Goal: Information Seeking & Learning: Find specific fact

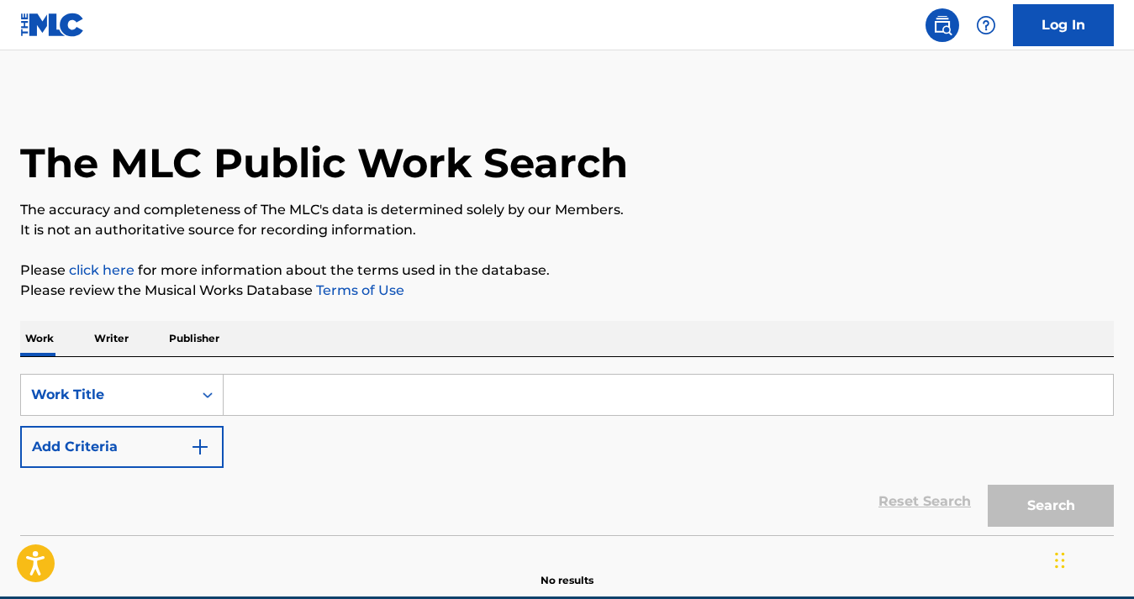
click at [281, 382] on input "Search Form" at bounding box center [668, 395] width 889 height 40
paste input "TWO HI (WAVES)"
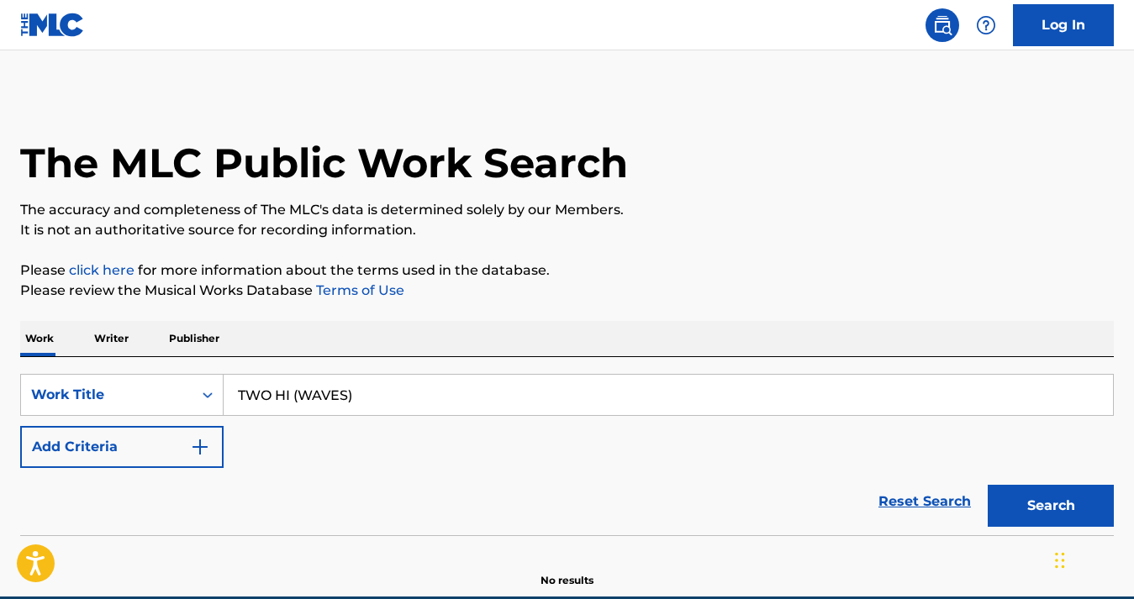
type input "TWO HI (WAVES)"
click at [135, 463] on button "Add Criteria" at bounding box center [121, 447] width 203 height 42
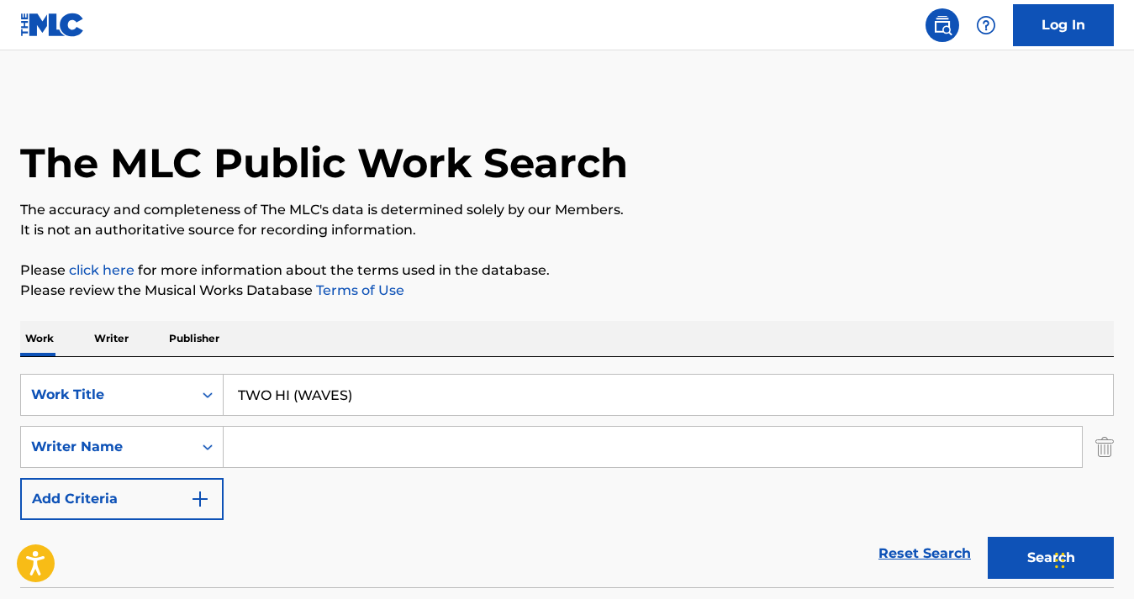
click at [308, 439] on input "Search Form" at bounding box center [653, 447] width 858 height 40
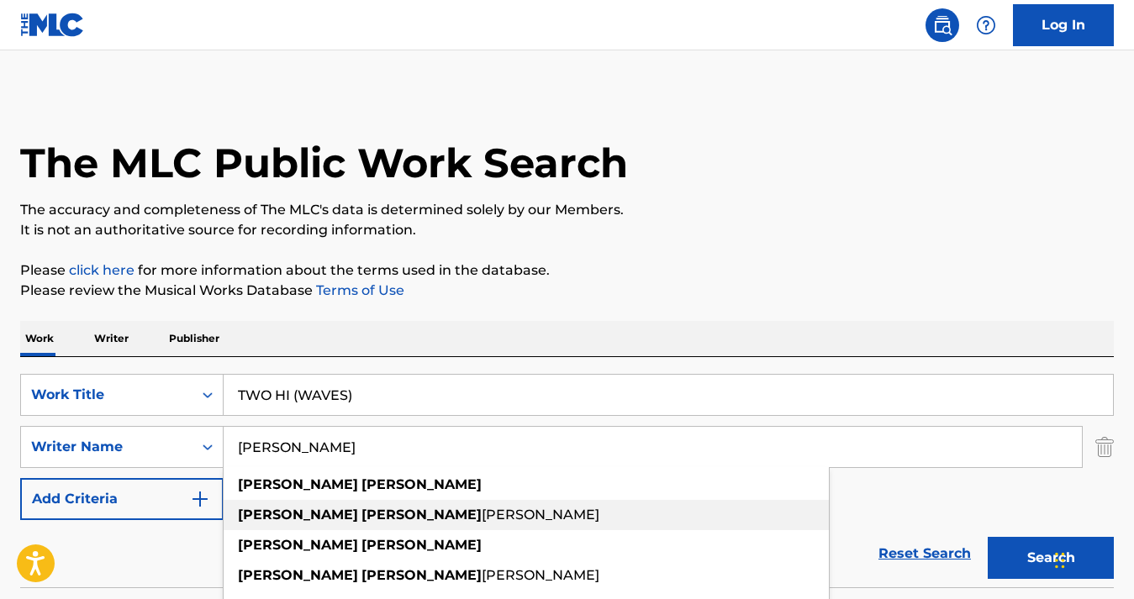
click at [482, 511] on span "[PERSON_NAME]" at bounding box center [541, 515] width 118 height 16
type input "[PERSON_NAME]"
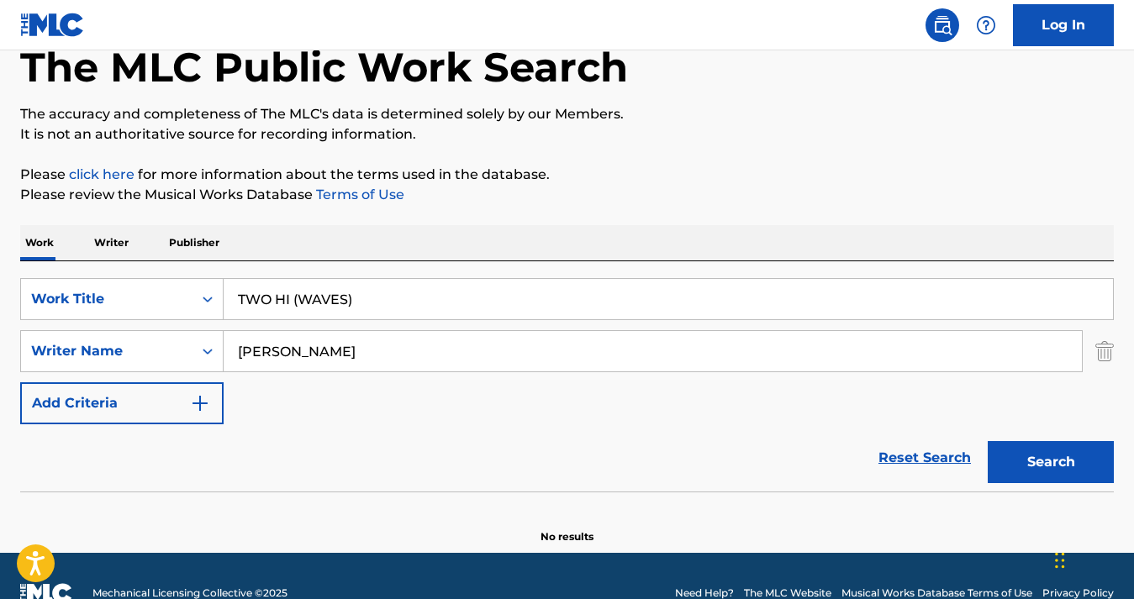
scroll to position [130, 0]
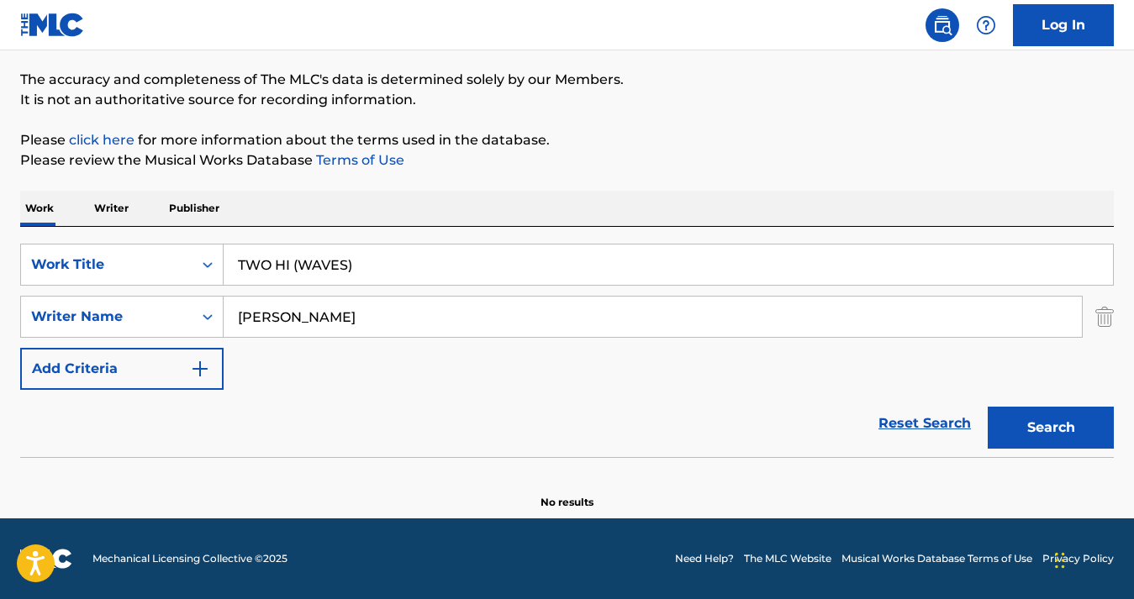
click at [1017, 428] on button "Search" at bounding box center [1051, 428] width 126 height 42
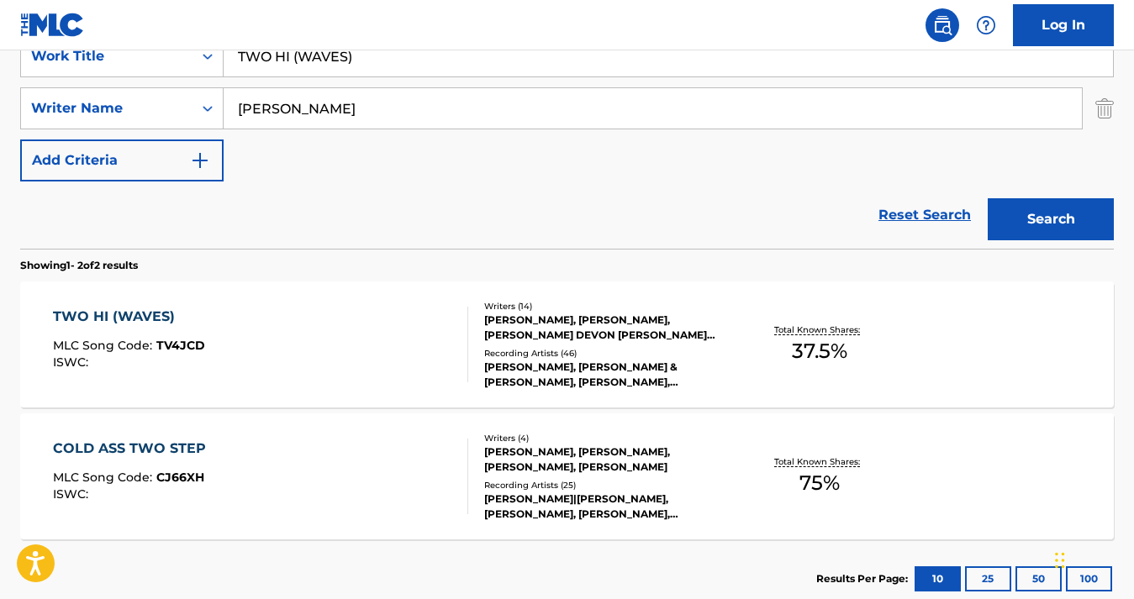
scroll to position [342, 0]
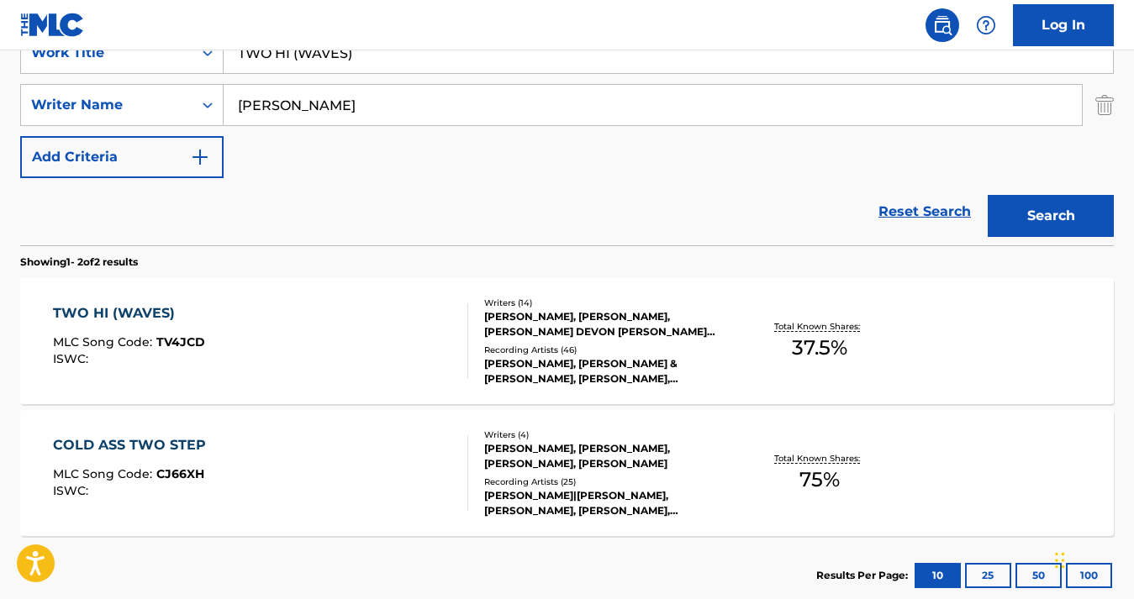
click at [926, 358] on div "TWO HI (WAVES) MLC Song Code : TV4JCD ISWC : Writers ( 14 ) [PERSON_NAME], [PER…" at bounding box center [566, 341] width 1093 height 126
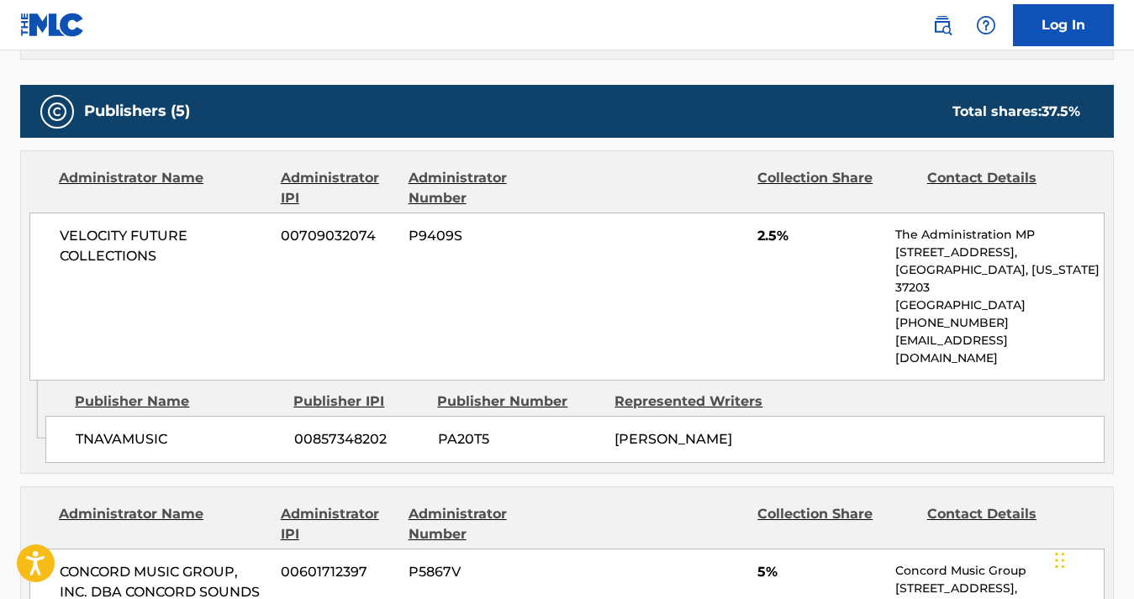
scroll to position [1145, 0]
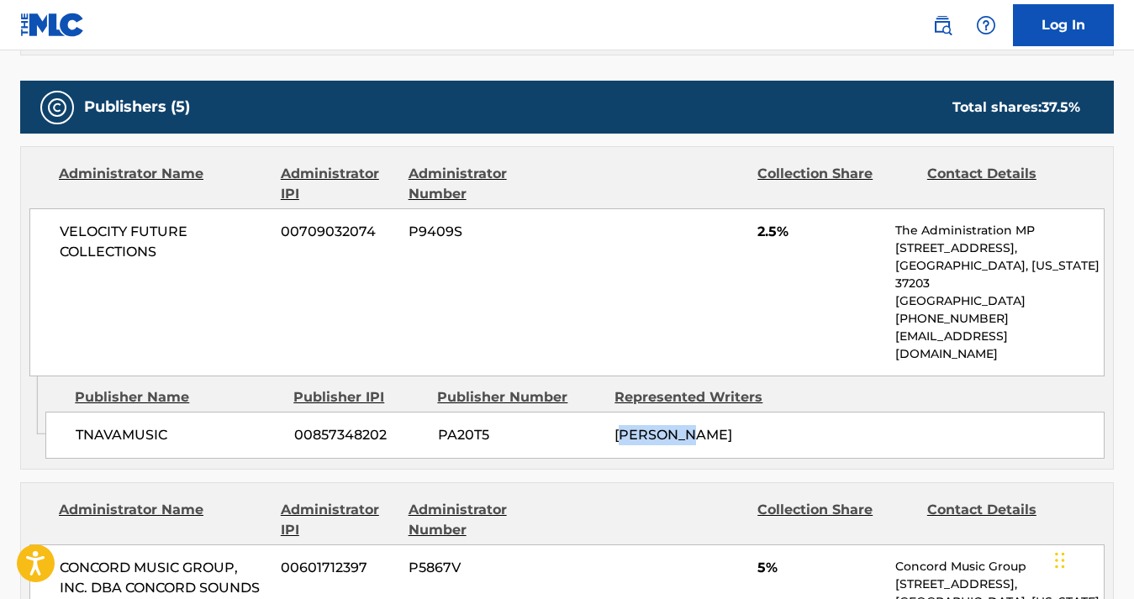
drag, startPoint x: 704, startPoint y: 374, endPoint x: 622, endPoint y: 375, distance: 82.4
click at [622, 425] on div "[PERSON_NAME]" at bounding box center [696, 435] width 165 height 20
click at [699, 425] on div "[PERSON_NAME]" at bounding box center [696, 435] width 165 height 20
drag, startPoint x: 702, startPoint y: 382, endPoint x: 612, endPoint y: 382, distance: 89.9
click at [612, 412] on div "TNAVAMUSIC 00857348202 PA20T5 [PERSON_NAME]" at bounding box center [574, 435] width 1059 height 47
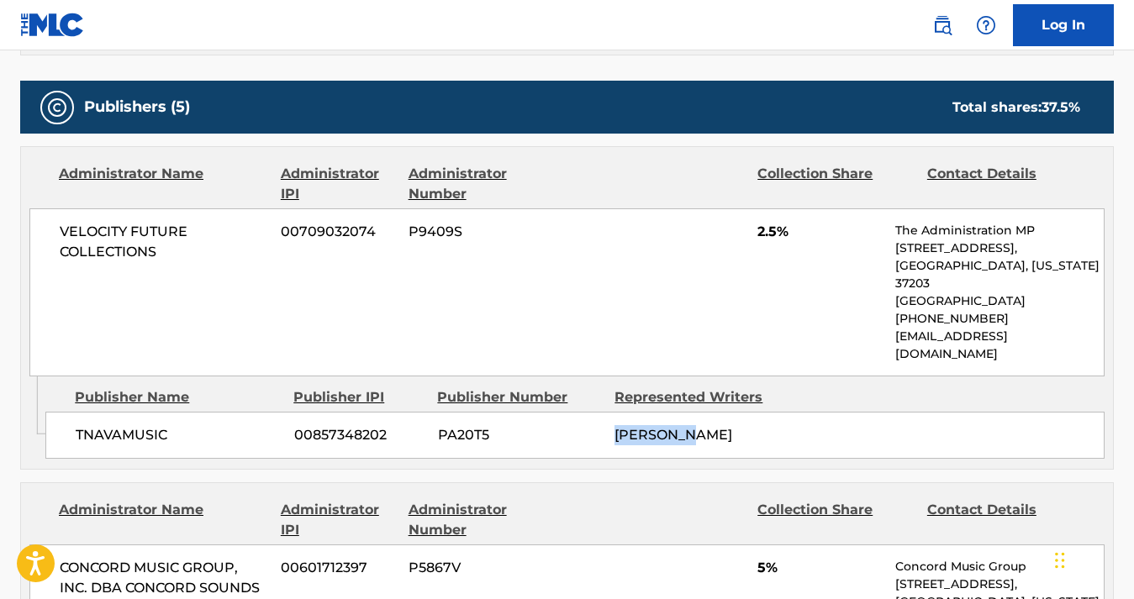
copy span "[PERSON_NAME]"
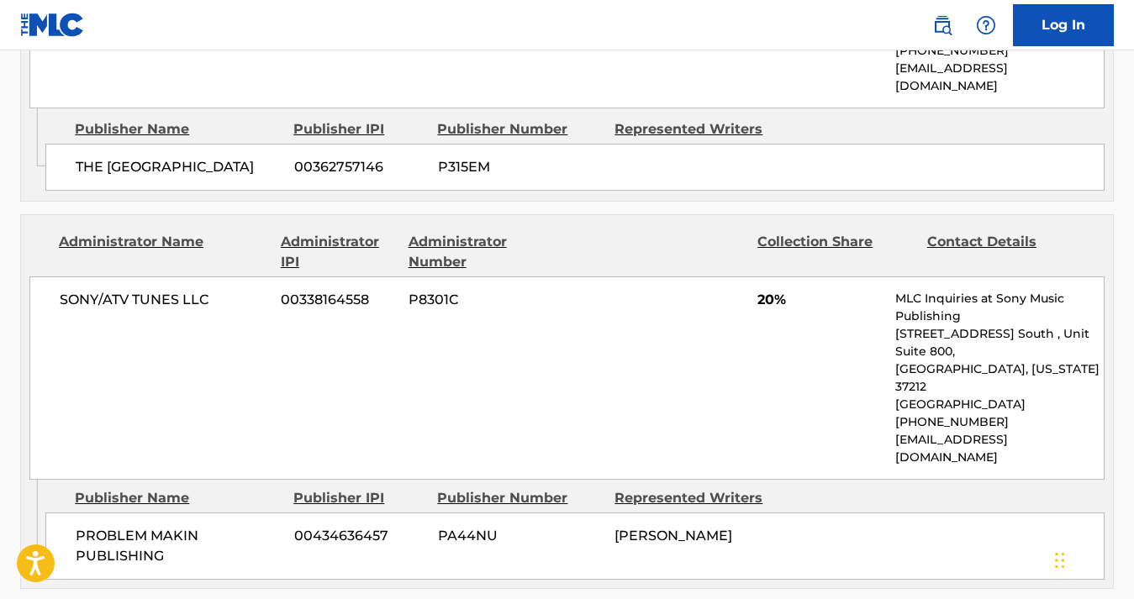
scroll to position [2079, 0]
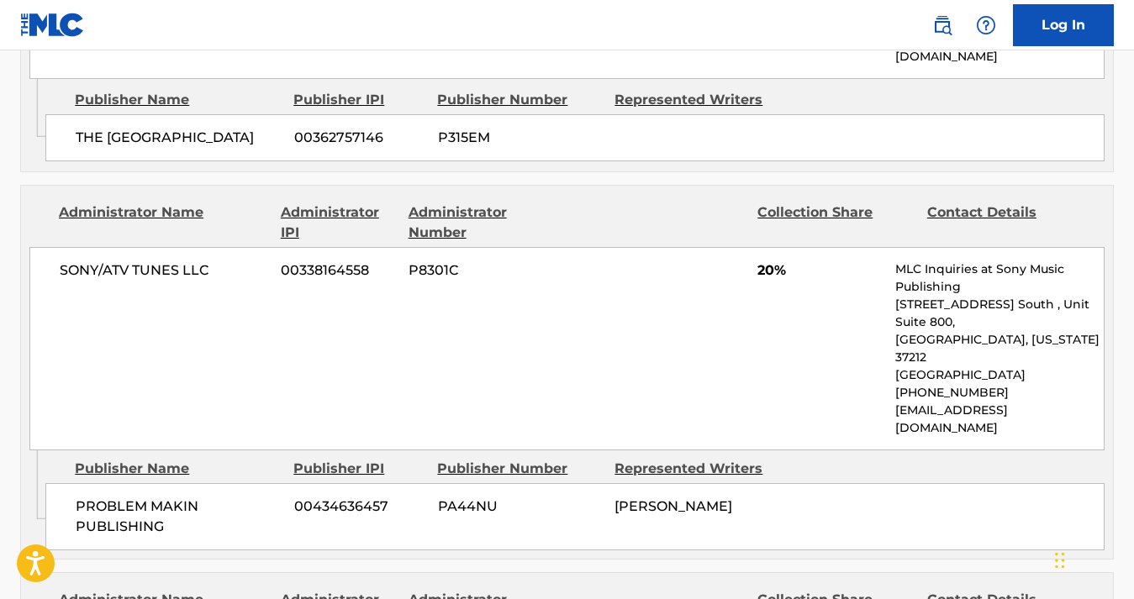
click at [740, 497] on div "[PERSON_NAME]" at bounding box center [696, 507] width 165 height 20
drag, startPoint x: 740, startPoint y: 345, endPoint x: 624, endPoint y: 341, distance: 116.9
click at [624, 497] on div "[PERSON_NAME]" at bounding box center [696, 507] width 165 height 20
copy div "[PERSON_NAME]"
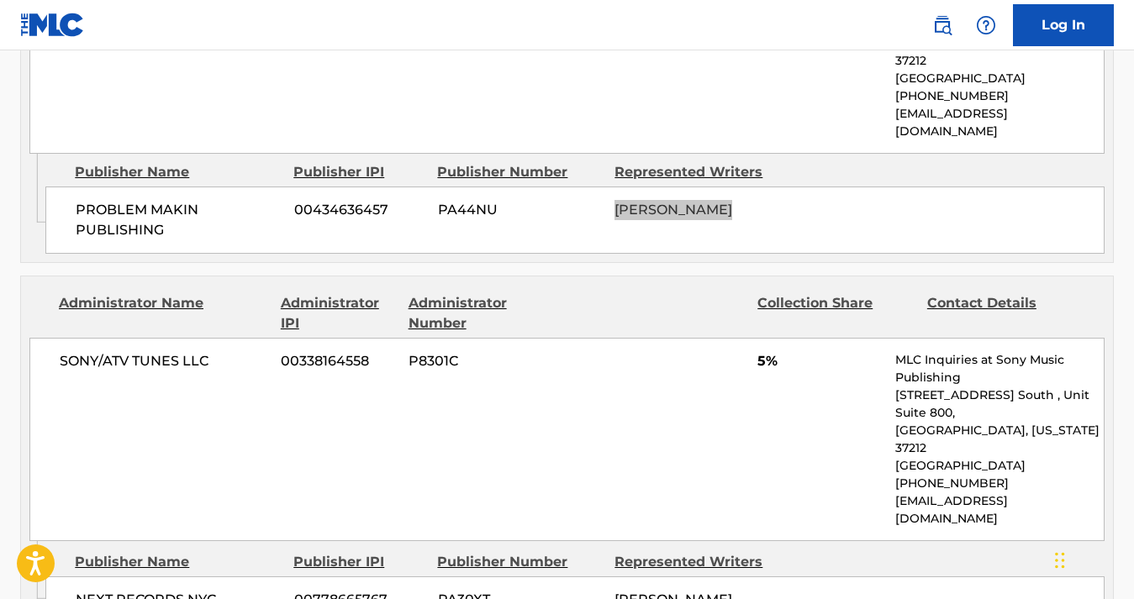
scroll to position [2410, 0]
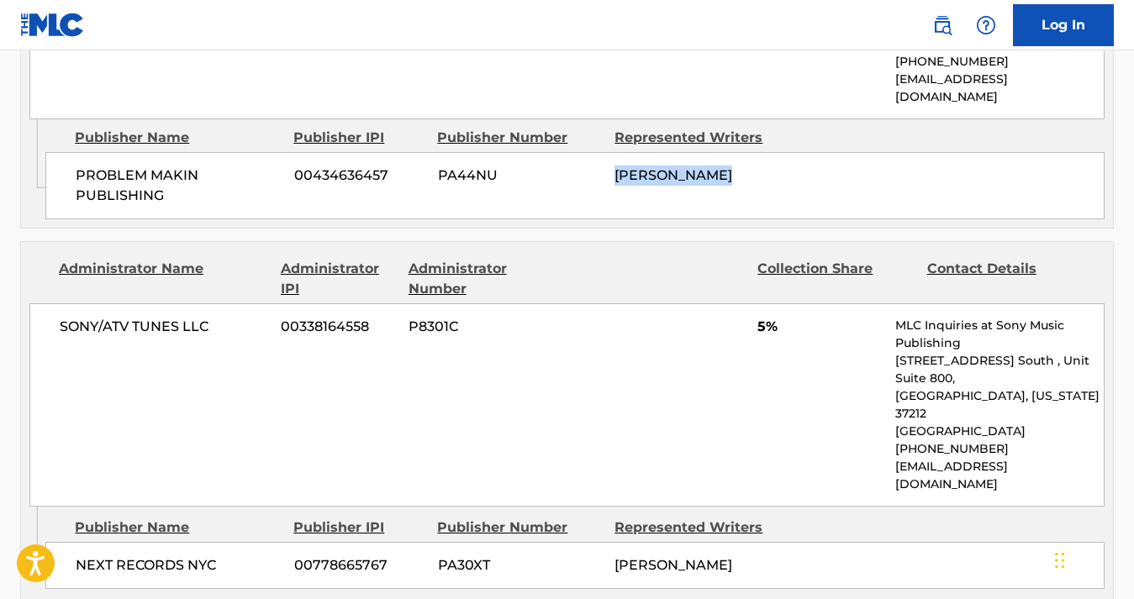
drag, startPoint x: 682, startPoint y: 382, endPoint x: 616, endPoint y: 365, distance: 68.5
click at [616, 556] on div "[PERSON_NAME]" at bounding box center [696, 566] width 165 height 20
copy span "[PERSON_NAME]"
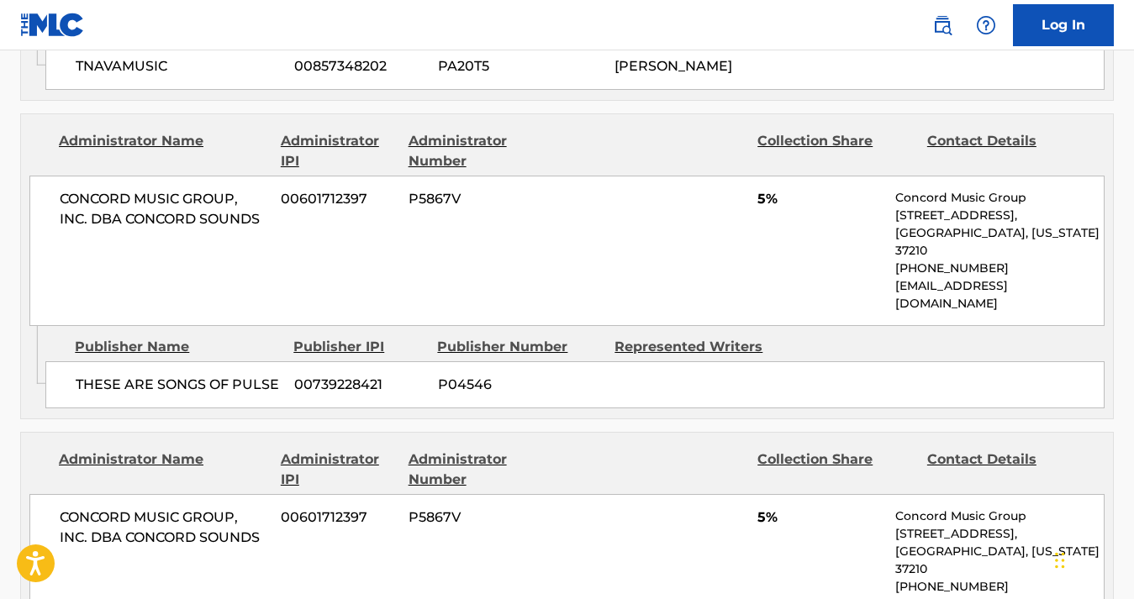
scroll to position [1525, 0]
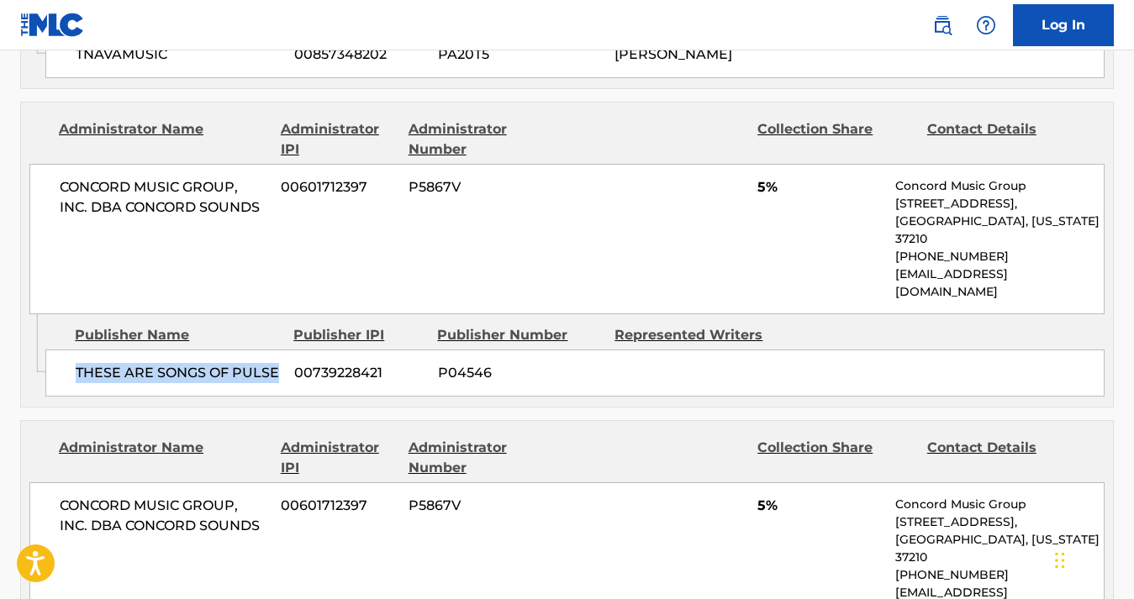
drag, startPoint x: 280, startPoint y: 283, endPoint x: 76, endPoint y: 271, distance: 203.7
click at [76, 363] on span "THESE ARE SONGS OF PULSE" at bounding box center [179, 373] width 206 height 20
copy span "THESE ARE SONGS OF PULSE"
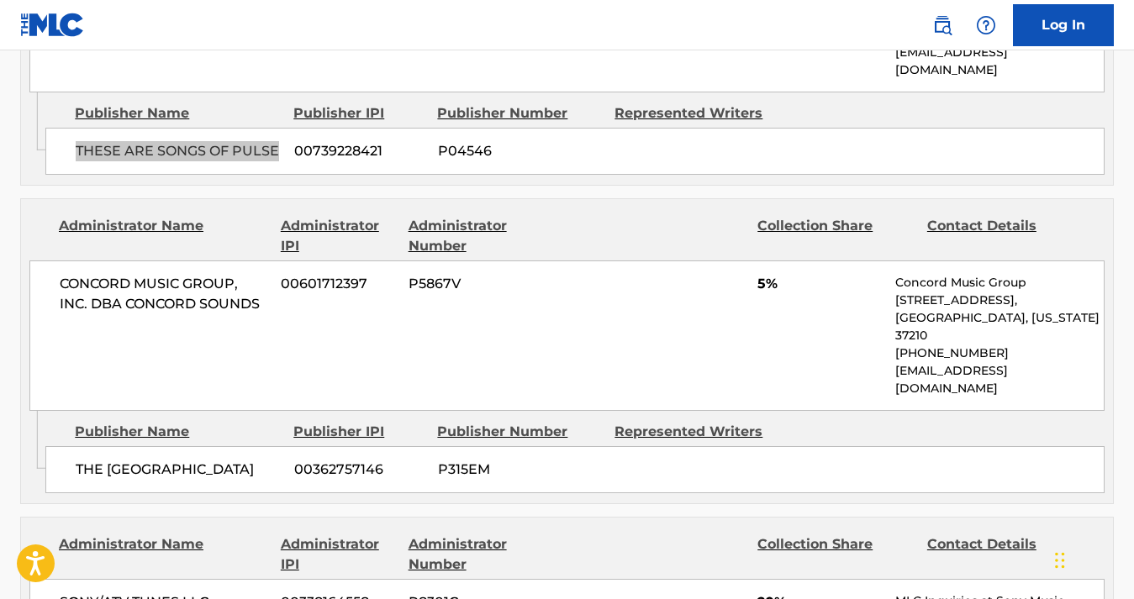
scroll to position [1748, 0]
drag, startPoint x: 262, startPoint y: 342, endPoint x: 73, endPoint y: 345, distance: 189.1
click at [73, 445] on div "THE LITTLE GREEN HOUSE 00362757146 P315EM" at bounding box center [574, 468] width 1059 height 47
copy span "THE [GEOGRAPHIC_DATA]"
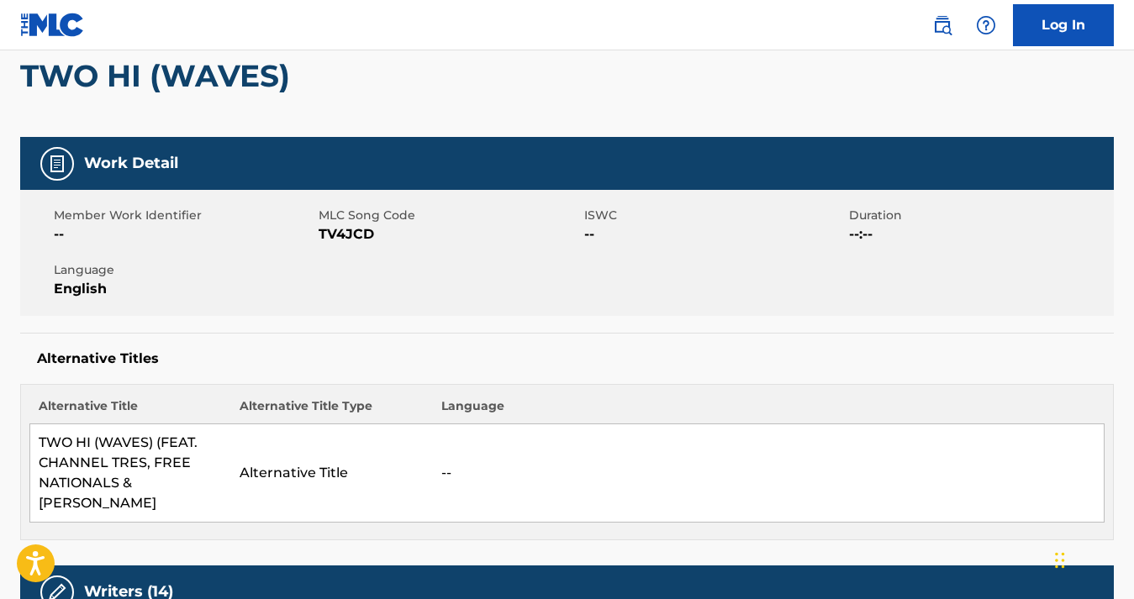
scroll to position [0, 0]
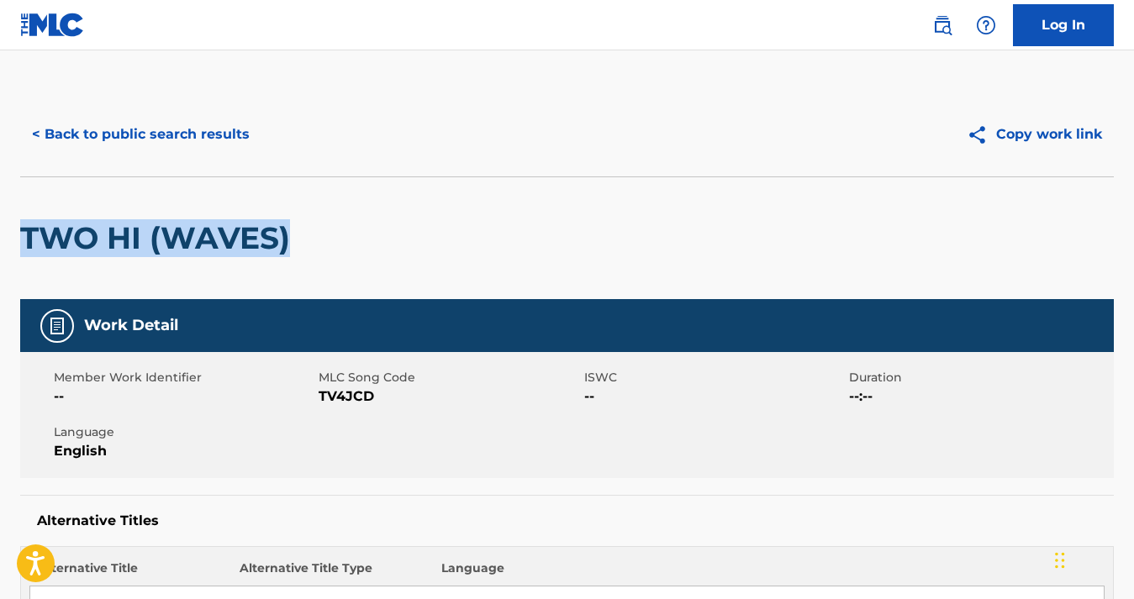
drag, startPoint x: 303, startPoint y: 239, endPoint x: 22, endPoint y: 225, distance: 281.0
click at [22, 225] on div "TWO HI (WAVES)" at bounding box center [566, 237] width 1093 height 123
copy h2 "TWO HI (WAVES)"
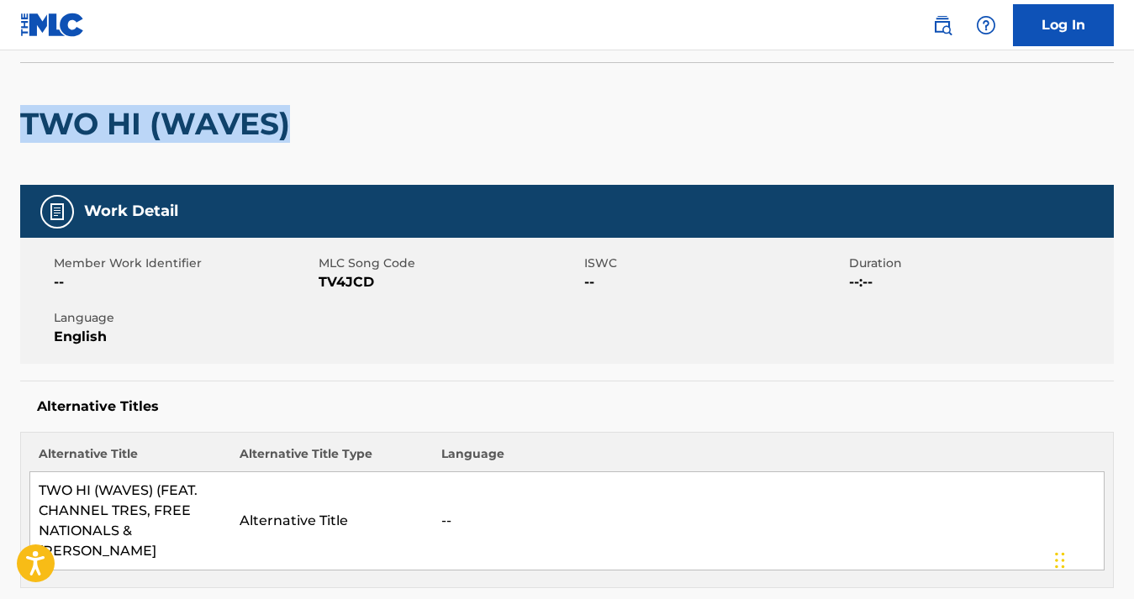
scroll to position [32, 0]
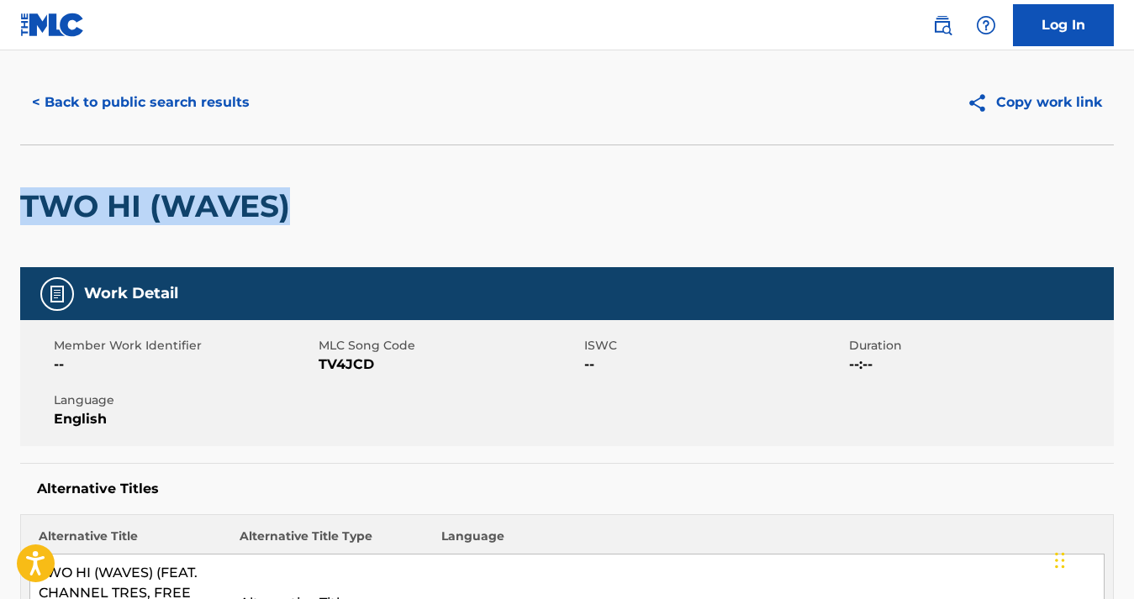
click at [101, 97] on button "< Back to public search results" at bounding box center [140, 103] width 241 height 42
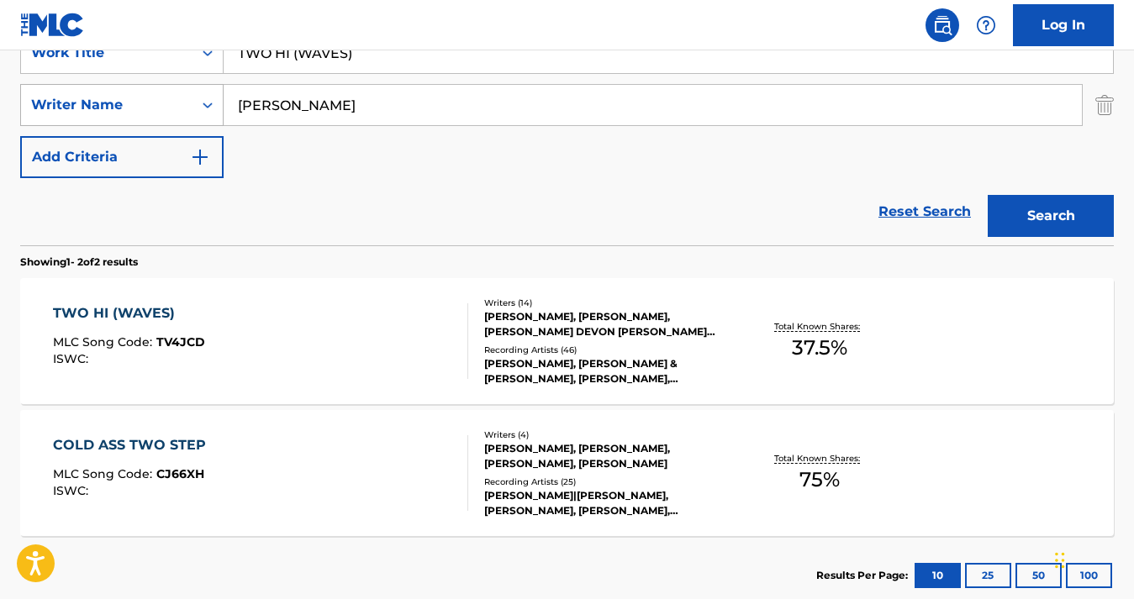
scroll to position [213, 0]
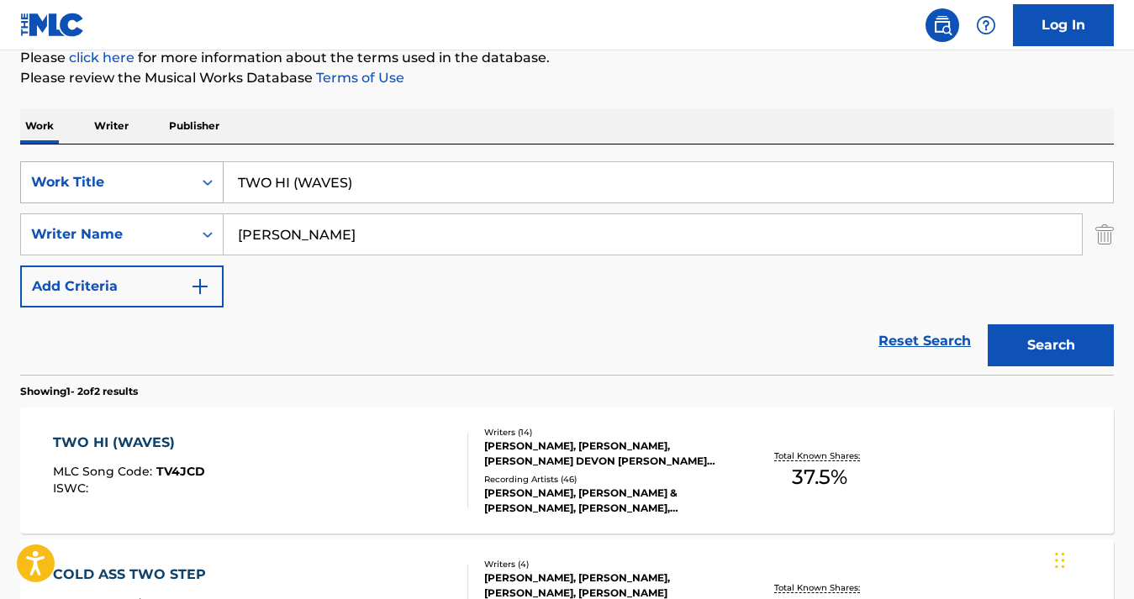
drag, startPoint x: 387, startPoint y: 183, endPoint x: 167, endPoint y: 173, distance: 219.6
click at [167, 173] on div "SearchWithCriteria5ac9537b-0a98-49cc-85c7-ec216636ea31 Work Title TWO HI (WAVES)" at bounding box center [566, 182] width 1093 height 42
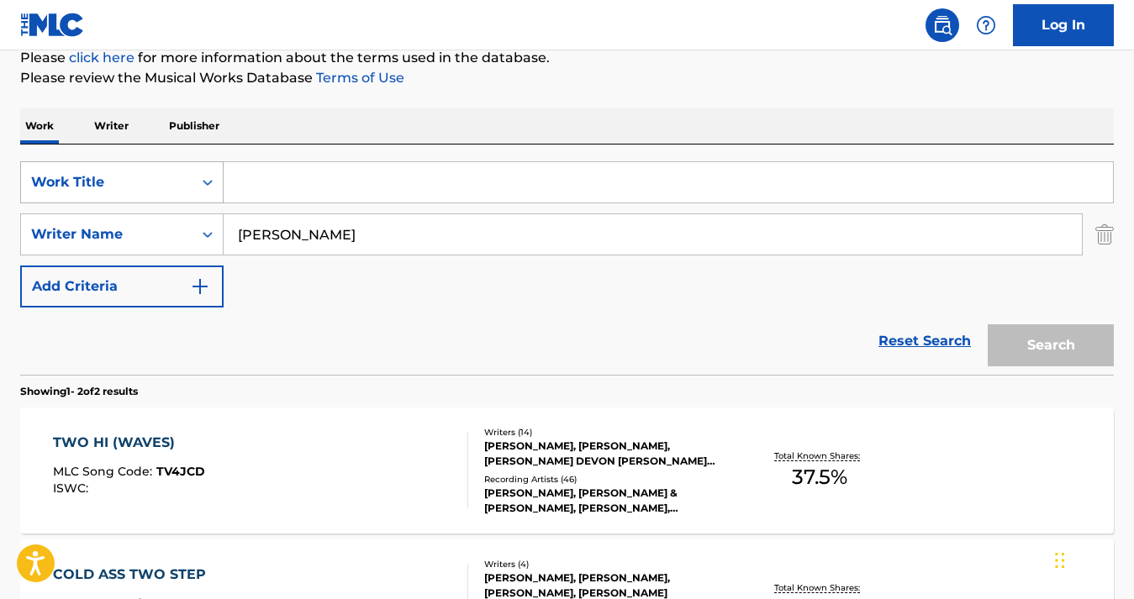
paste input "SHE'S NOT AROUND, PT. II"
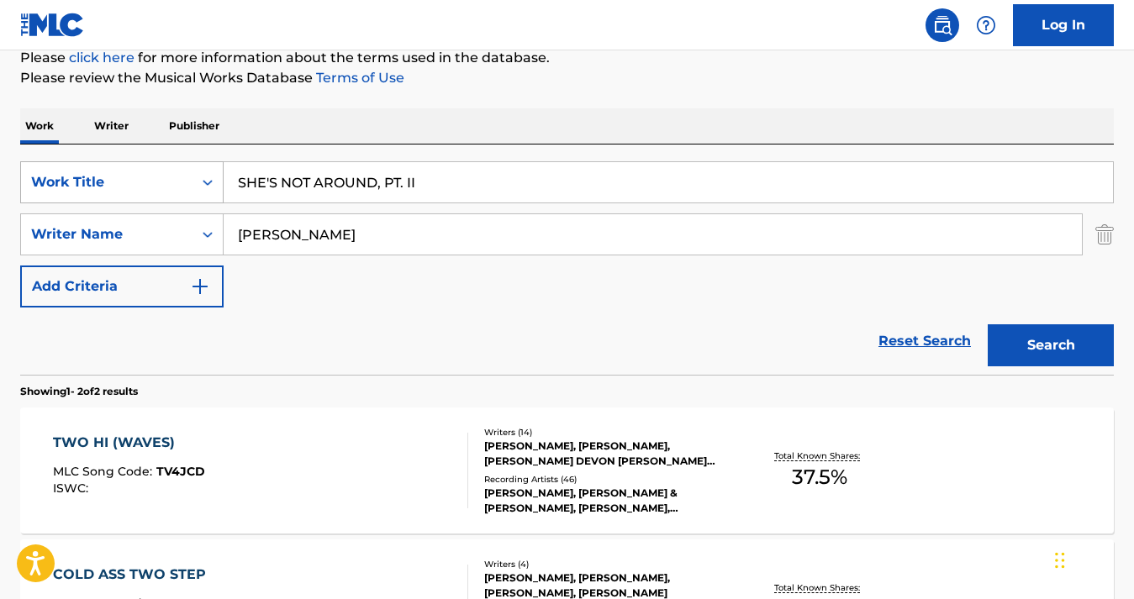
type input "SHE'S NOT AROUND, PT. II"
click at [988, 324] on button "Search" at bounding box center [1051, 345] width 126 height 42
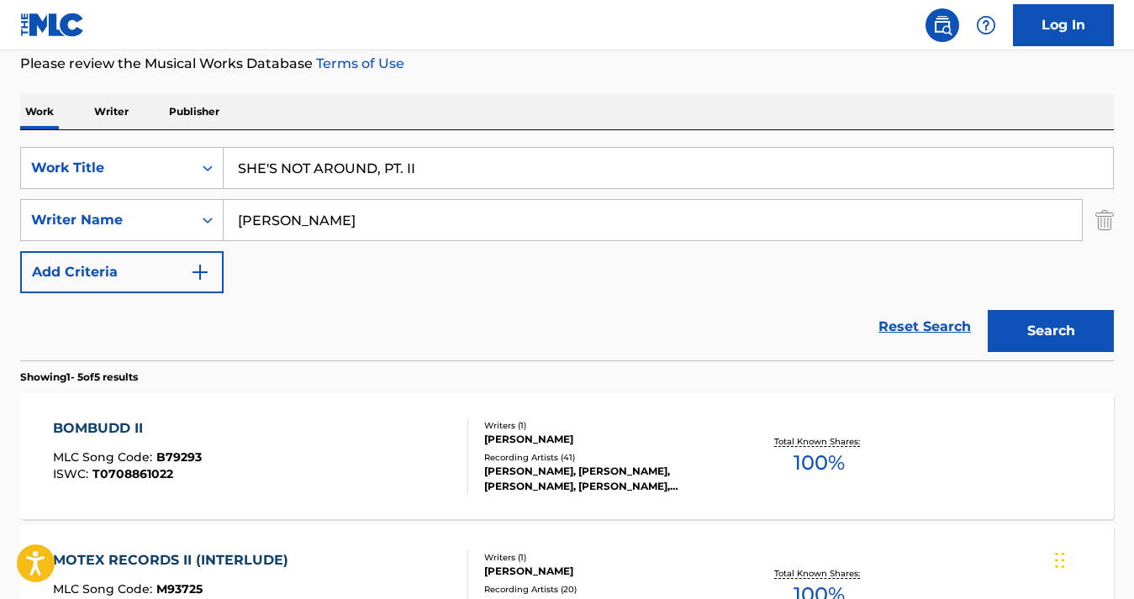
scroll to position [111, 0]
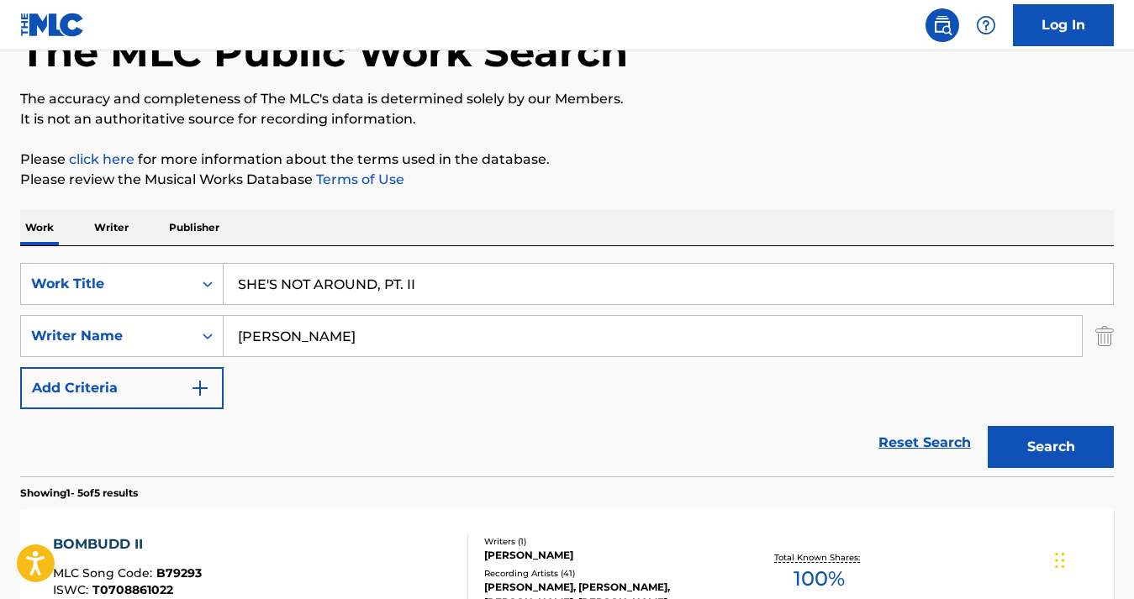
click at [381, 340] on input "[PERSON_NAME]" at bounding box center [653, 336] width 858 height 40
drag, startPoint x: 381, startPoint y: 340, endPoint x: 218, endPoint y: 338, distance: 163.1
click at [218, 338] on div "SearchWithCriteria38e54f82-7698-49a0-8da6-dbced1a97d71 Writer Name [PERSON_NAME…" at bounding box center [566, 336] width 1093 height 42
paste input "Jayceon [PERSON_NAME]"
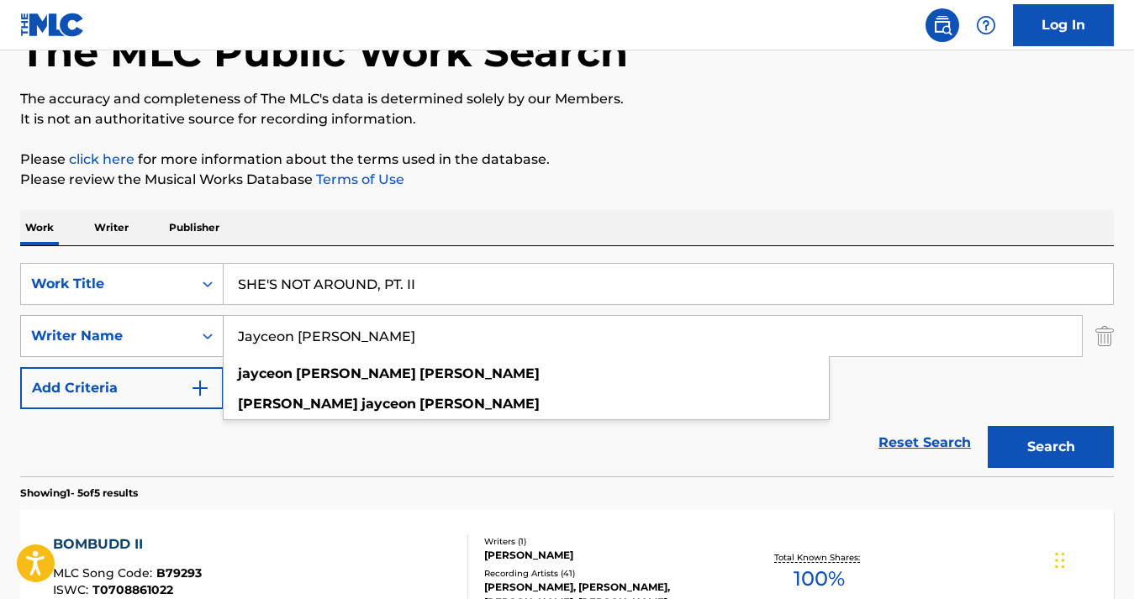
type input "Jayceon [PERSON_NAME]"
click at [988, 426] on button "Search" at bounding box center [1051, 447] width 126 height 42
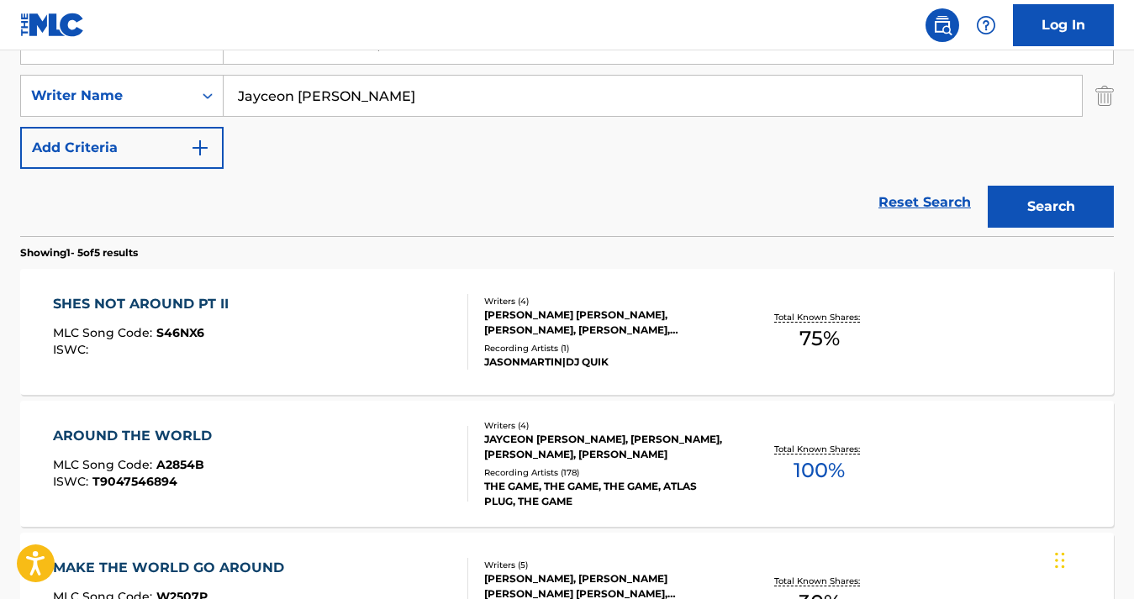
scroll to position [353, 0]
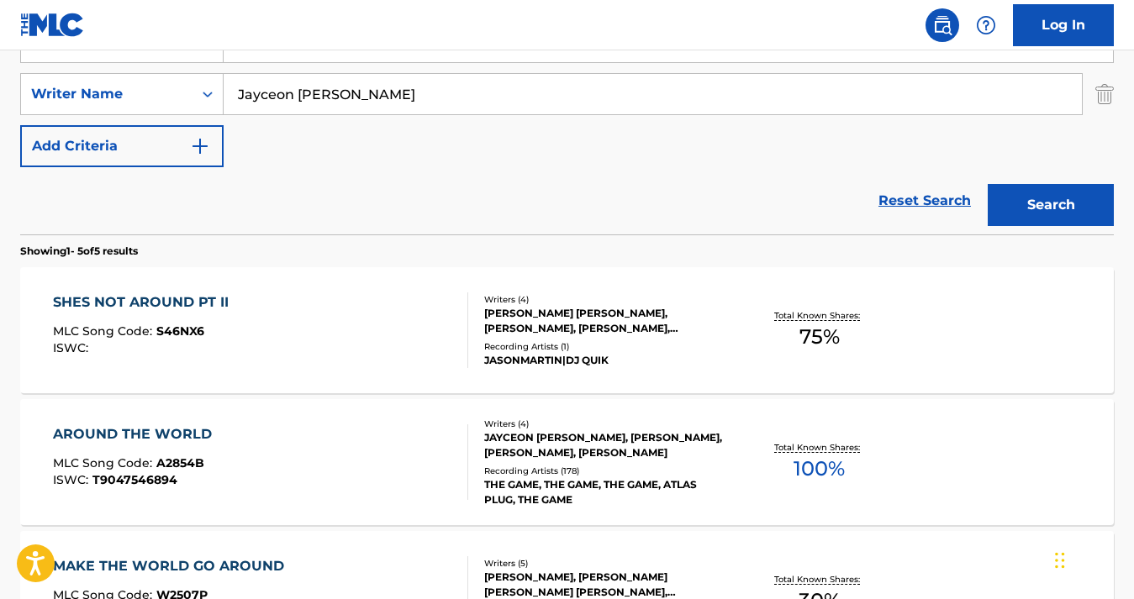
click at [319, 332] on div "SHES NOT AROUND PT II MLC Song Code : S46NX6 ISWC :" at bounding box center [260, 330] width 415 height 76
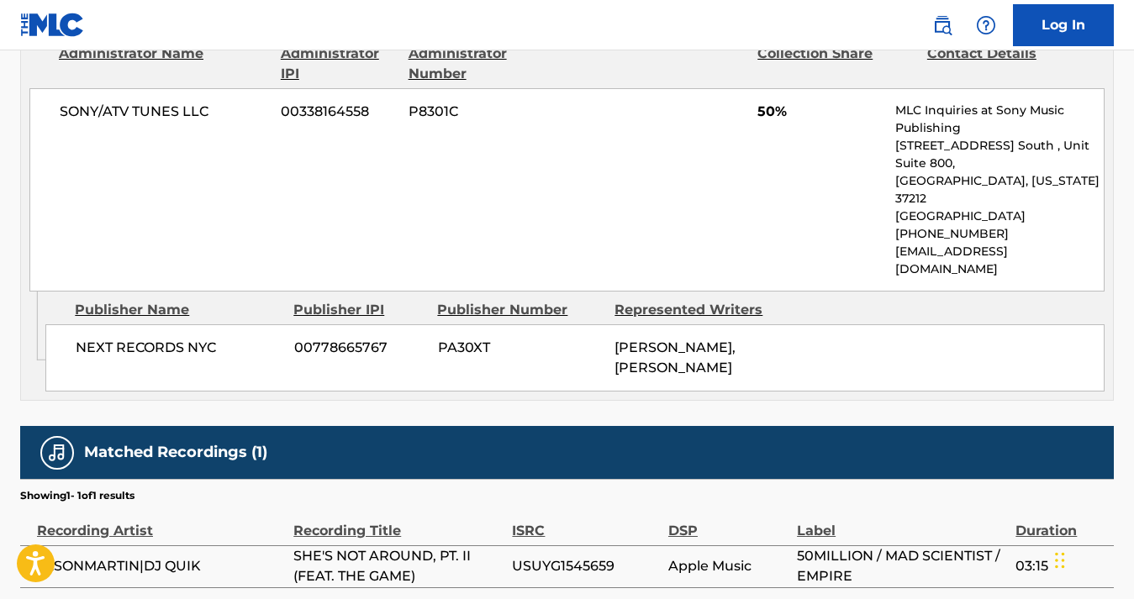
scroll to position [1297, 0]
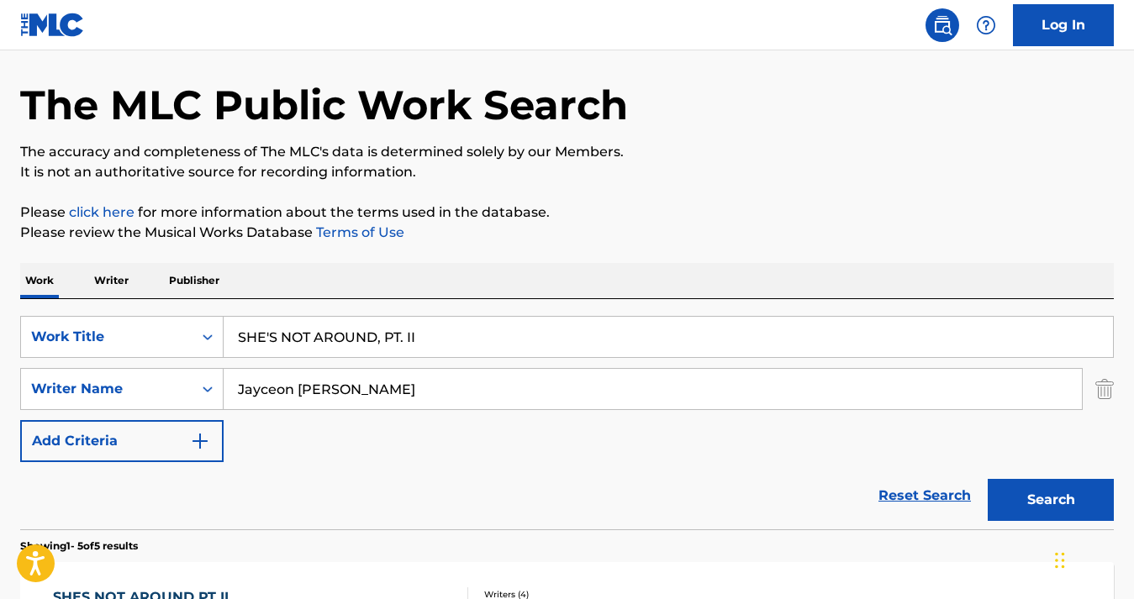
scroll to position [124, 0]
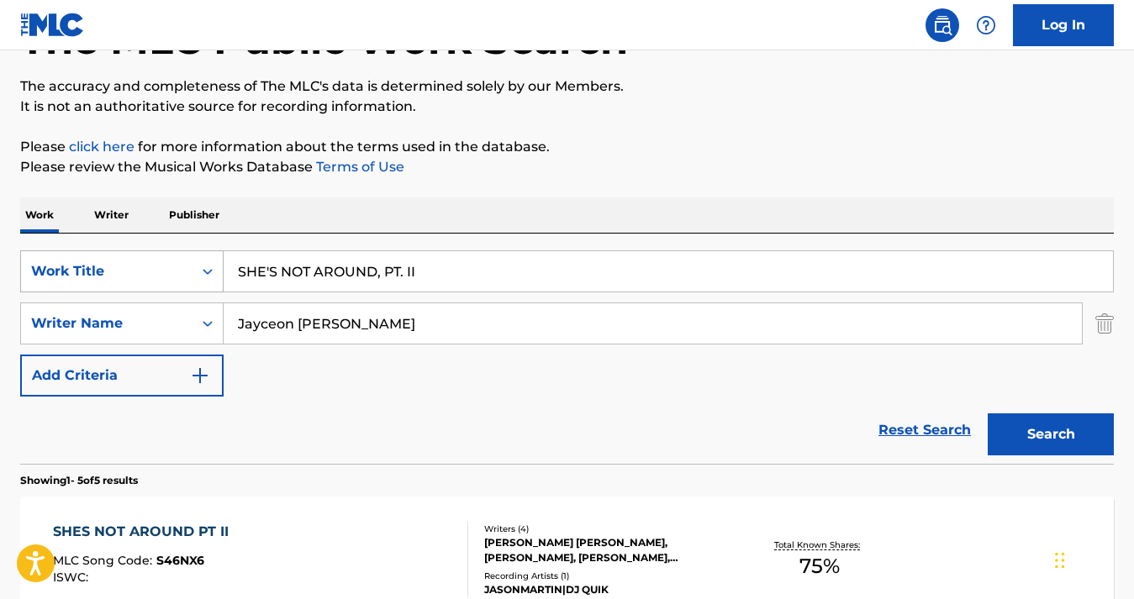
drag, startPoint x: 425, startPoint y: 271, endPoint x: 215, endPoint y: 262, distance: 210.3
click at [215, 262] on div "SearchWithCriteria5ac9537b-0a98-49cc-85c7-ec216636ea31 Work Title SHE'S NOT ARO…" at bounding box center [566, 271] width 1093 height 42
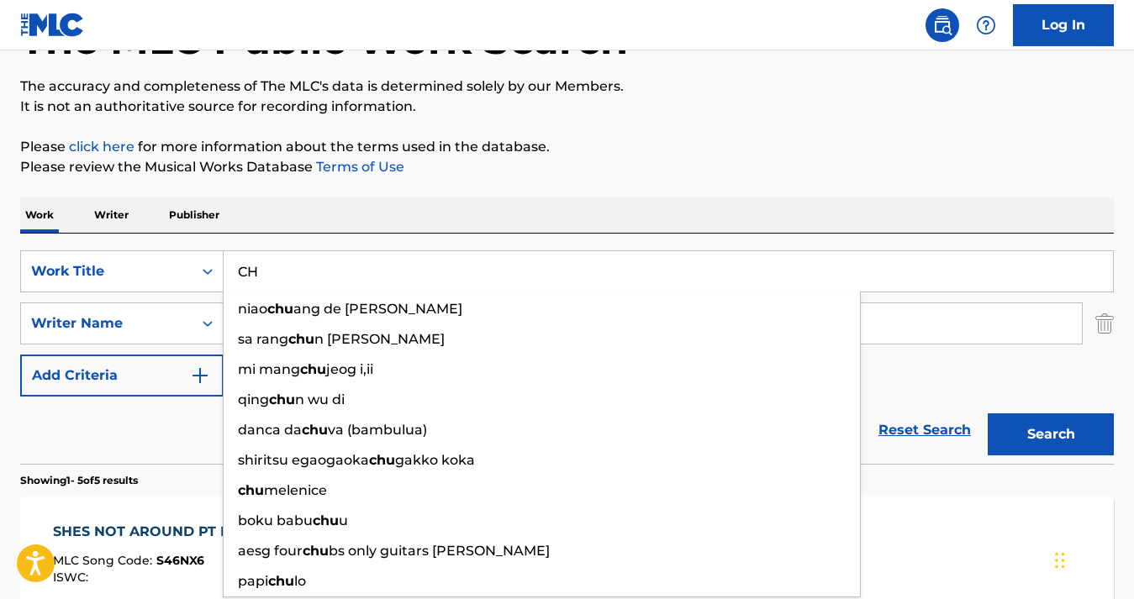
type input "C"
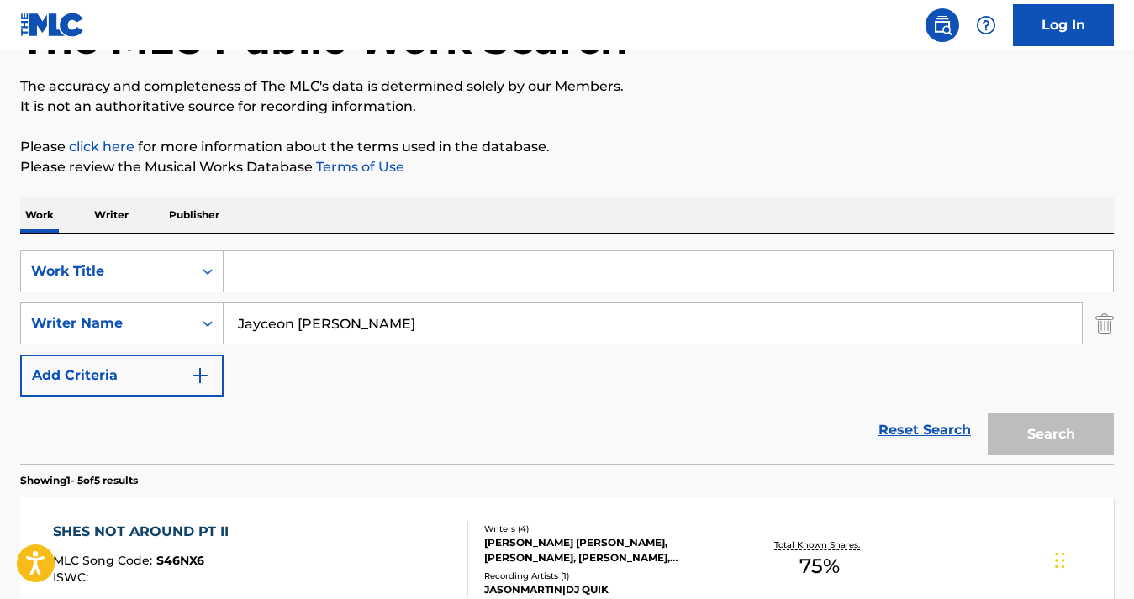
paste input "CHUPA'S GROOVE"
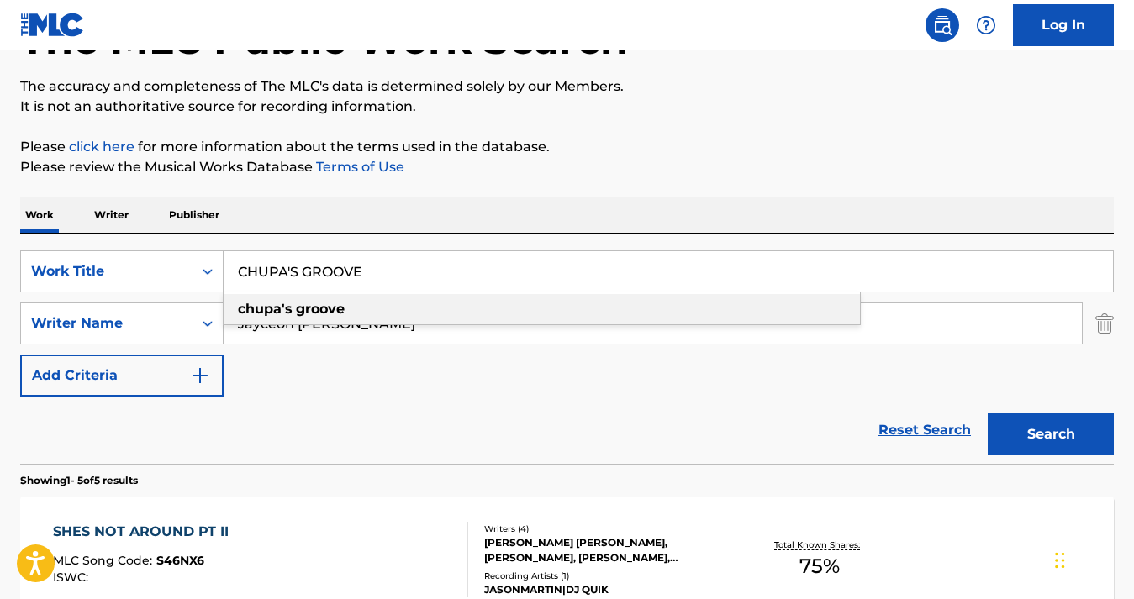
click at [373, 310] on div "chupa's groove" at bounding box center [542, 309] width 636 height 30
type input "chupa's groove"
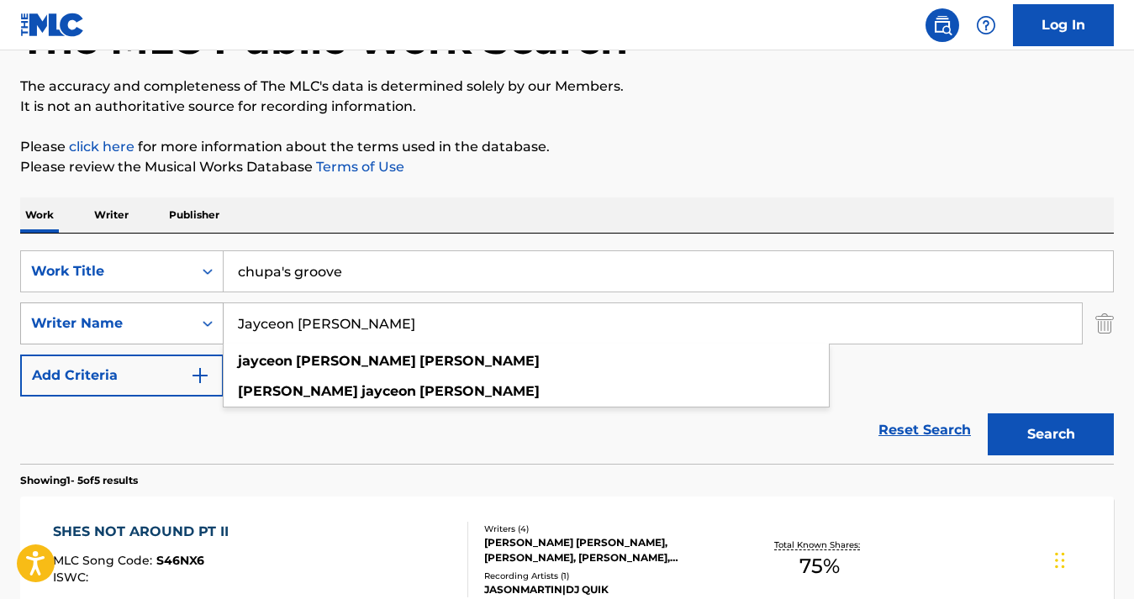
drag, startPoint x: 386, startPoint y: 328, endPoint x: 200, endPoint y: 325, distance: 185.8
click at [200, 325] on div "SearchWithCriteria38e54f82-7698-49a0-8da6-dbced1a97d71 Writer Name [PERSON_NAME…" at bounding box center [566, 324] width 1093 height 42
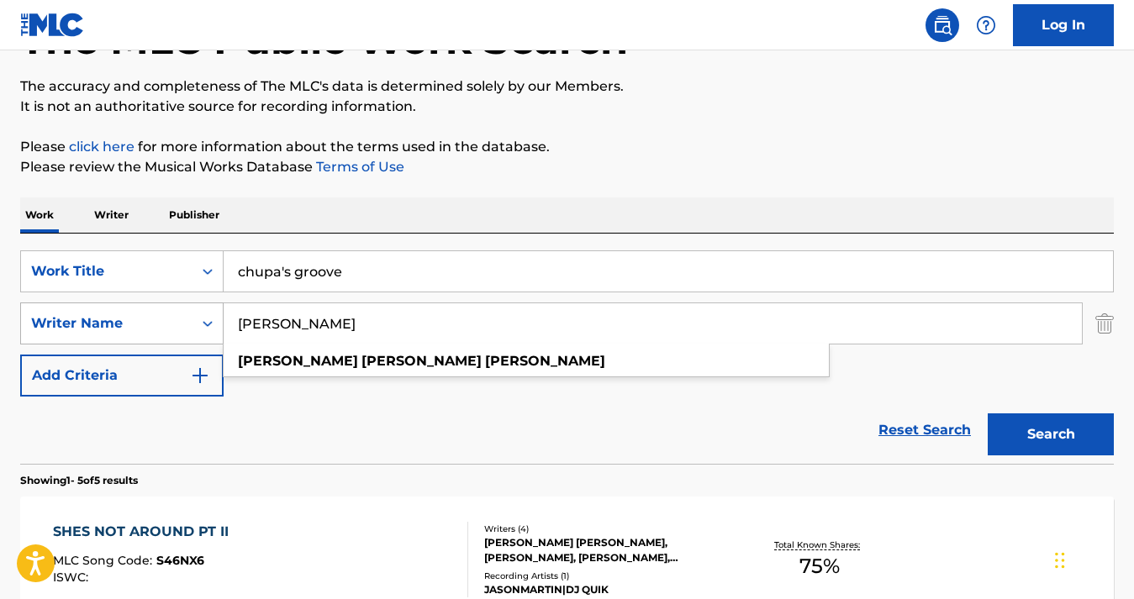
type input "[PERSON_NAME]"
click at [988, 414] on button "Search" at bounding box center [1051, 435] width 126 height 42
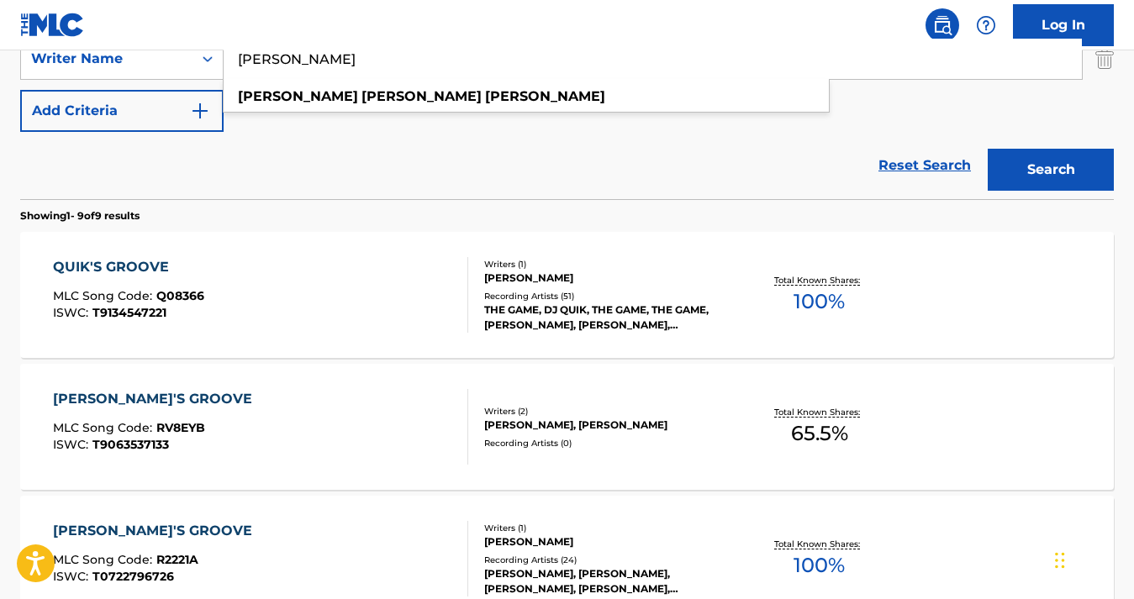
scroll to position [266, 0]
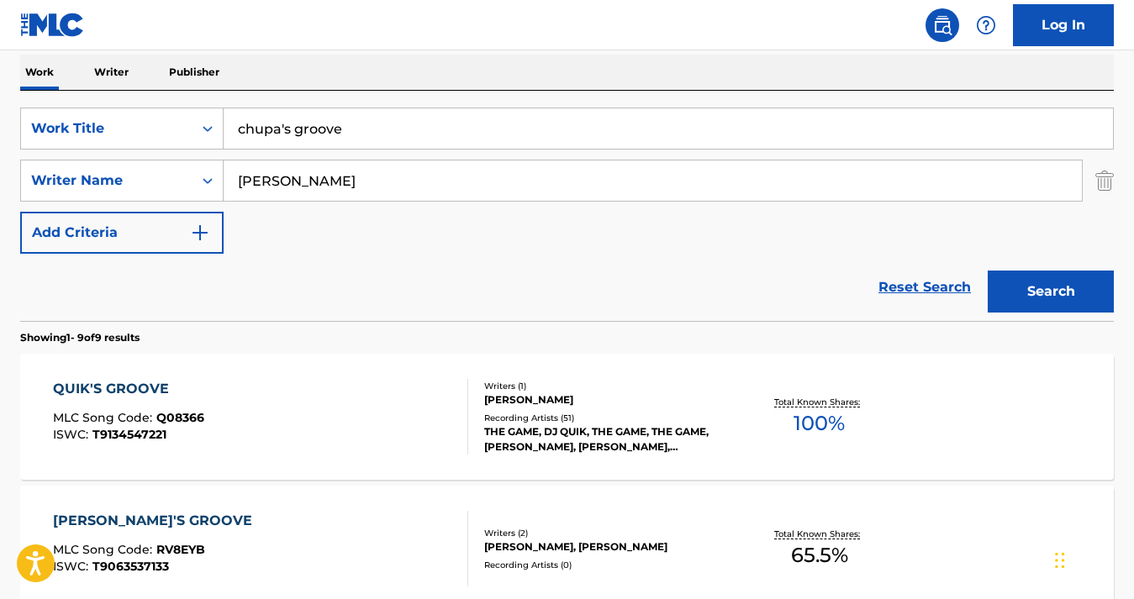
click at [353, 130] on input "chupa's groove" at bounding box center [668, 128] width 889 height 40
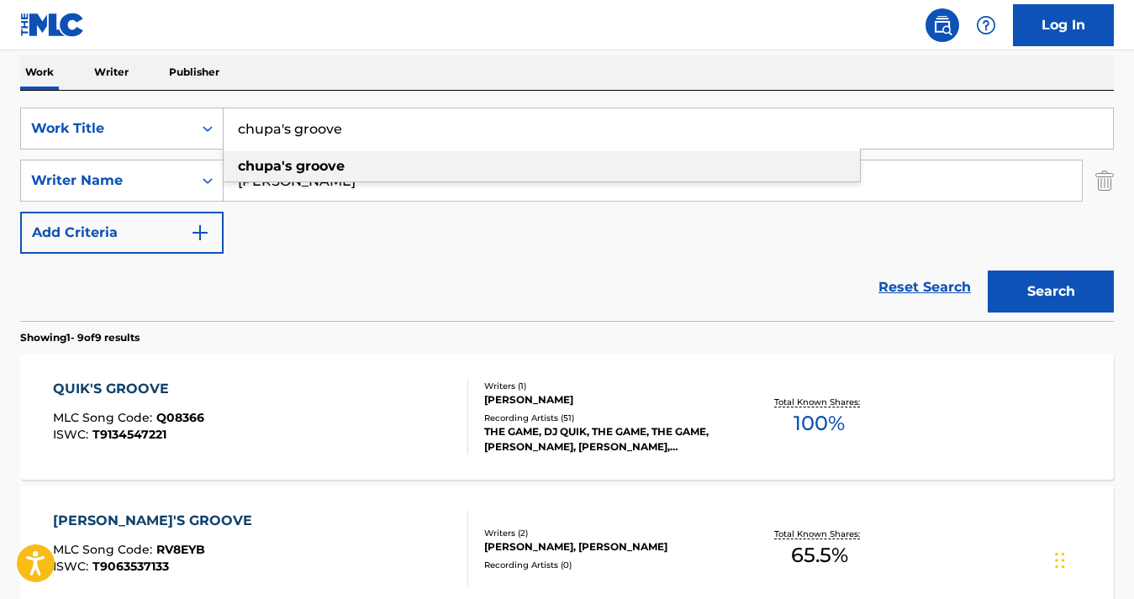
click at [343, 164] on strong "groove" at bounding box center [320, 166] width 49 height 16
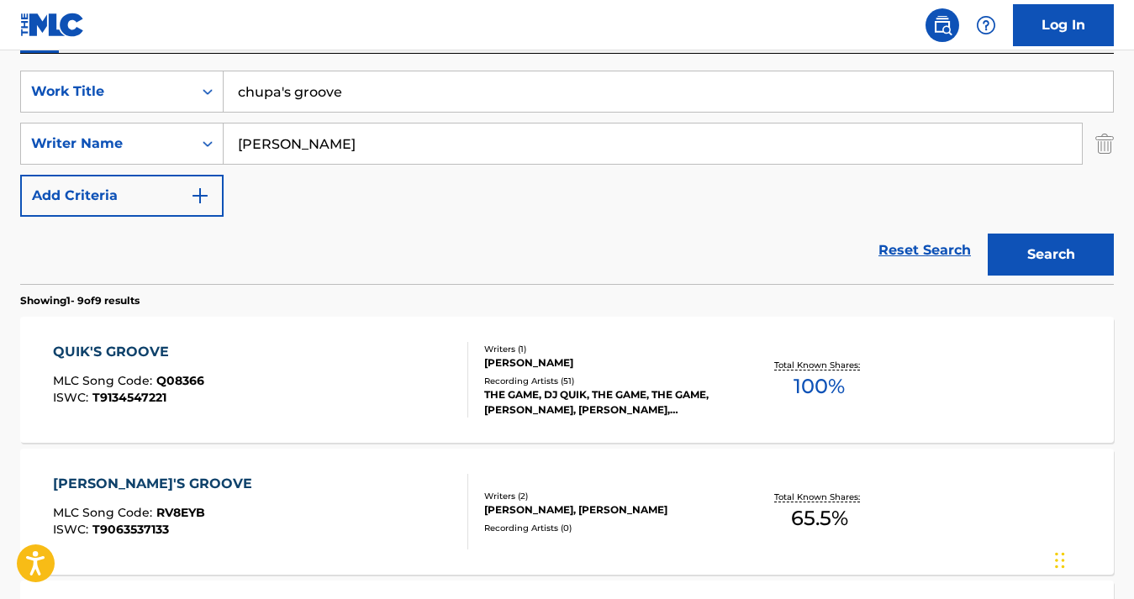
scroll to position [297, 0]
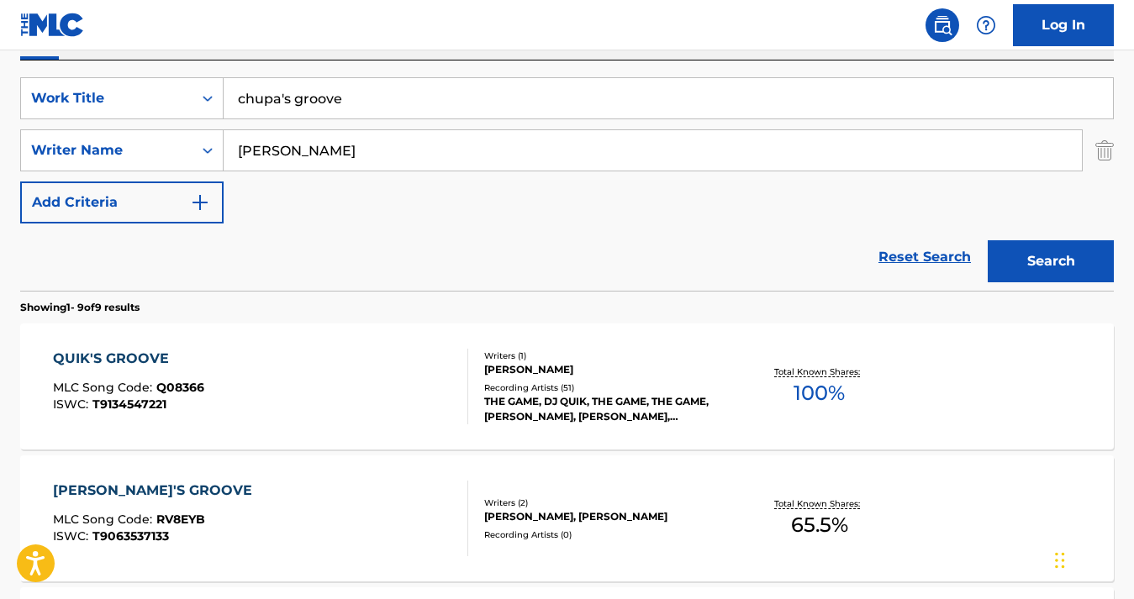
click at [377, 160] on input "[PERSON_NAME]" at bounding box center [653, 150] width 858 height 40
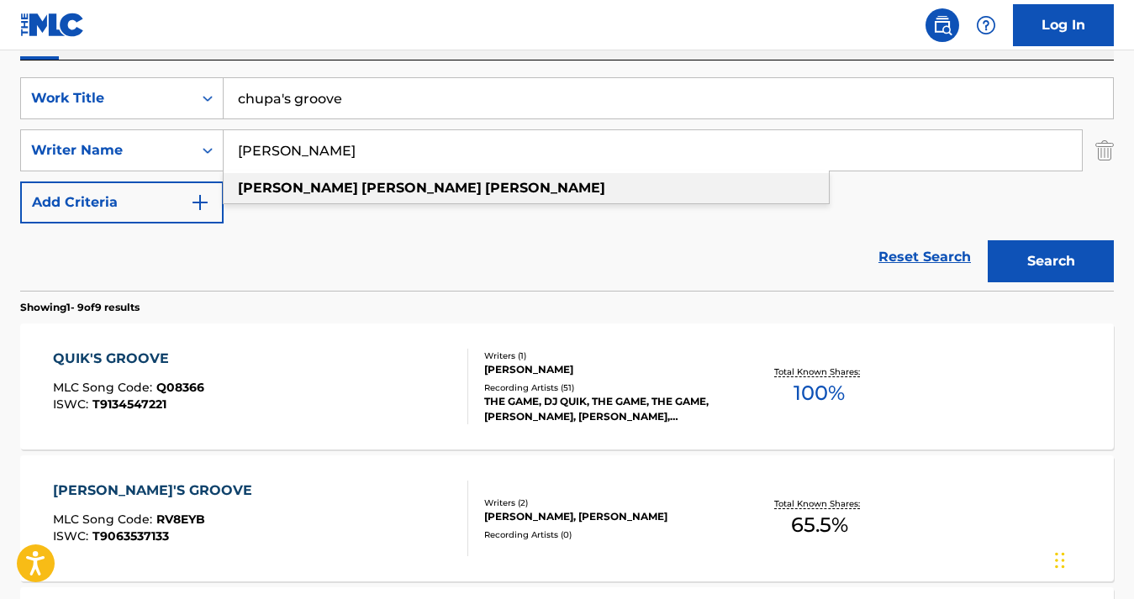
click at [380, 190] on div "[PERSON_NAME]" at bounding box center [526, 188] width 605 height 30
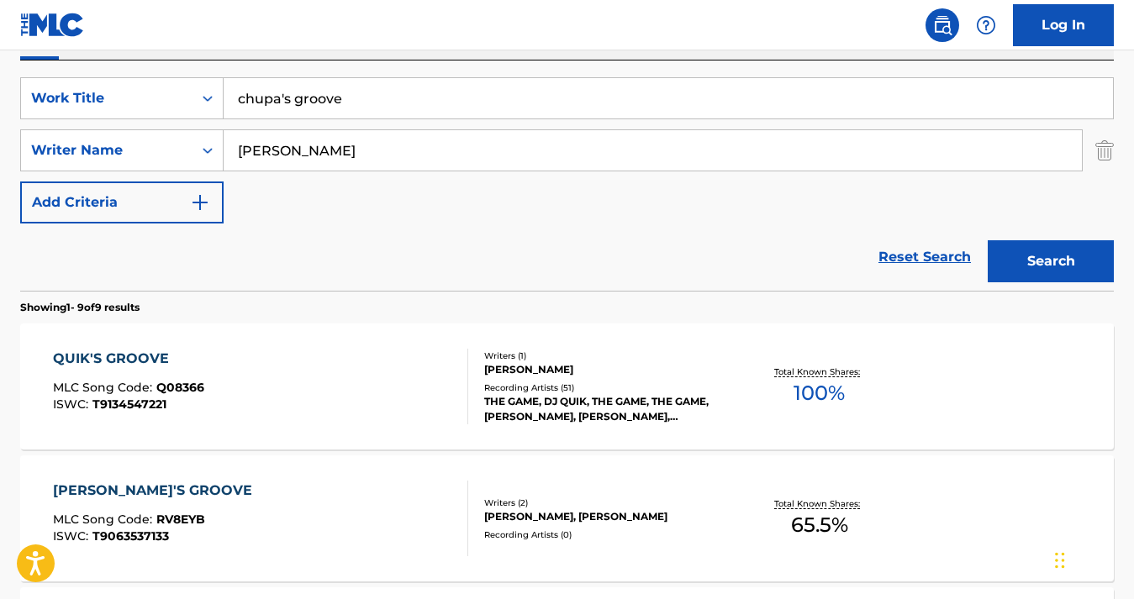
click at [1021, 252] on button "Search" at bounding box center [1051, 261] width 126 height 42
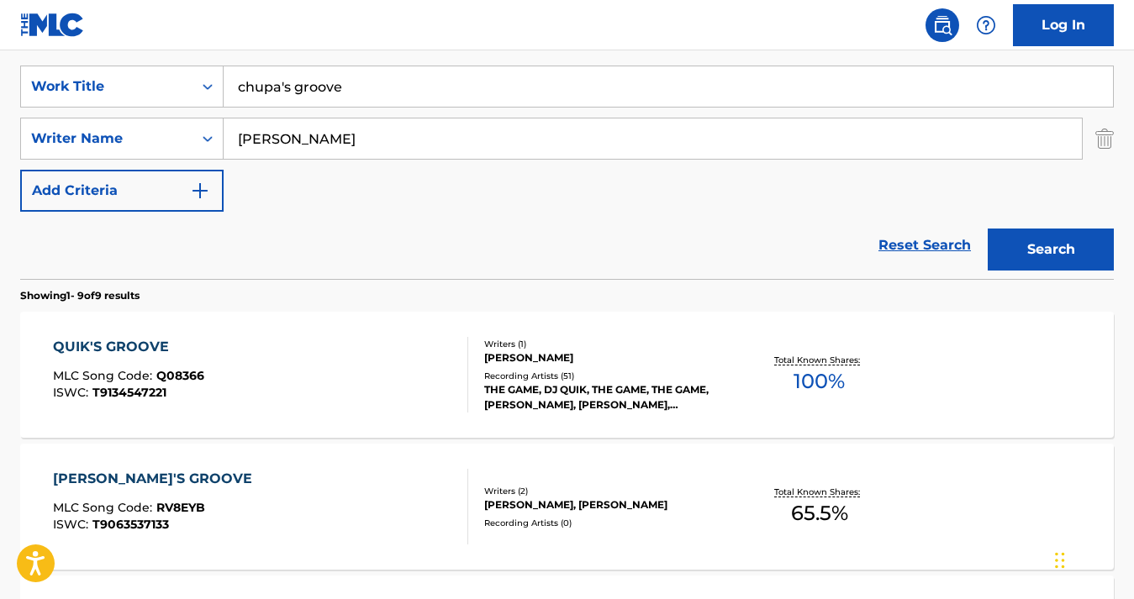
scroll to position [295, 0]
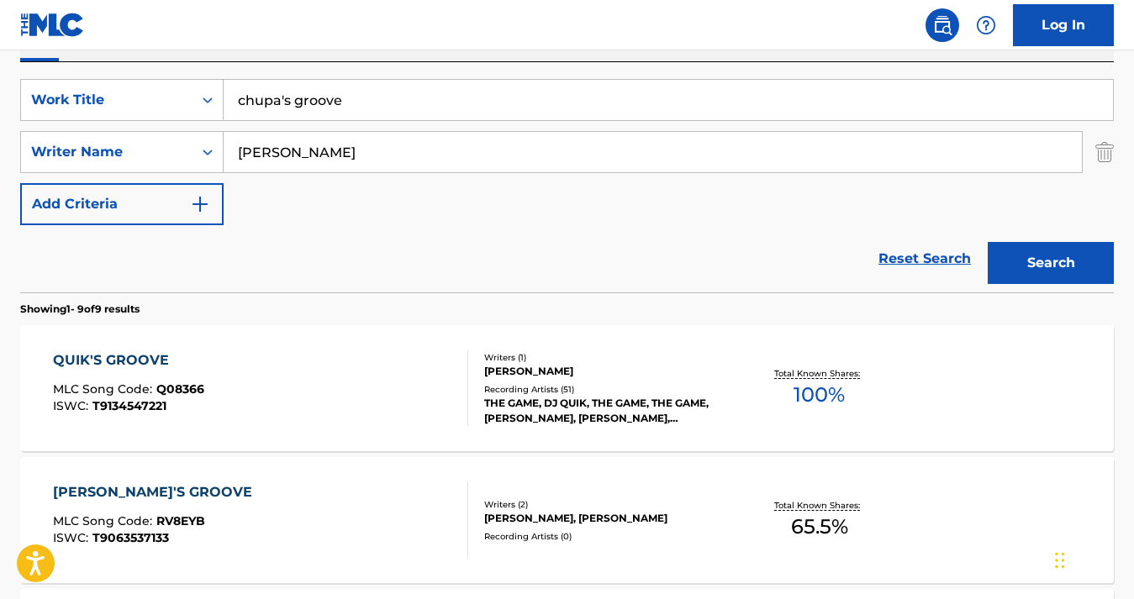
click at [372, 100] on input "chupa's groove" at bounding box center [668, 100] width 889 height 40
drag, startPoint x: 372, startPoint y: 100, endPoint x: 225, endPoint y: 100, distance: 147.1
click at [225, 100] on input "chupa's groove" at bounding box center [668, 100] width 889 height 40
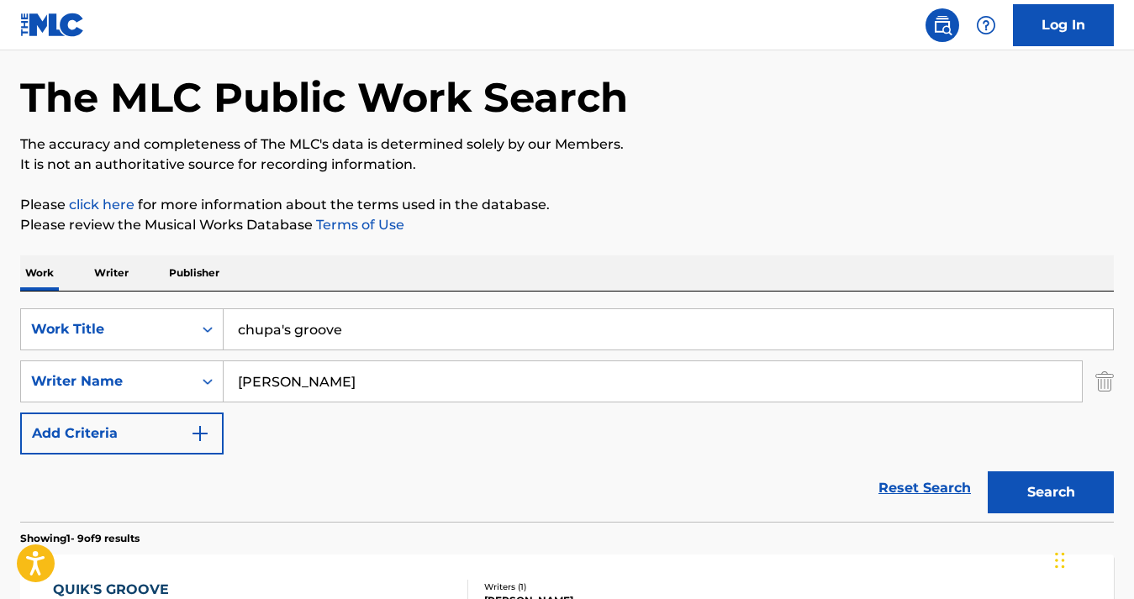
scroll to position [0, 0]
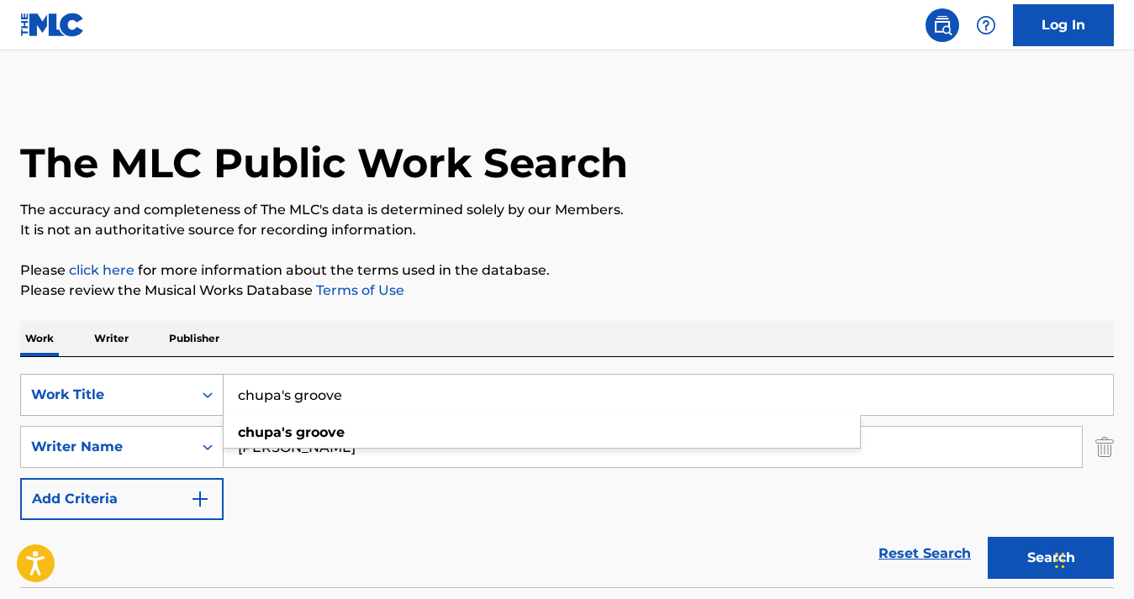
click at [182, 388] on div "Work Title" at bounding box center [121, 395] width 203 height 42
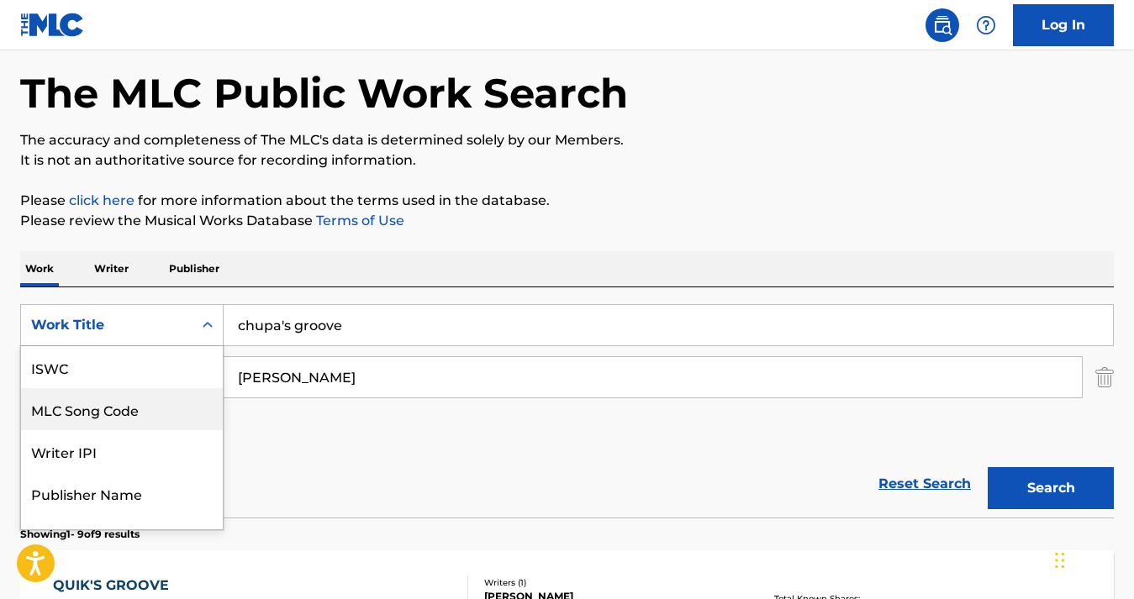
scroll to position [42, 0]
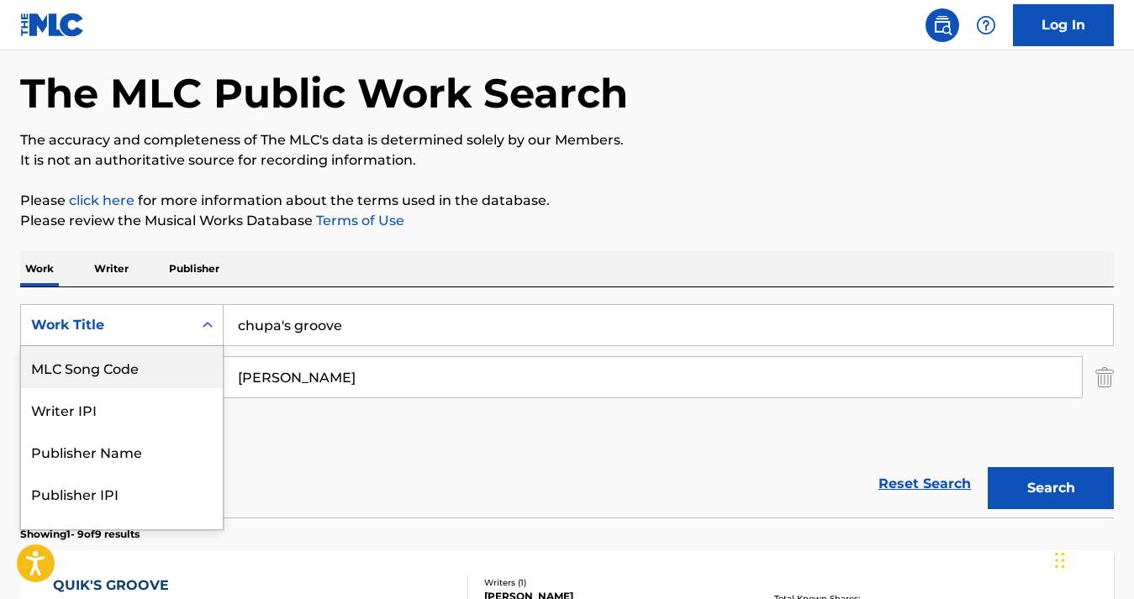
click at [176, 367] on div "MLC Song Code" at bounding box center [122, 367] width 202 height 42
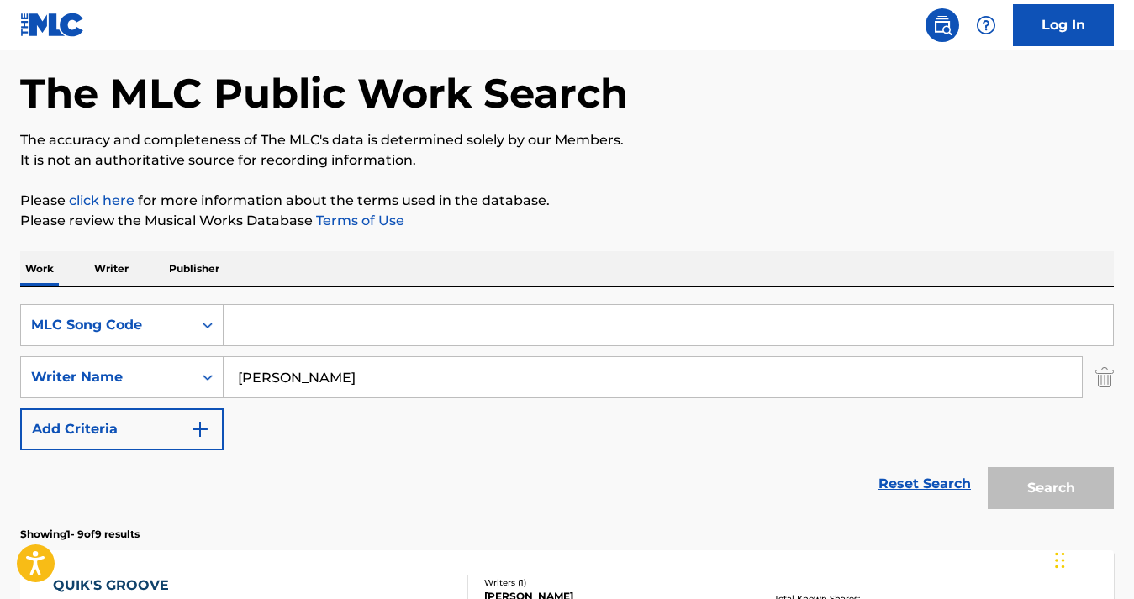
click at [314, 339] on input "Search Form" at bounding box center [668, 325] width 889 height 40
type input "CJ3xkx"
click at [1065, 488] on button "Search" at bounding box center [1051, 488] width 126 height 42
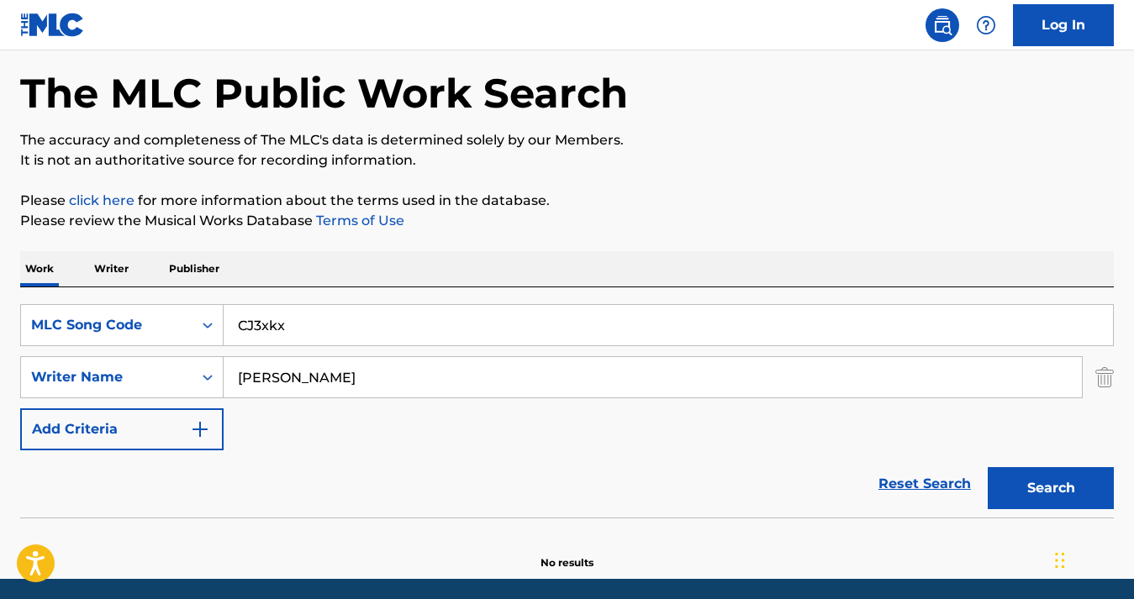
scroll to position [130, 0]
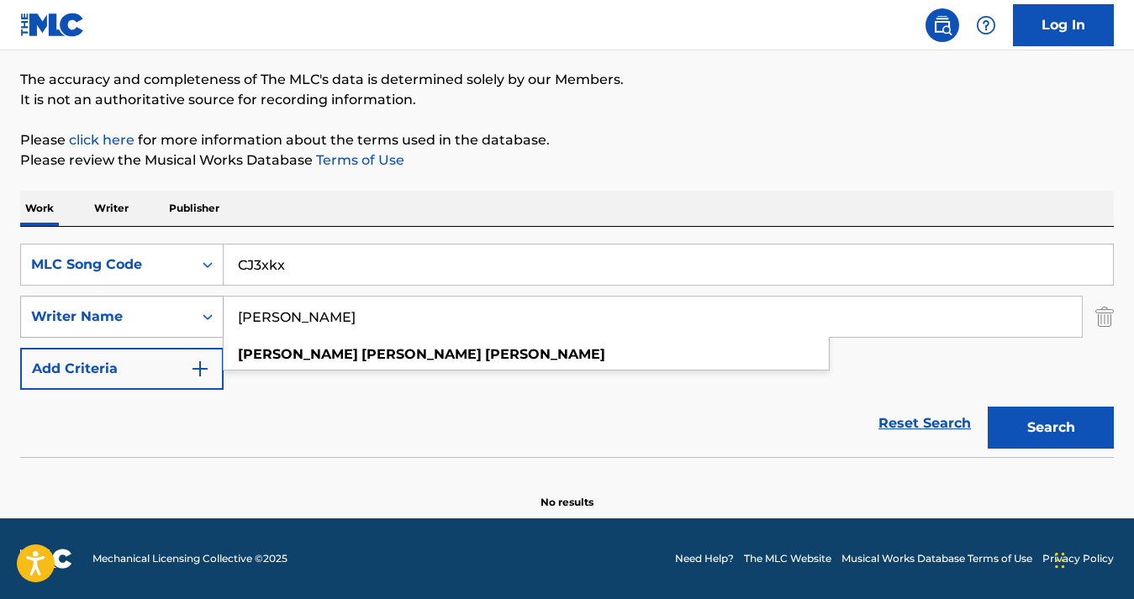
drag, startPoint x: 399, startPoint y: 313, endPoint x: 191, endPoint y: 305, distance: 208.6
click at [192, 305] on div "SearchWithCriteria38e54f82-7698-49a0-8da6-dbced1a97d71 Writer Name [PERSON_NAME…" at bounding box center [566, 317] width 1093 height 42
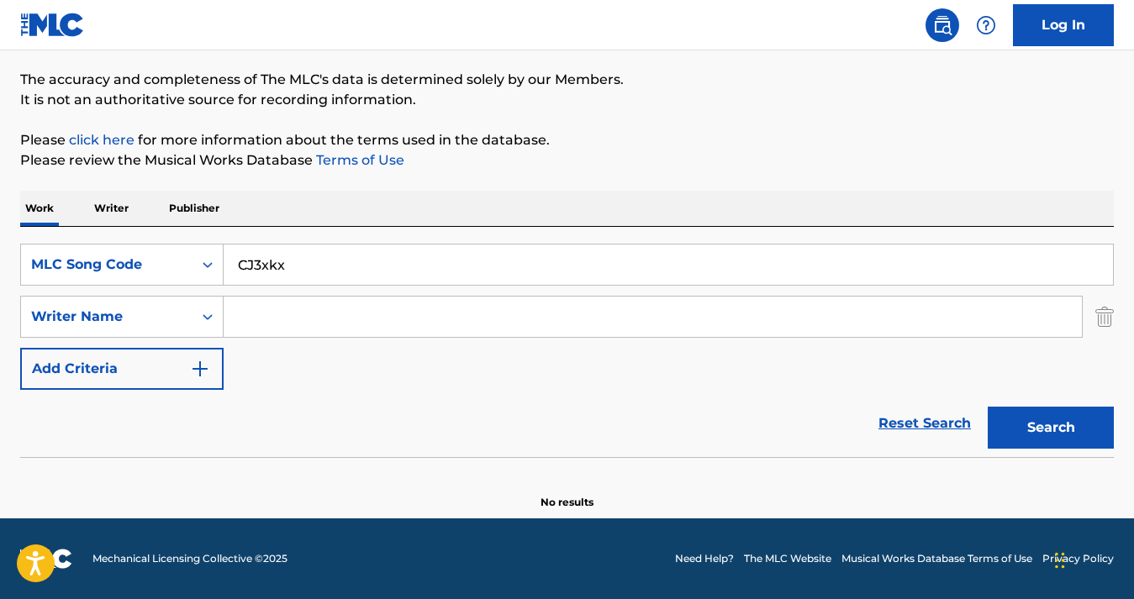
click at [1112, 319] on img "Search Form" at bounding box center [1104, 317] width 18 height 42
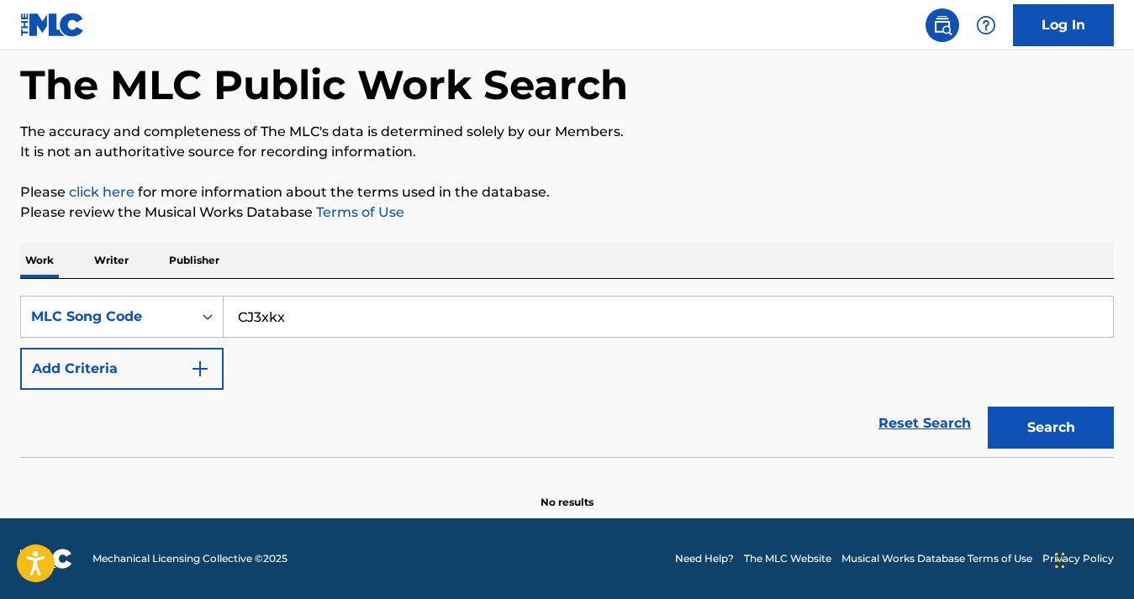
click at [1056, 441] on button "Search" at bounding box center [1051, 428] width 126 height 42
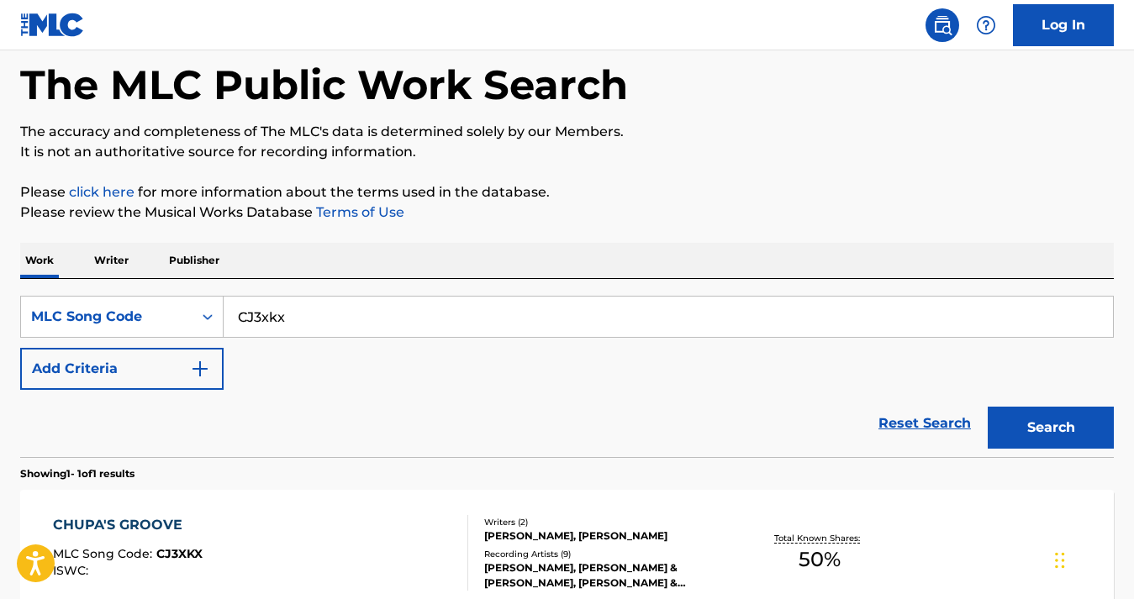
scroll to position [263, 0]
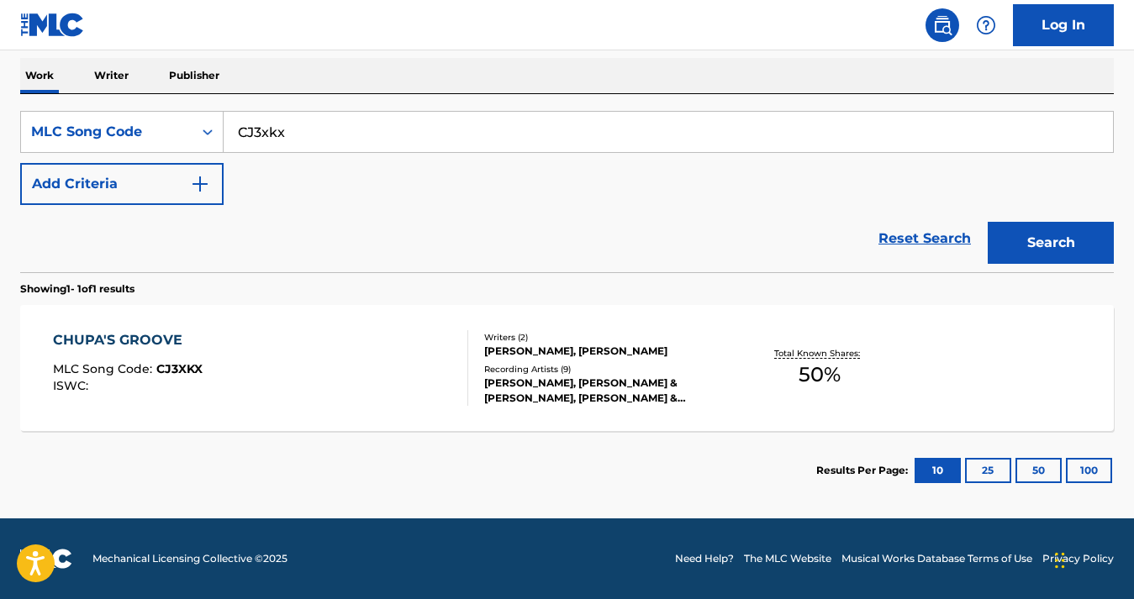
click at [245, 357] on div "CHUPA'S GROOVE MLC Song Code : CJ3XKX ISWC :" at bounding box center [260, 368] width 415 height 76
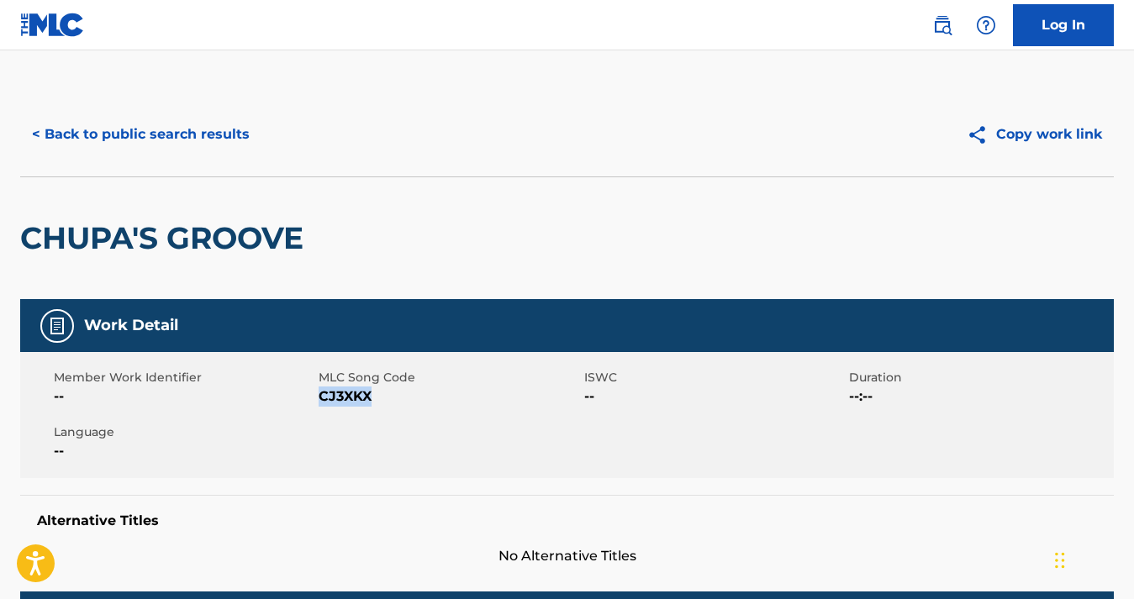
drag, startPoint x: 381, startPoint y: 396, endPoint x: 321, endPoint y: 397, distance: 59.7
click at [321, 397] on span "CJ3XKX" at bounding box center [449, 397] width 261 height 20
copy span "CJ3XKX"
click at [526, 115] on div "< Back to public search results" at bounding box center [293, 134] width 547 height 42
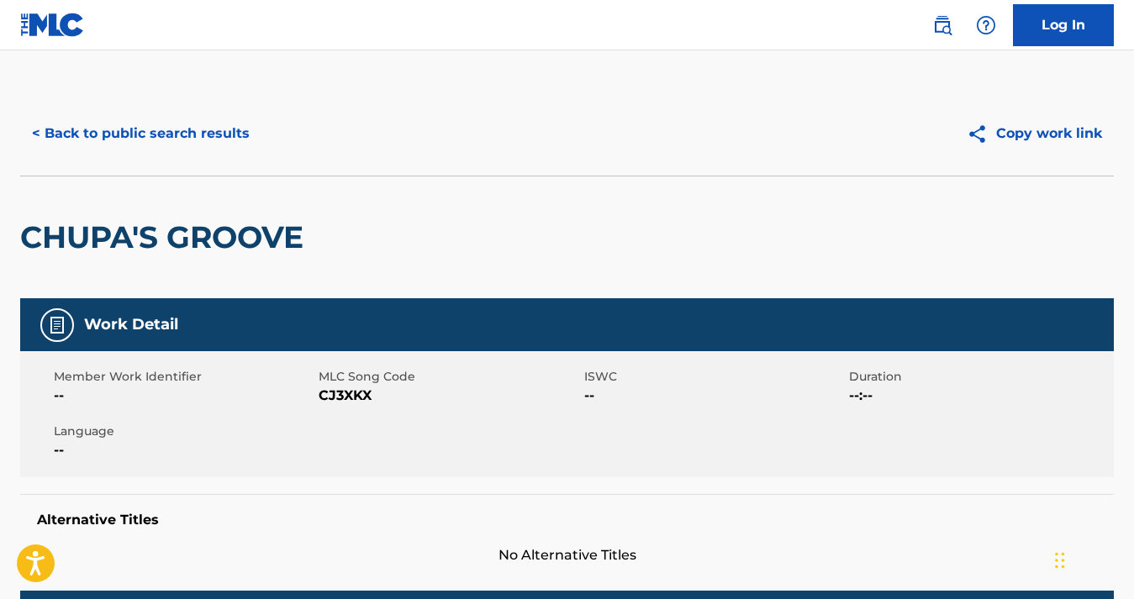
click at [123, 135] on button "< Back to public search results" at bounding box center [140, 134] width 241 height 42
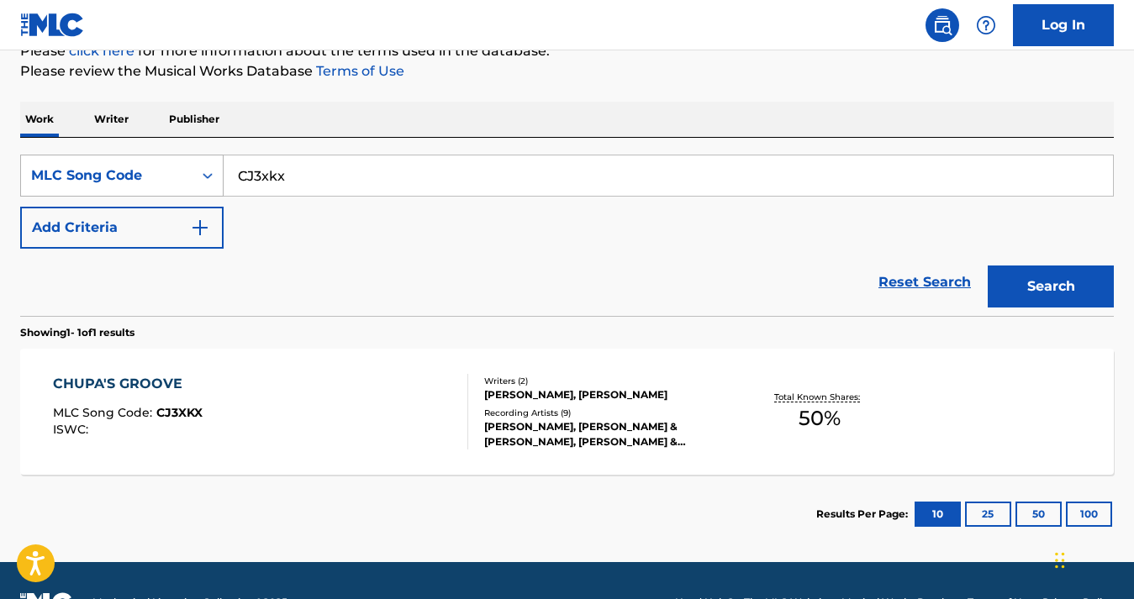
click at [150, 182] on div "MLC Song Code" at bounding box center [106, 176] width 151 height 20
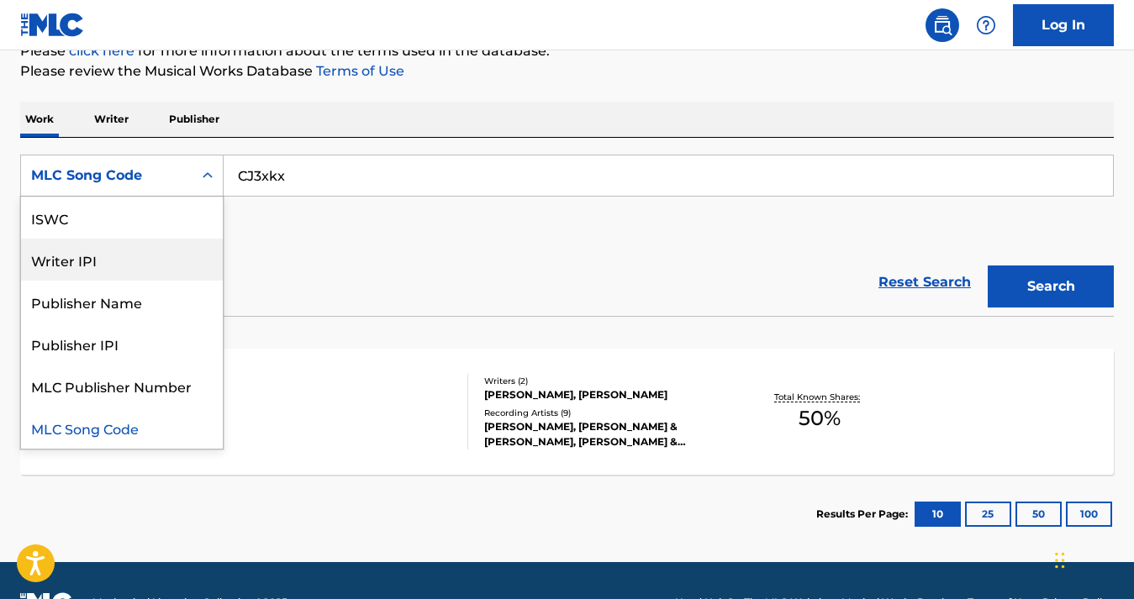
scroll to position [0, 0]
click at [120, 268] on div "Writer Name" at bounding box center [122, 260] width 202 height 42
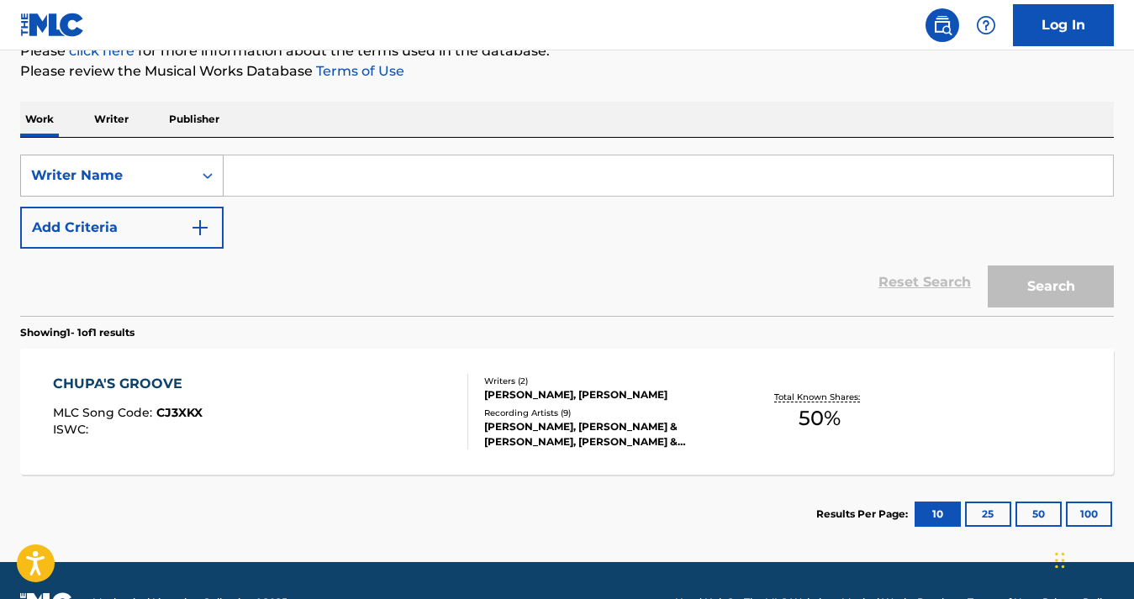
click at [176, 176] on div "Writer Name" at bounding box center [106, 176] width 151 height 20
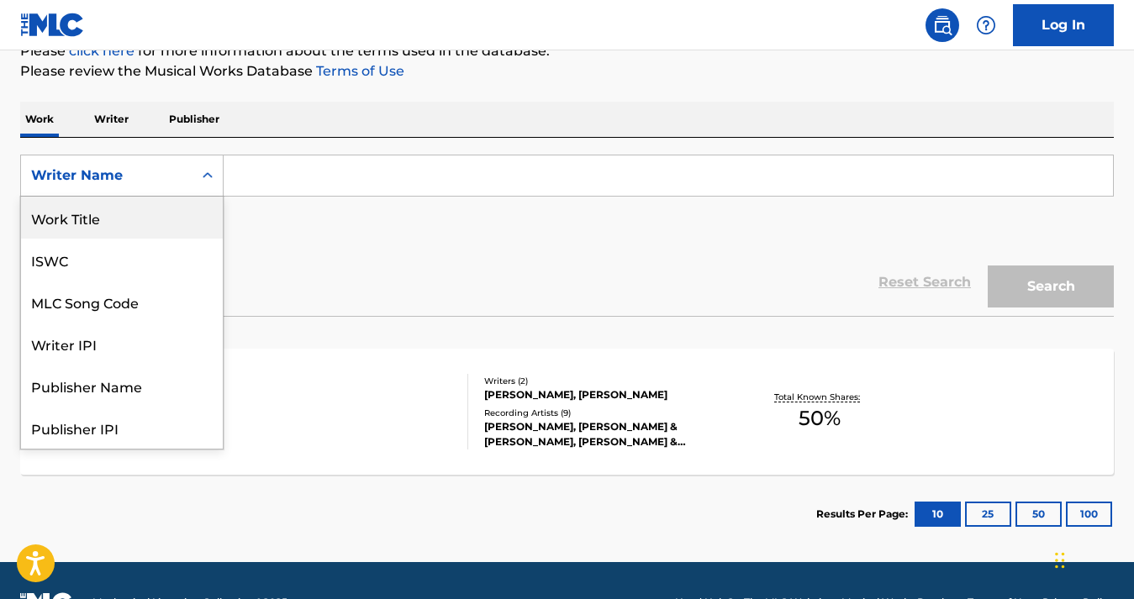
click at [113, 212] on div "Work Title" at bounding box center [122, 218] width 202 height 42
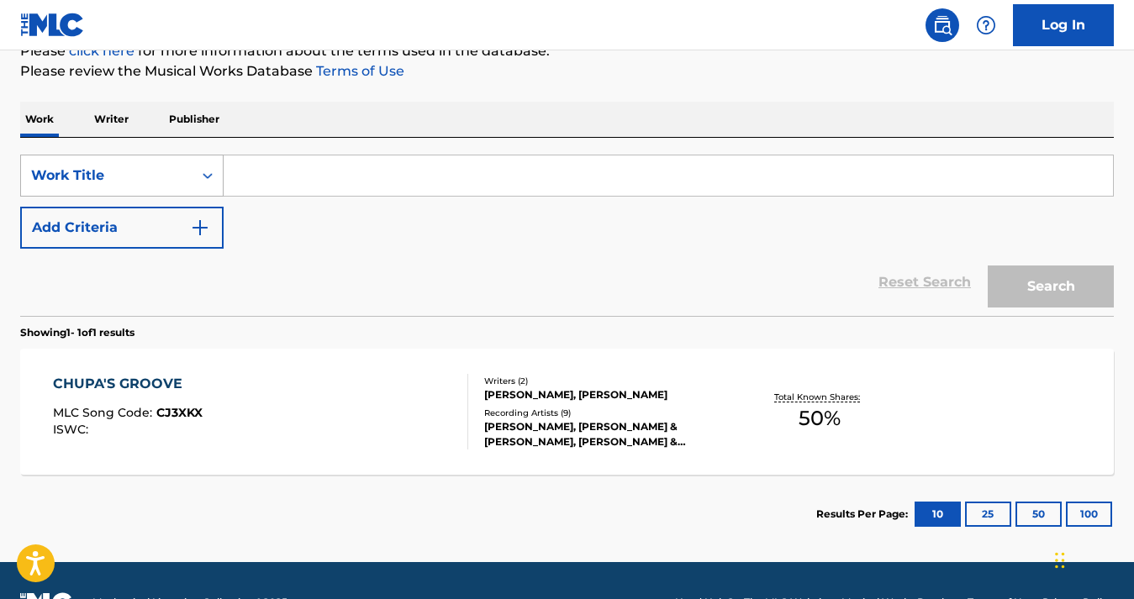
click at [161, 186] on div "Work Title" at bounding box center [106, 176] width 171 height 32
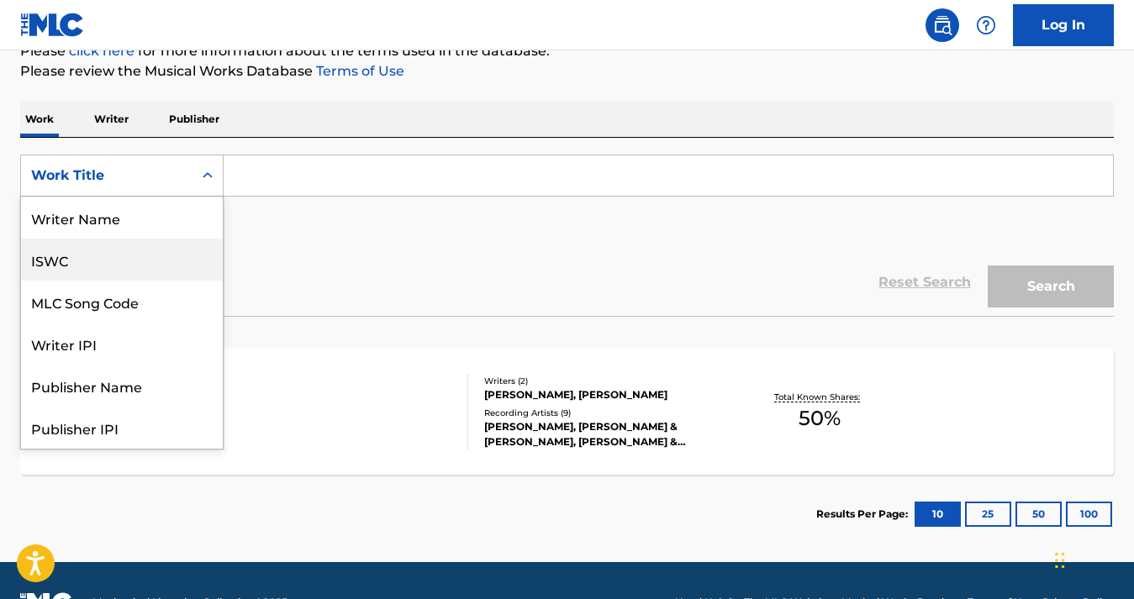
click at [318, 249] on div "Reset Search Search" at bounding box center [566, 282] width 1093 height 67
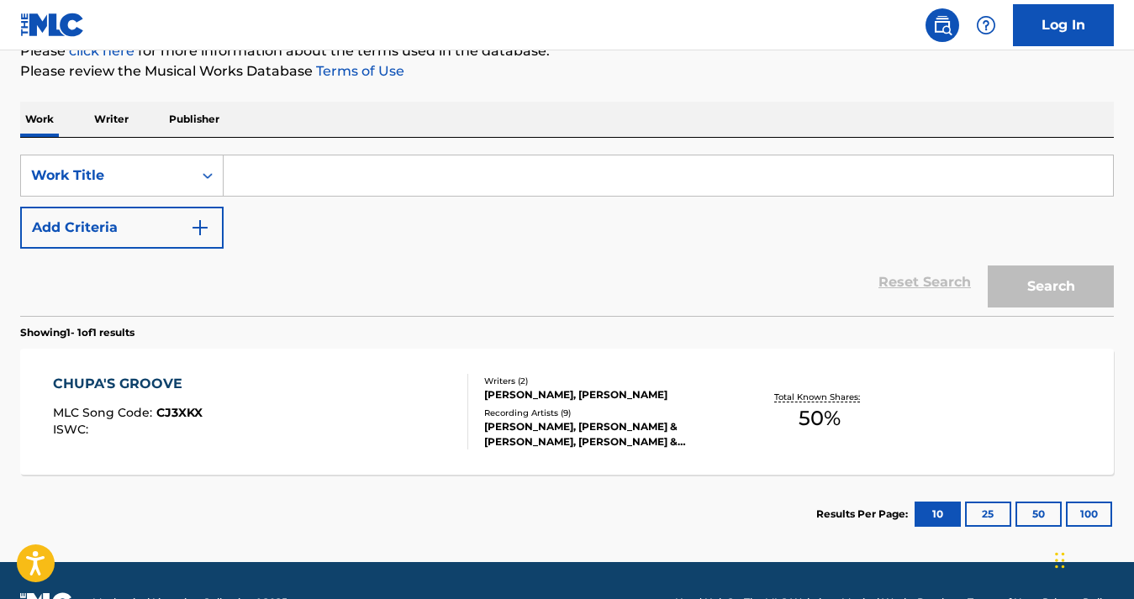
click at [164, 238] on button "Add Criteria" at bounding box center [121, 228] width 203 height 42
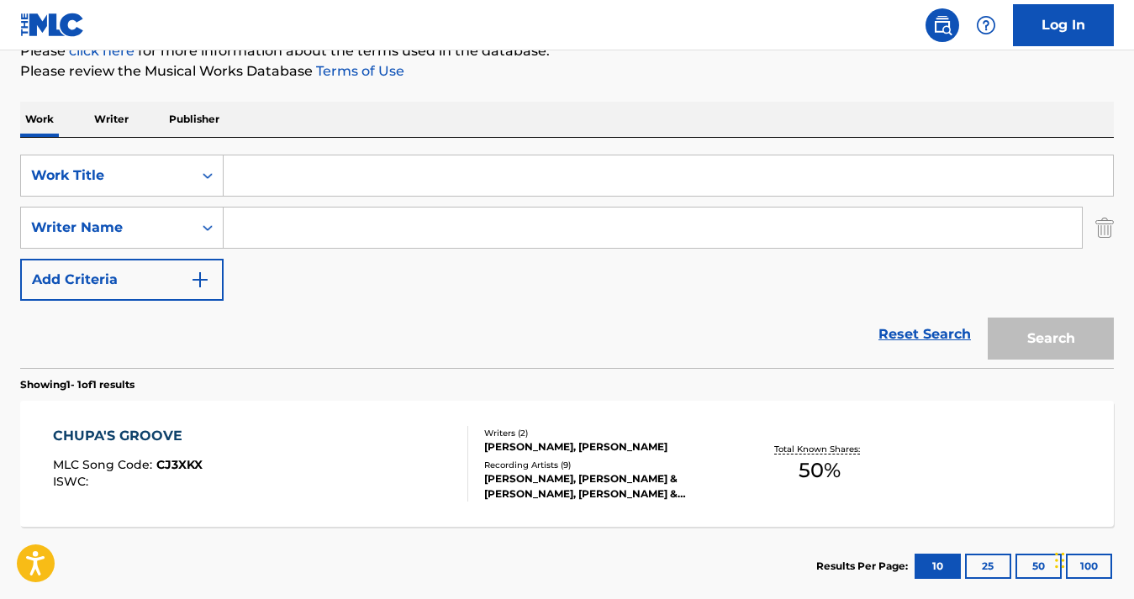
click at [325, 175] on input "Search Form" at bounding box center [668, 175] width 889 height 40
paste input "USUYG1545693"
type input "USUYG1545693"
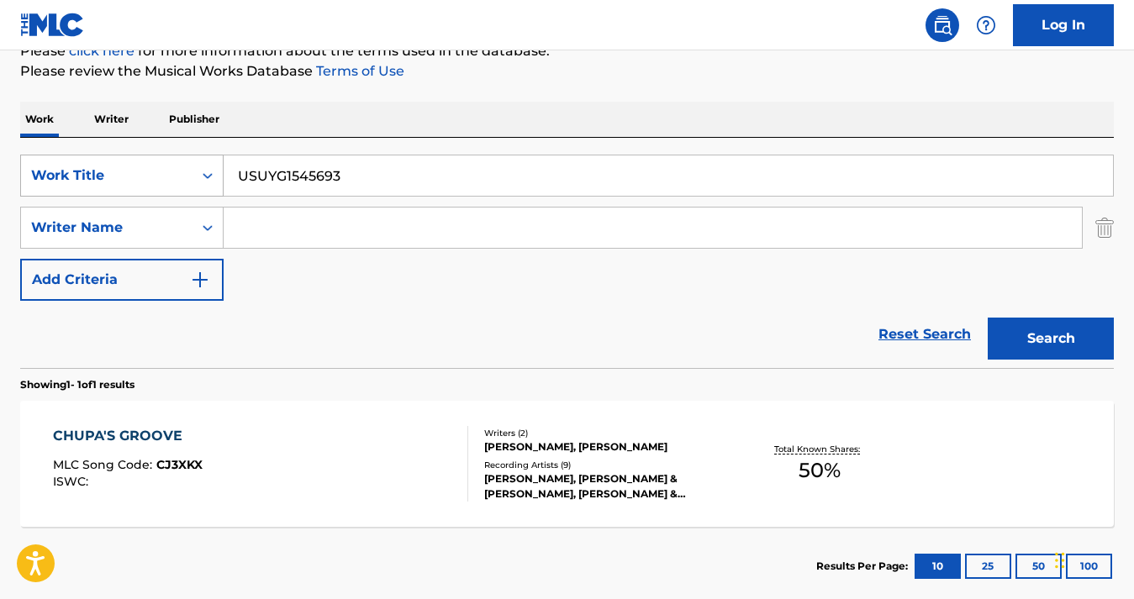
drag, startPoint x: 370, startPoint y: 178, endPoint x: 129, endPoint y: 178, distance: 241.2
click at [129, 178] on div "SearchWithCriteriafe318c74-2512-43ff-89d8-646585b70baf Work Title USUYG1545693" at bounding box center [566, 176] width 1093 height 42
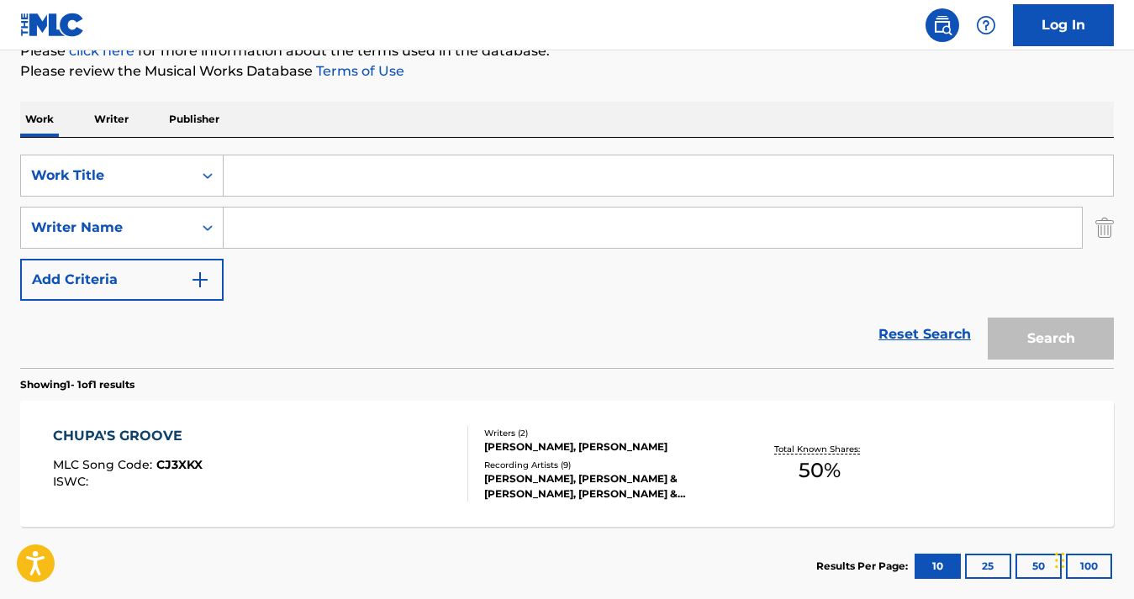
paste input "FRESH WHITE T"
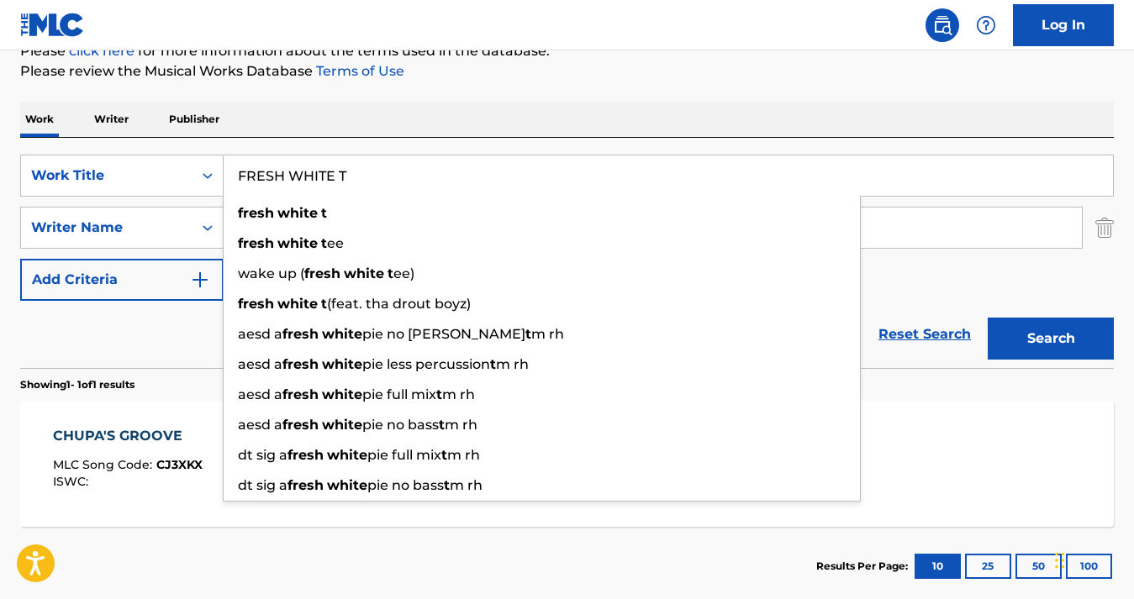
type input "FRESH WHITE T"
click at [305, 124] on div "Work Writer Publisher" at bounding box center [566, 119] width 1093 height 35
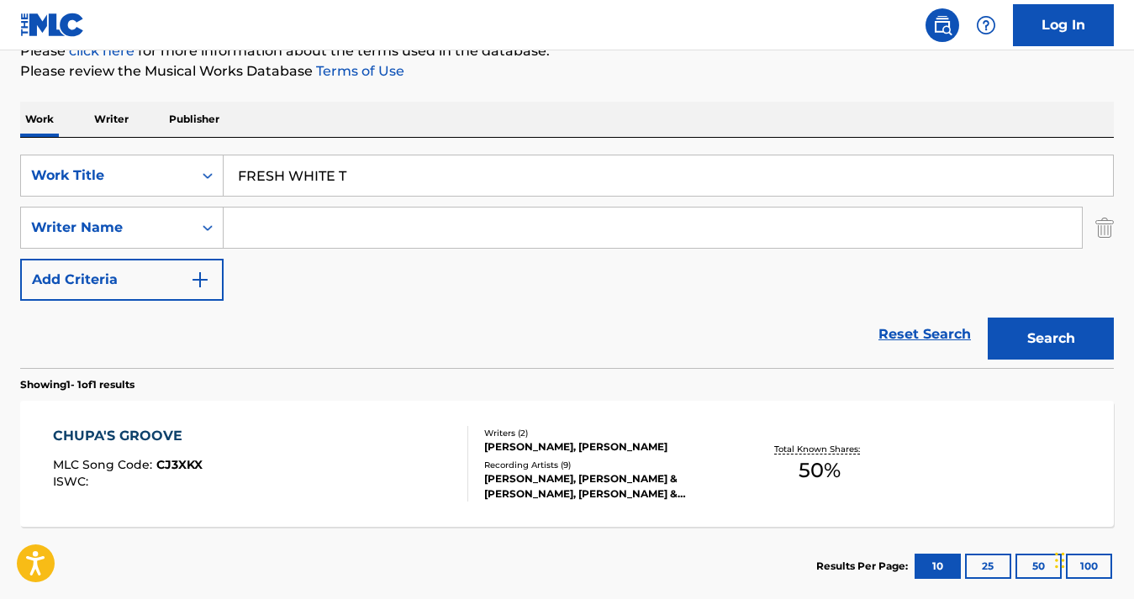
click at [289, 210] on input "Search Form" at bounding box center [653, 228] width 858 height 40
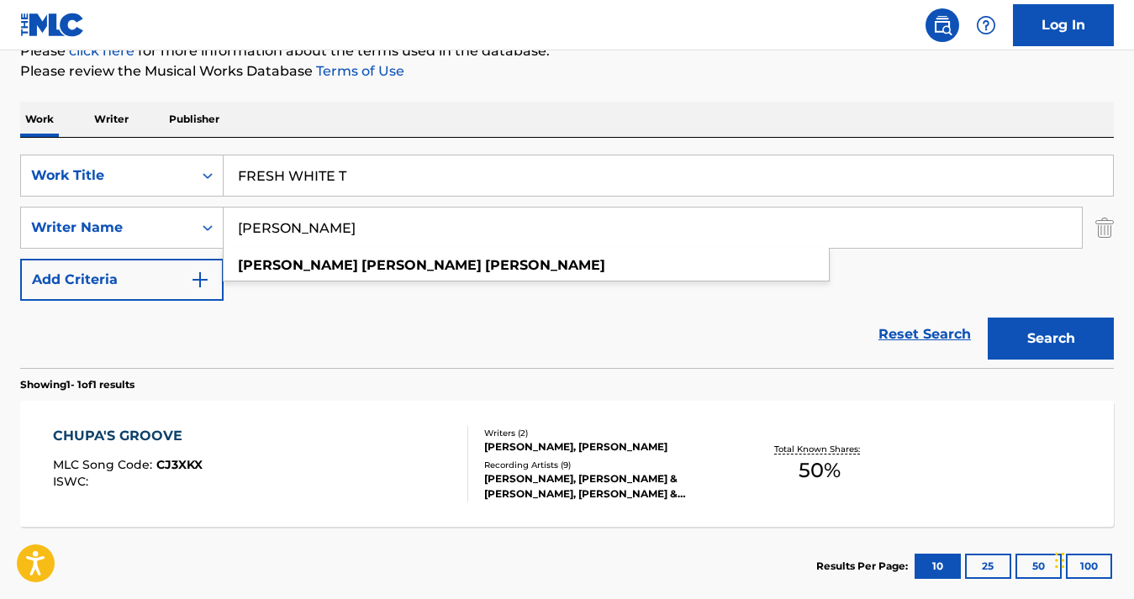
type input "[PERSON_NAME]"
click at [1043, 326] on button "Search" at bounding box center [1051, 339] width 126 height 42
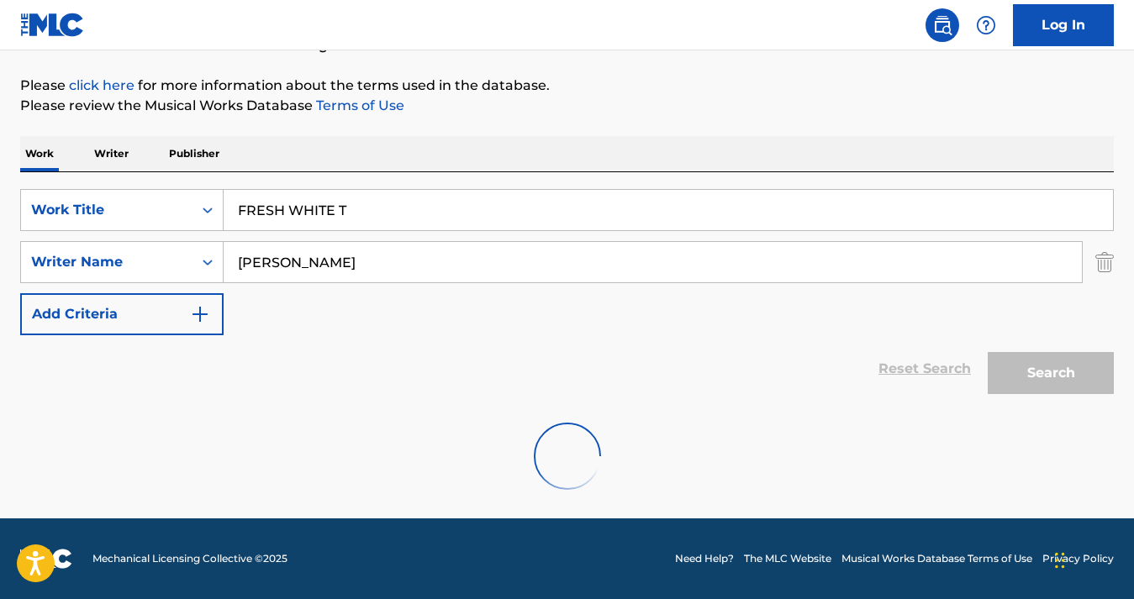
scroll to position [219, 0]
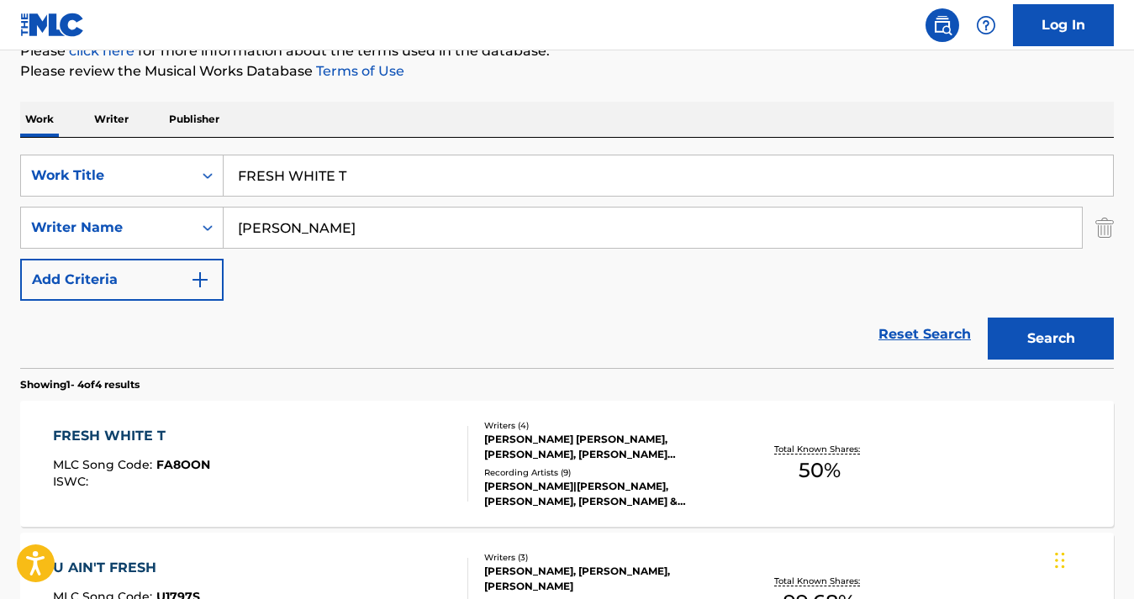
click at [267, 440] on div "FRESH WHITE T MLC Song Code : FA8OON ISWC :" at bounding box center [260, 464] width 415 height 76
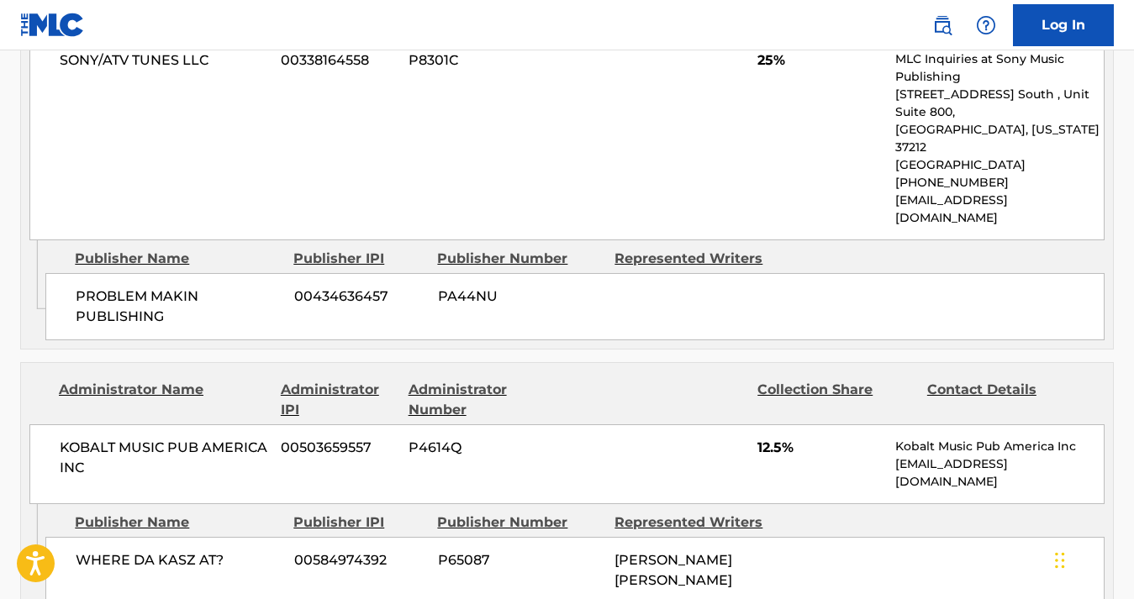
scroll to position [1030, 0]
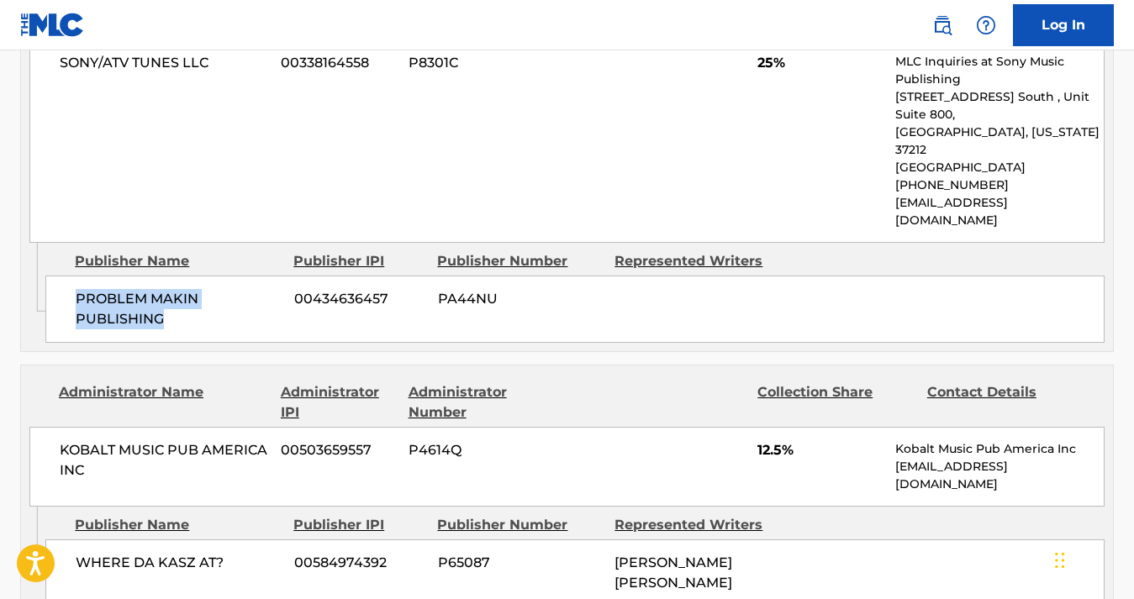
drag, startPoint x: 171, startPoint y: 286, endPoint x: 80, endPoint y: 261, distance: 94.0
click at [80, 289] on span "PROBLEM MAKIN PUBLISHING" at bounding box center [179, 309] width 206 height 40
copy span "PROBLEM MAKIN PUBLISHING"
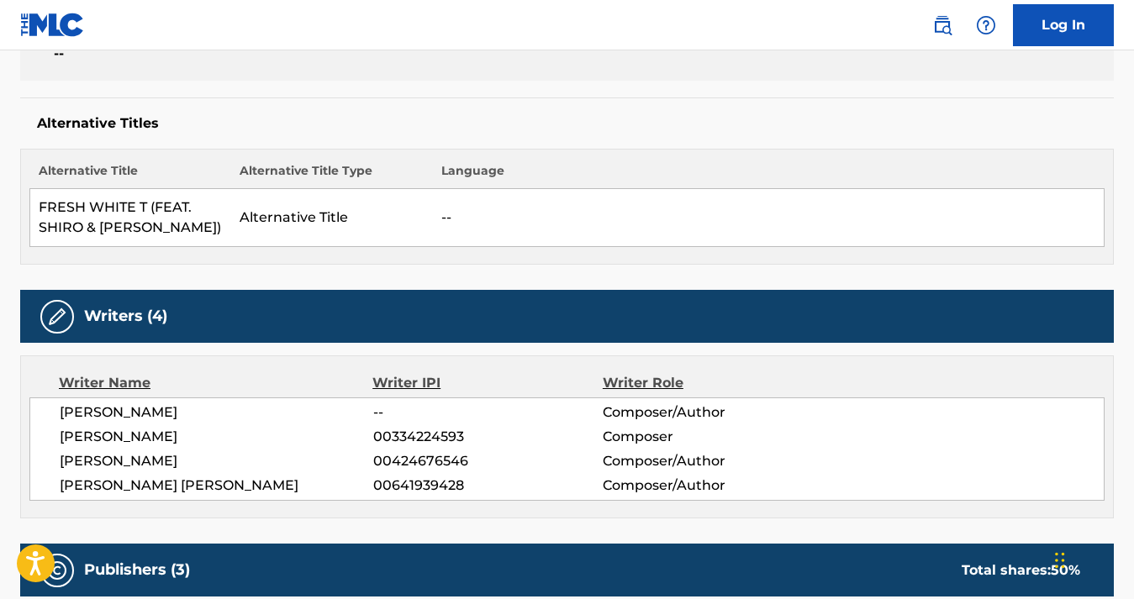
scroll to position [0, 0]
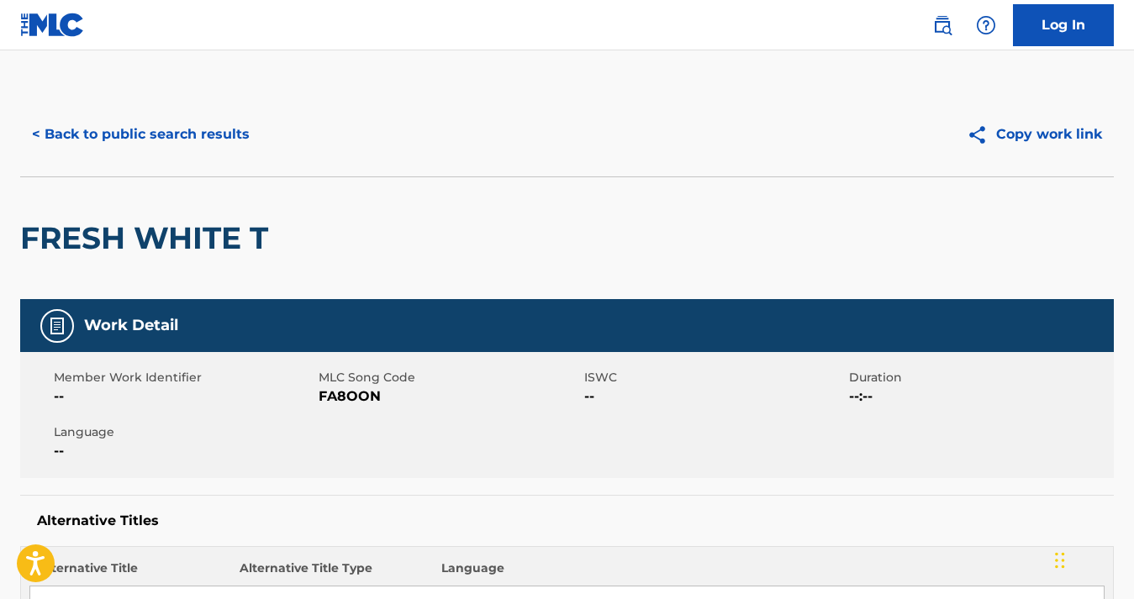
click at [177, 132] on button "< Back to public search results" at bounding box center [140, 134] width 241 height 42
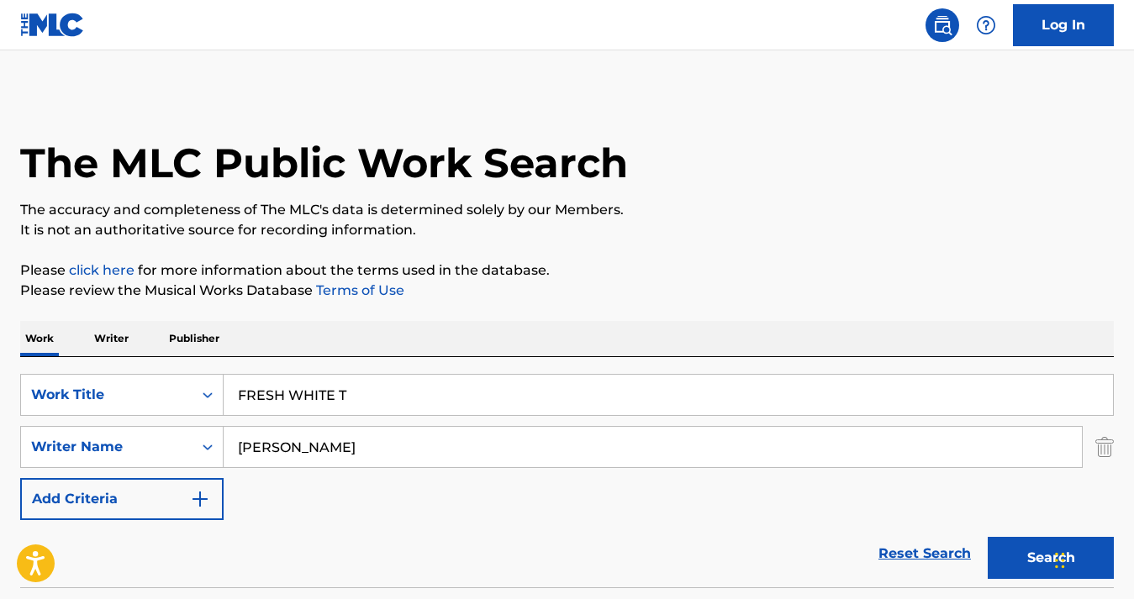
scroll to position [219, 0]
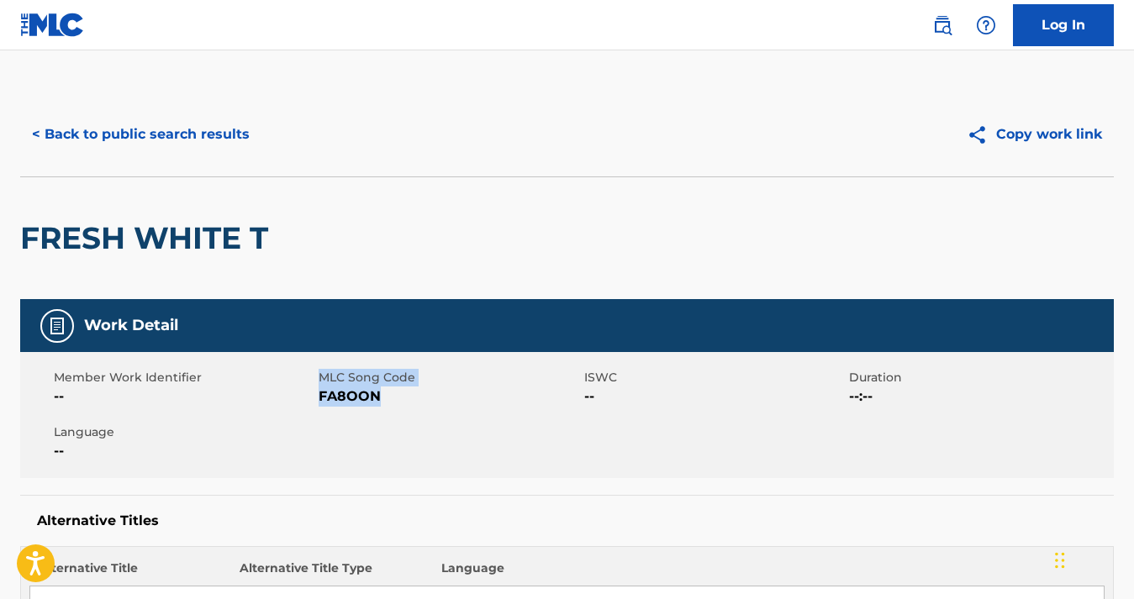
drag, startPoint x: 393, startPoint y: 393, endPoint x: 318, endPoint y: 392, distance: 75.6
click at [319, 392] on span "FA8OON" at bounding box center [449, 397] width 261 height 20
copy div "MLC Song Code FA8OON"
click at [394, 402] on span "FA8OON" at bounding box center [449, 397] width 261 height 20
drag, startPoint x: 386, startPoint y: 395, endPoint x: 318, endPoint y: 395, distance: 68.1
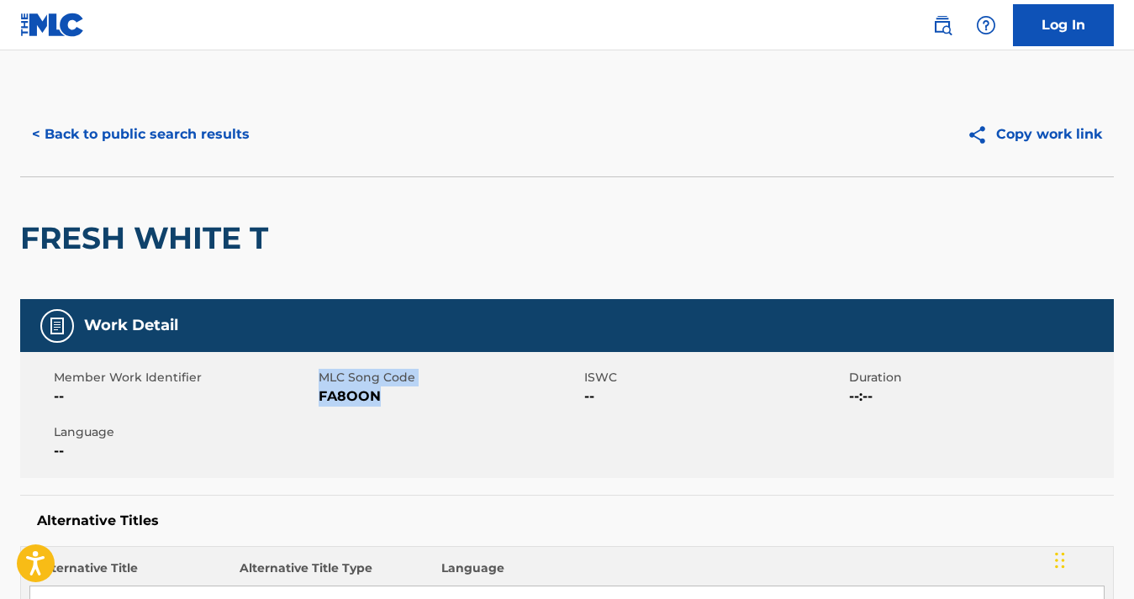
click at [319, 395] on span "FA8OON" at bounding box center [449, 397] width 261 height 20
click at [396, 399] on span "FA8OON" at bounding box center [449, 397] width 261 height 20
drag, startPoint x: 396, startPoint y: 399, endPoint x: 319, endPoint y: 399, distance: 77.3
click at [319, 399] on span "FA8OON" at bounding box center [449, 397] width 261 height 20
copy span "FA8OON"
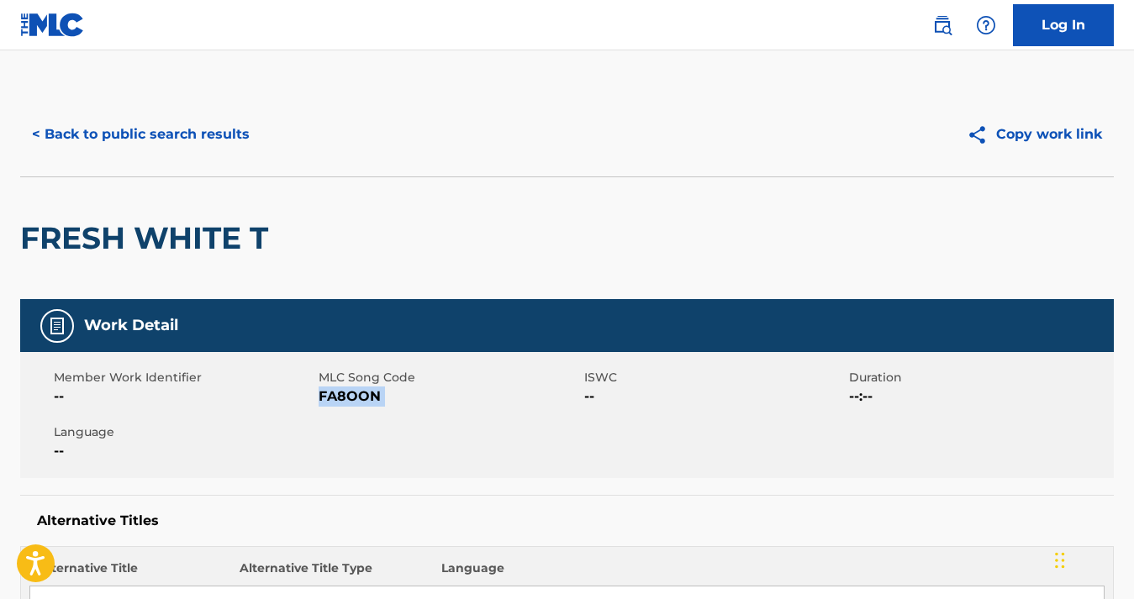
click at [130, 134] on button "< Back to public search results" at bounding box center [140, 134] width 241 height 42
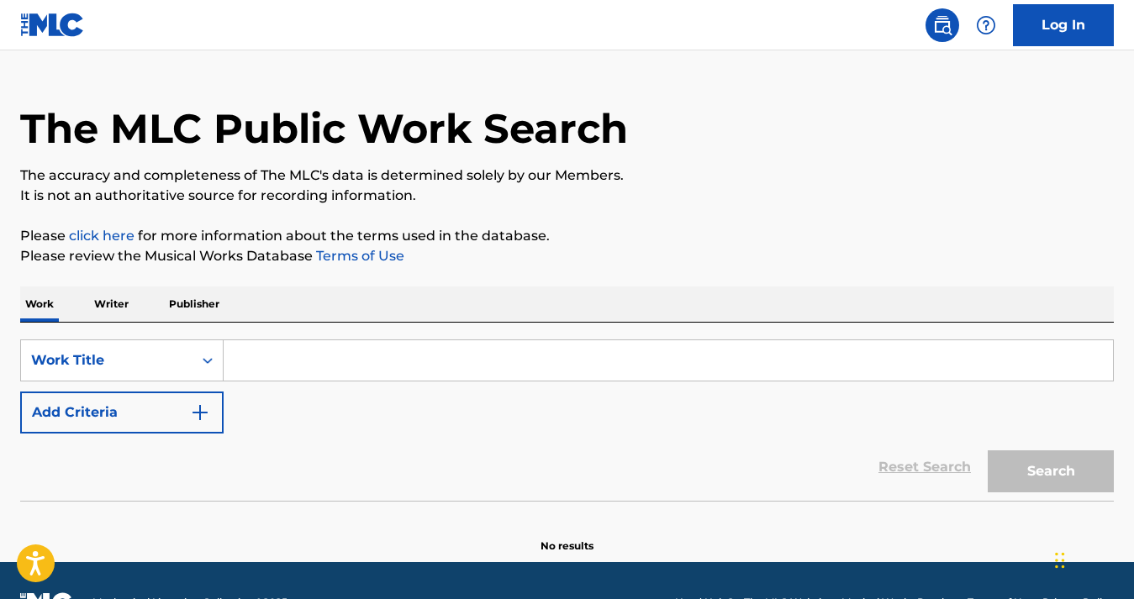
click at [150, 408] on button "Add Criteria" at bounding box center [121, 413] width 203 height 42
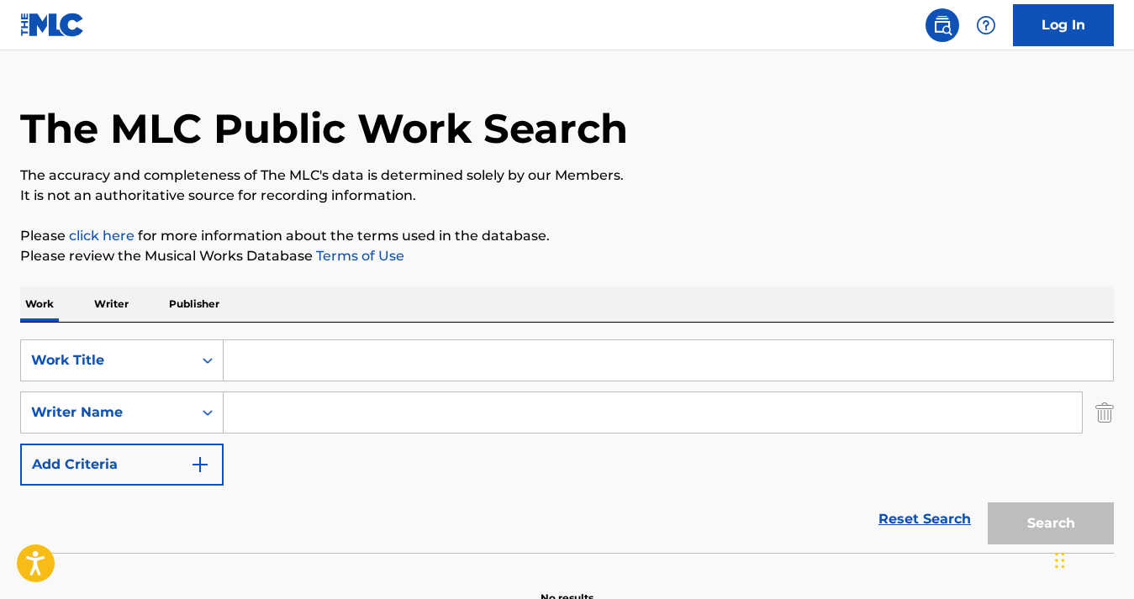
click at [291, 406] on input "Search Form" at bounding box center [653, 412] width 858 height 40
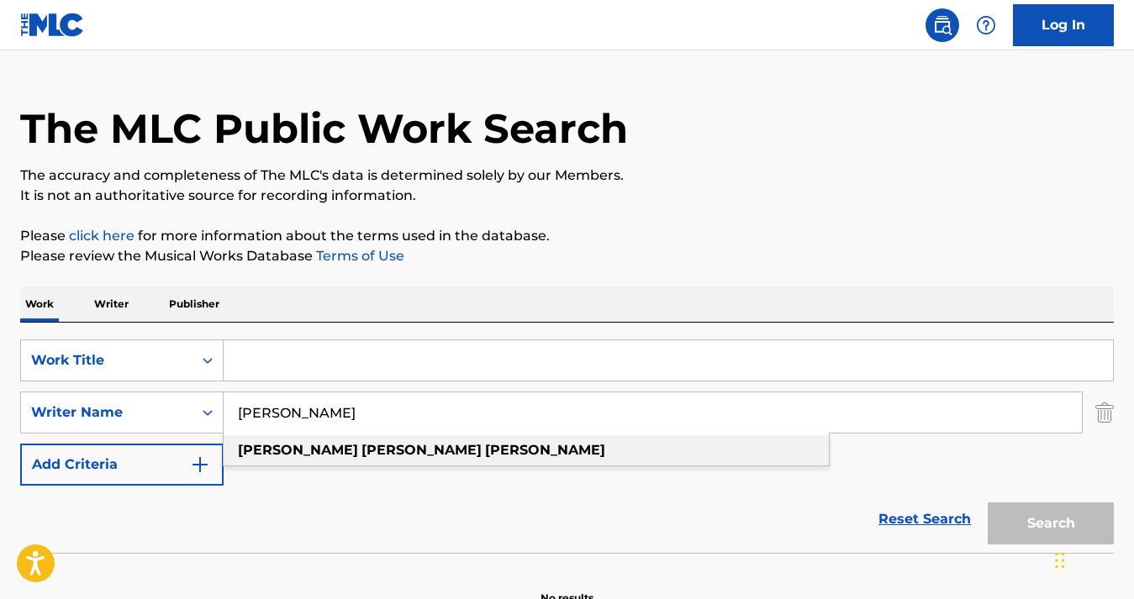
type input "[PERSON_NAME]"
click at [325, 460] on div "[PERSON_NAME]" at bounding box center [526, 450] width 605 height 30
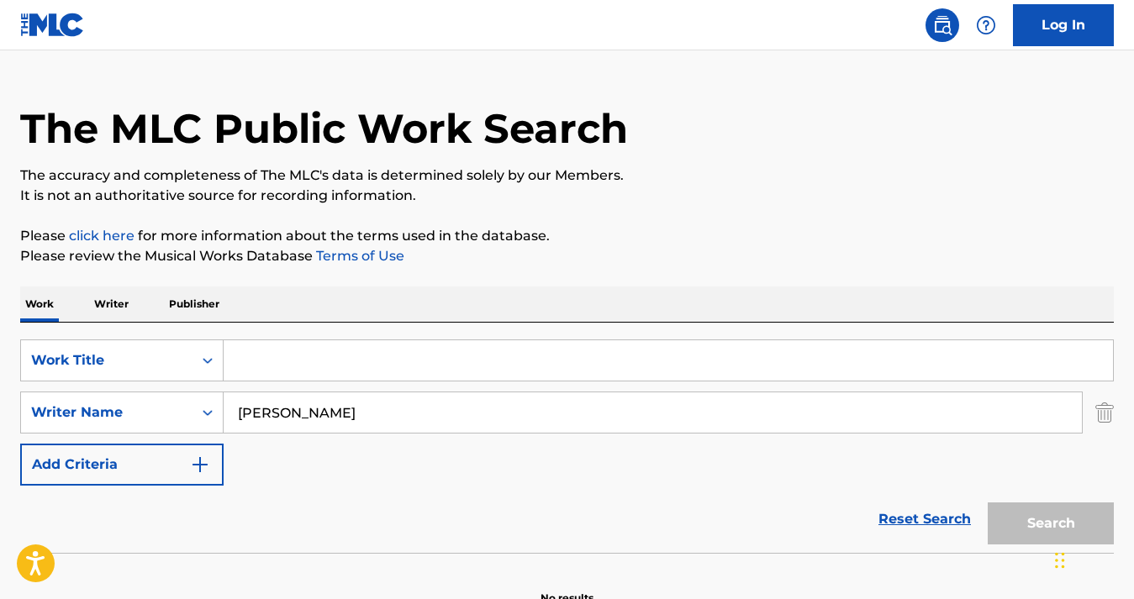
click at [298, 387] on div "SearchWithCriteria5ac9537b-0a98-49cc-85c7-ec216636ea31 Work Title SearchWithCri…" at bounding box center [566, 413] width 1093 height 146
click at [290, 369] on input "Search Form" at bounding box center [668, 360] width 889 height 40
paste input "SINCE I WAS LIL"
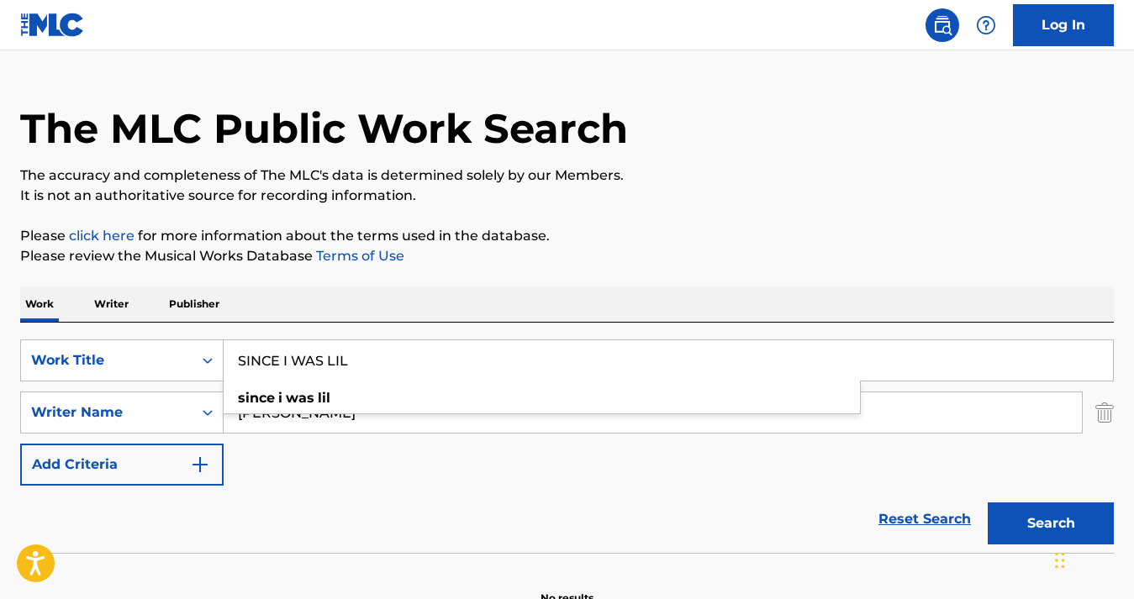
type input "SINCE I WAS LIL"
click at [1062, 519] on iframe "Chat Widget" at bounding box center [1092, 559] width 84 height 81
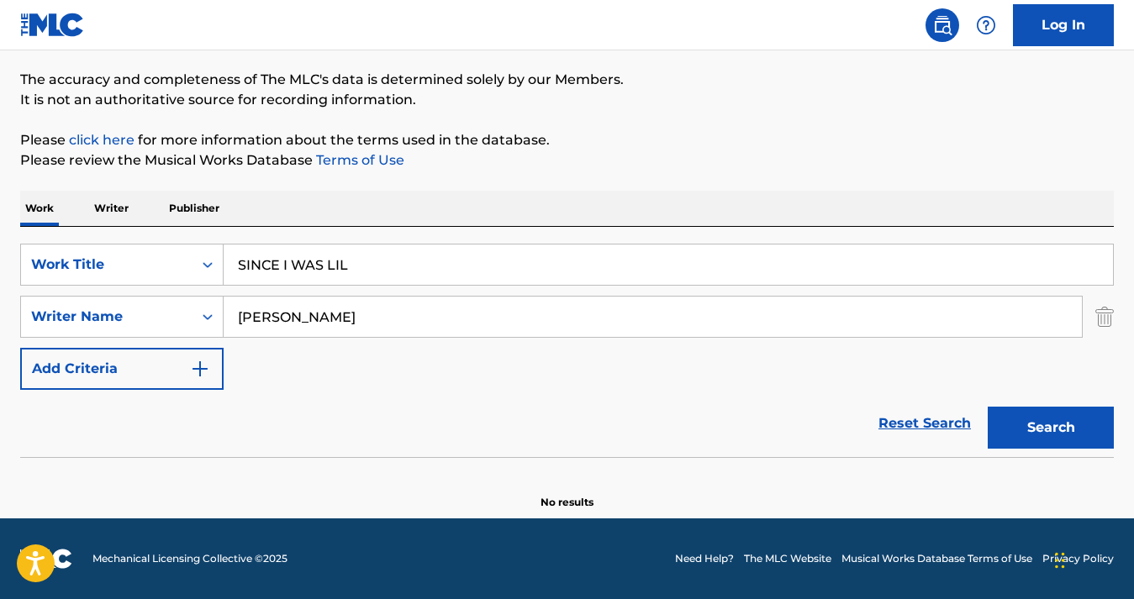
click at [1029, 412] on button "Search" at bounding box center [1051, 428] width 126 height 42
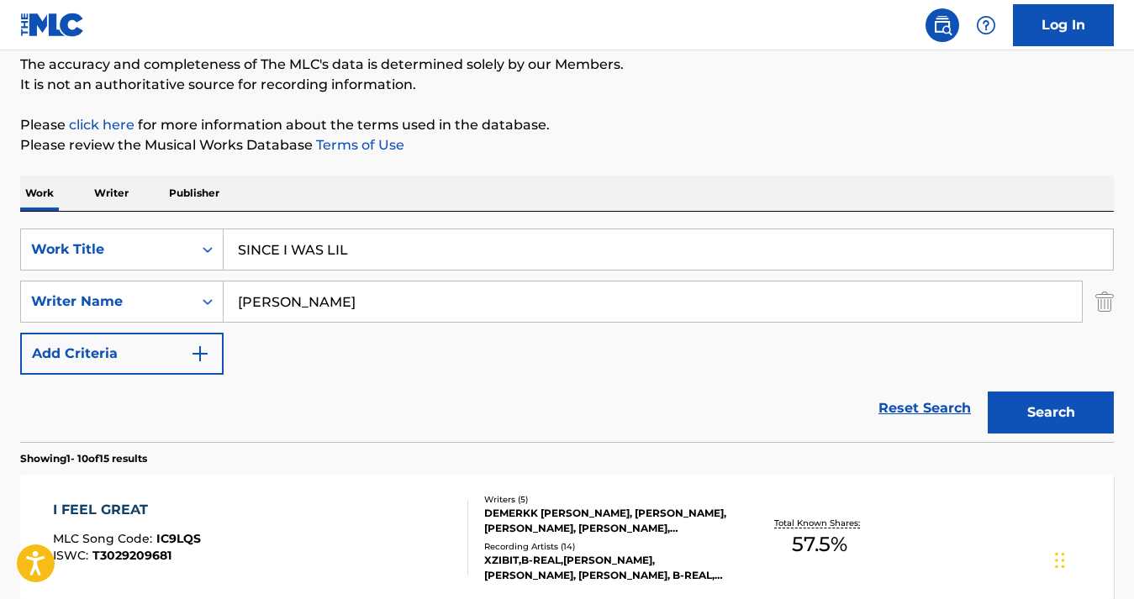
scroll to position [144, 0]
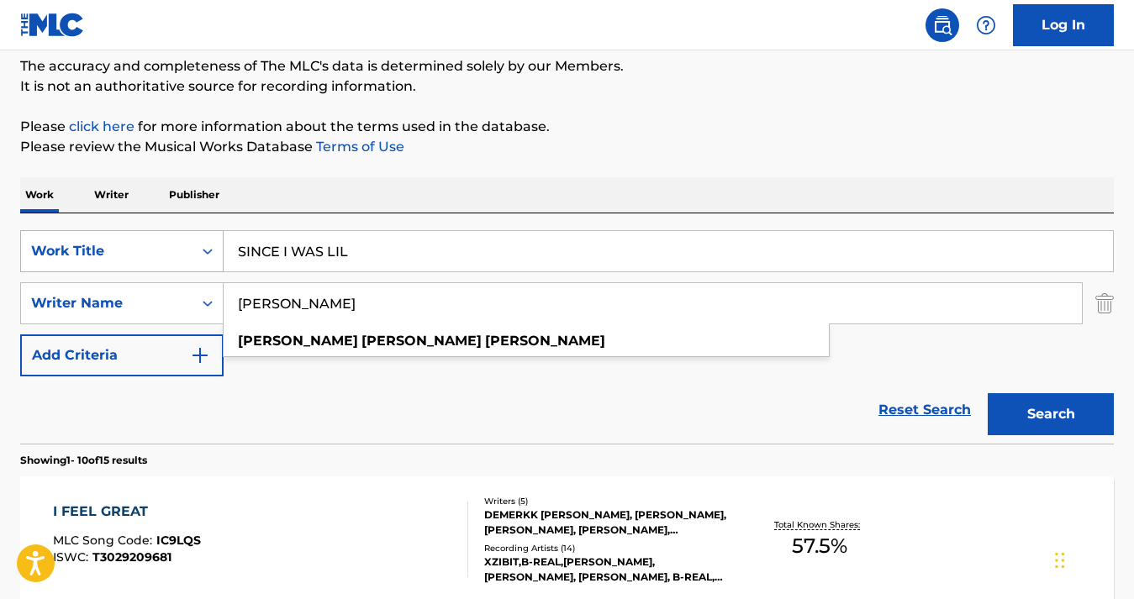
drag, startPoint x: 387, startPoint y: 305, endPoint x: 117, endPoint y: 271, distance: 272.7
click at [117, 271] on div "SearchWithCriteria5ac9537b-0a98-49cc-85c7-ec216636ea31 Work Title SINCE I WAS L…" at bounding box center [566, 303] width 1093 height 146
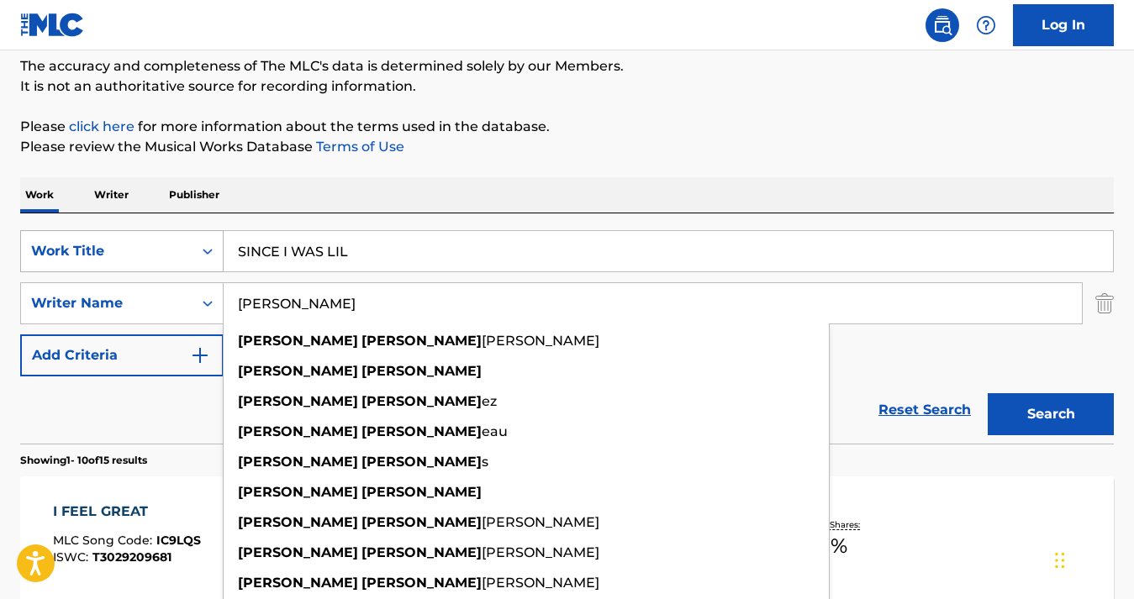
type input "[PERSON_NAME]"
click at [988, 393] on button "Search" at bounding box center [1051, 414] width 126 height 42
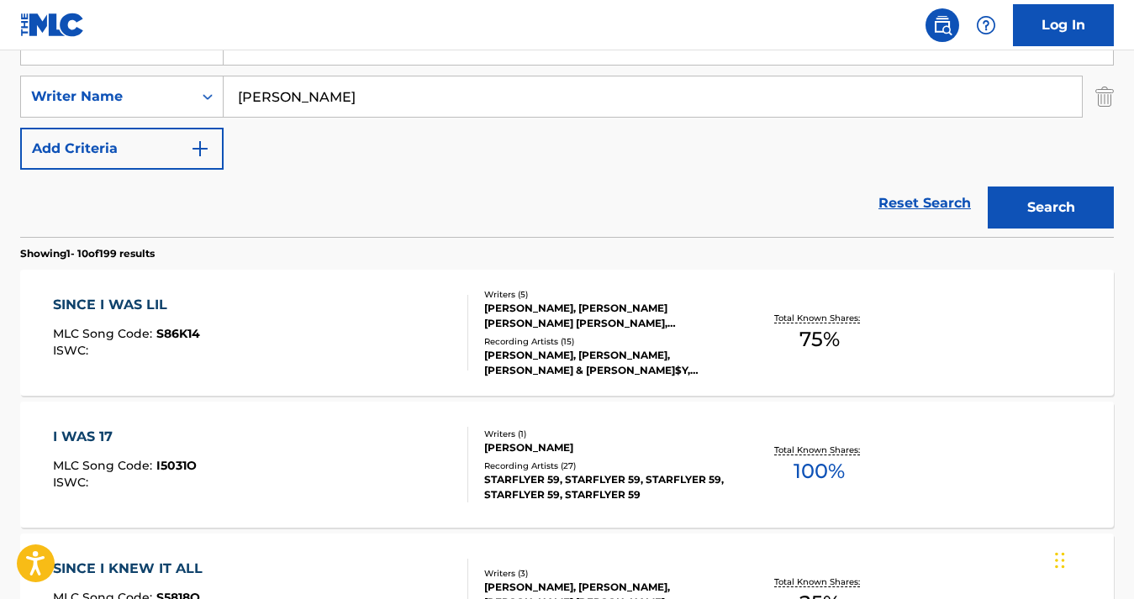
scroll to position [356, 0]
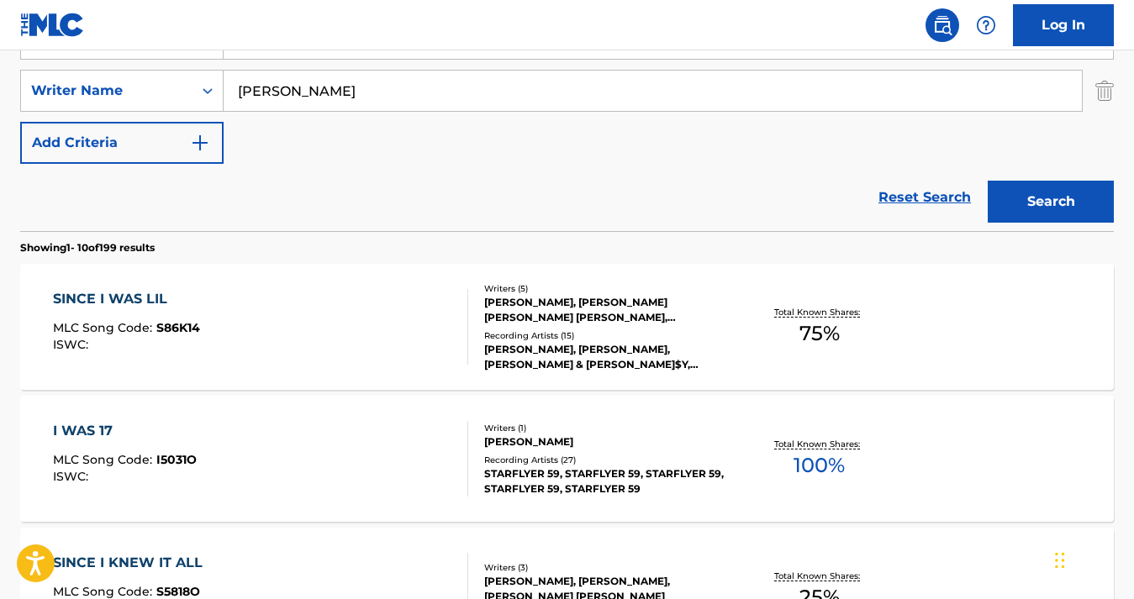
click at [321, 338] on div "SINCE I WAS LIL MLC Song Code : S86K14 ISWC :" at bounding box center [260, 327] width 415 height 76
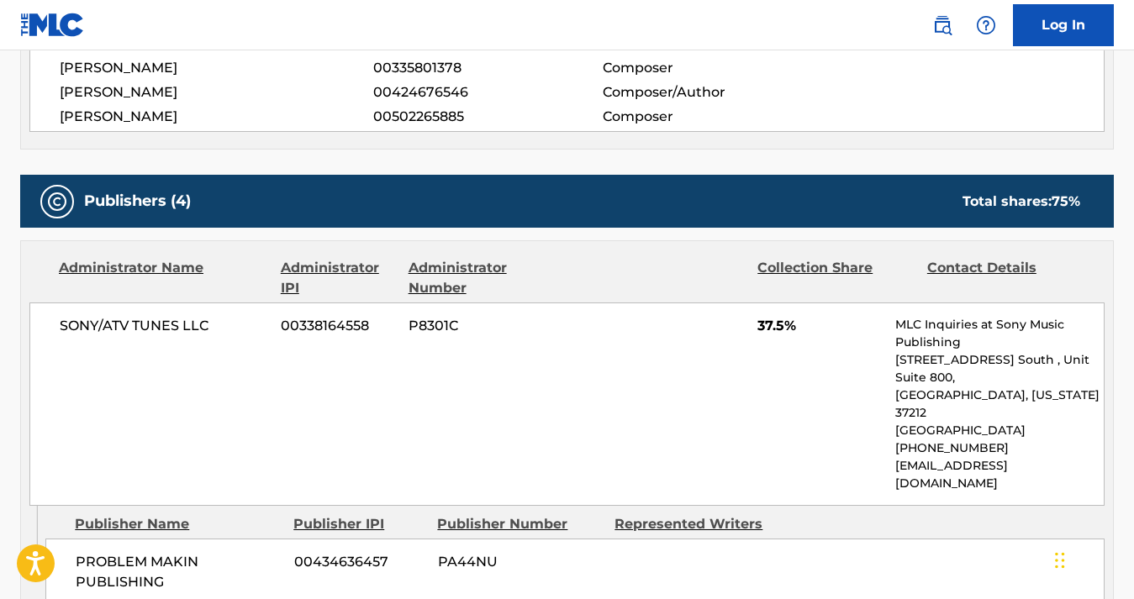
scroll to position [659, 0]
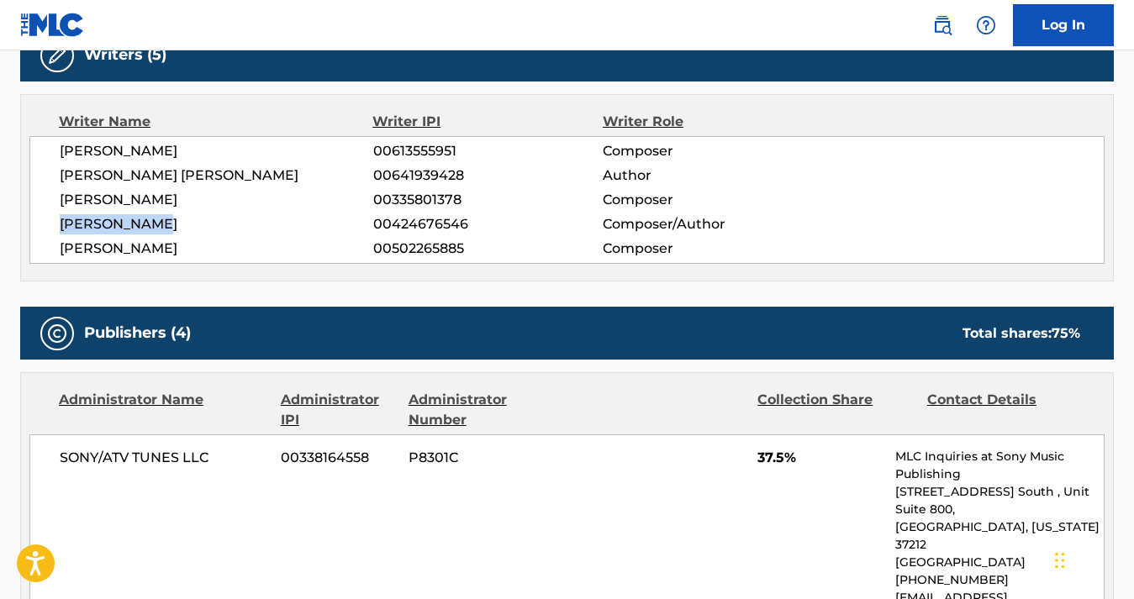
drag, startPoint x: 176, startPoint y: 225, endPoint x: 61, endPoint y: 224, distance: 116.0
click at [61, 224] on span "[PERSON_NAME]" at bounding box center [216, 224] width 313 height 20
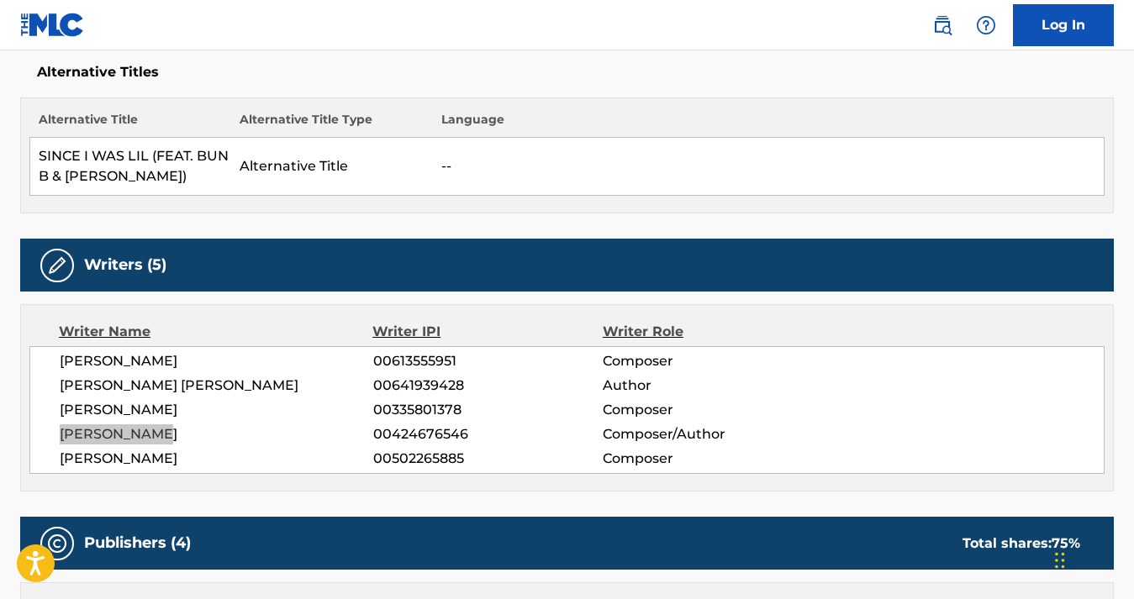
scroll to position [451, 0]
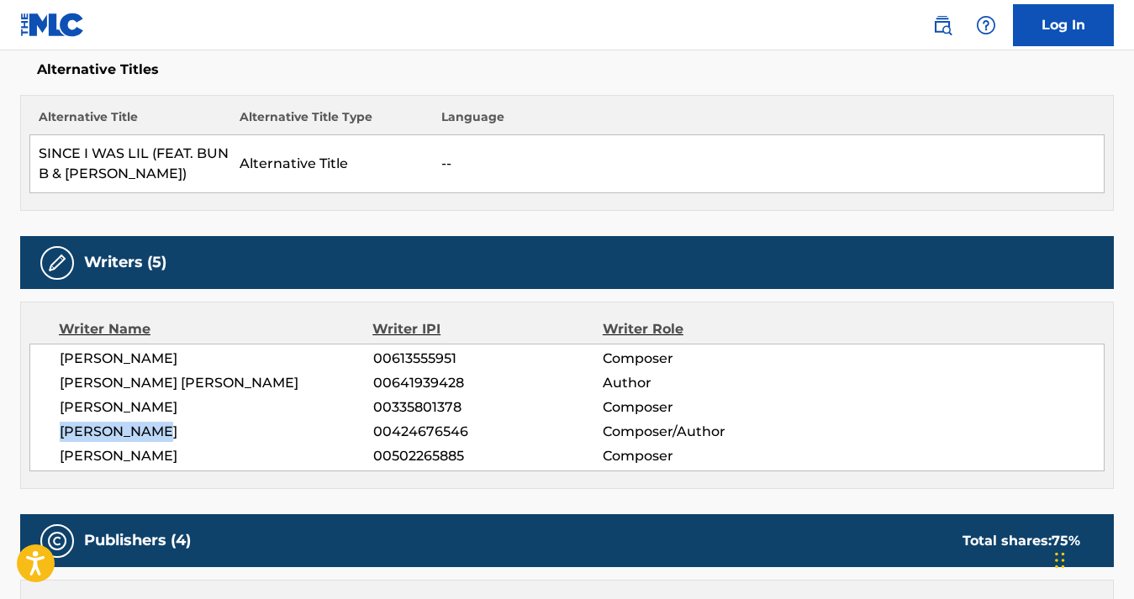
drag, startPoint x: 245, startPoint y: 358, endPoint x: 59, endPoint y: 351, distance: 186.7
click at [60, 351] on span "[PERSON_NAME]" at bounding box center [216, 359] width 313 height 20
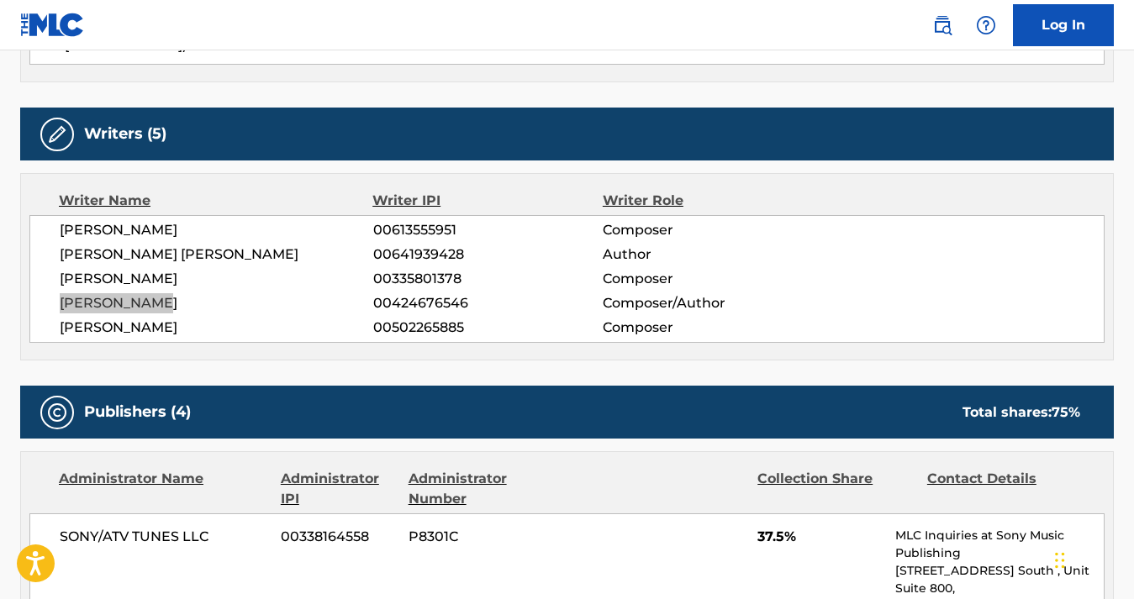
scroll to position [636, 0]
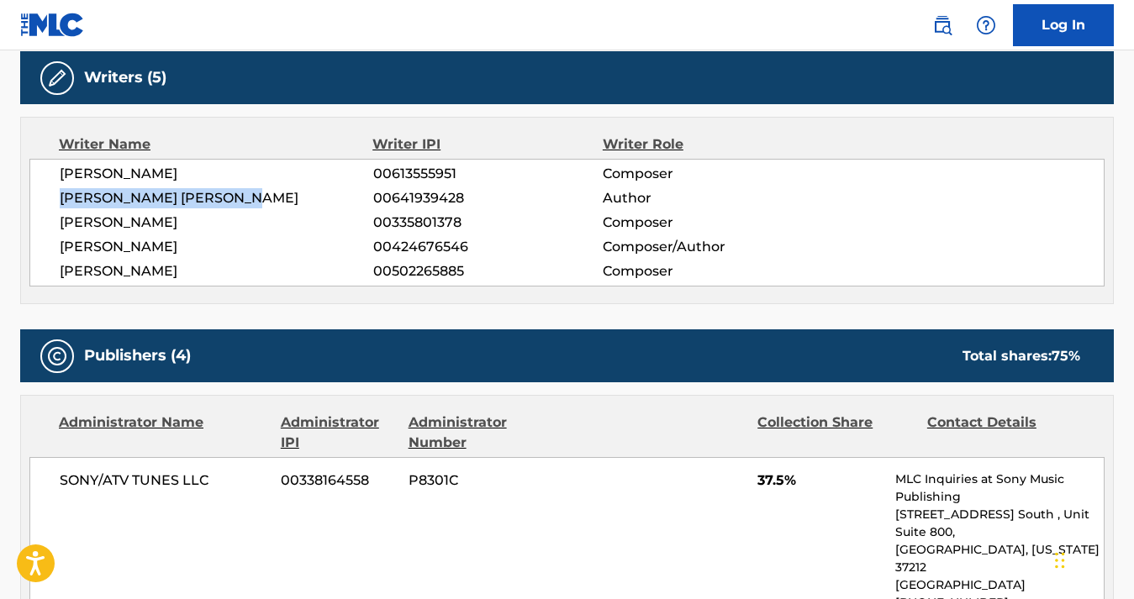
drag, startPoint x: 272, startPoint y: 202, endPoint x: 62, endPoint y: 200, distance: 210.1
click at [62, 200] on span "[PERSON_NAME] [PERSON_NAME]" at bounding box center [216, 198] width 313 height 20
click at [236, 171] on span "[PERSON_NAME]" at bounding box center [216, 174] width 313 height 20
drag, startPoint x: 236, startPoint y: 171, endPoint x: 82, endPoint y: 164, distance: 154.8
click at [82, 164] on span "[PERSON_NAME]" at bounding box center [216, 174] width 313 height 20
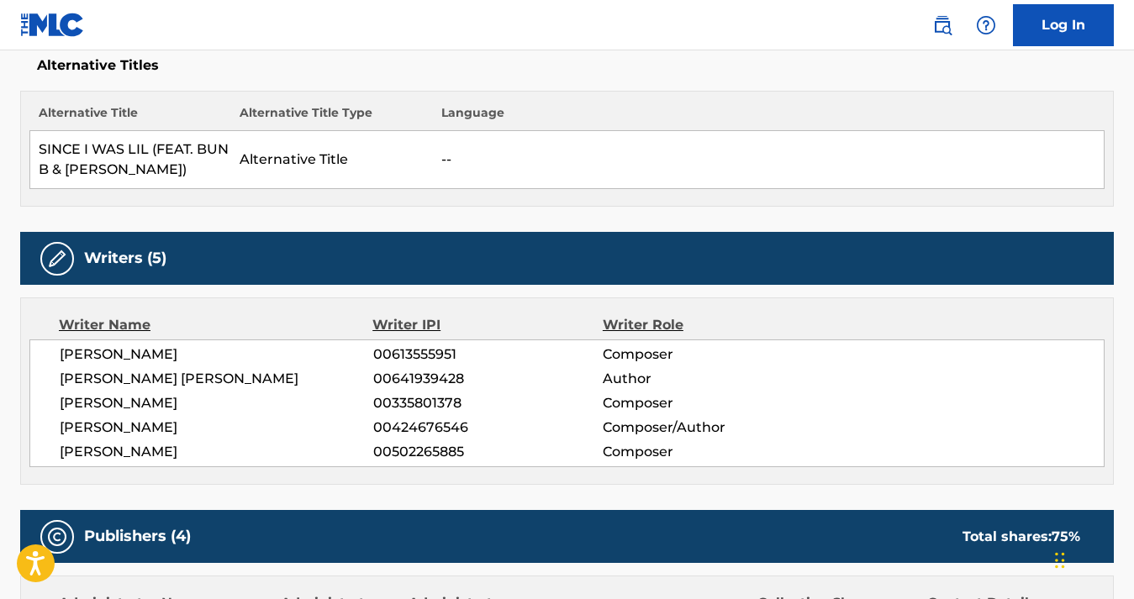
scroll to position [155, 0]
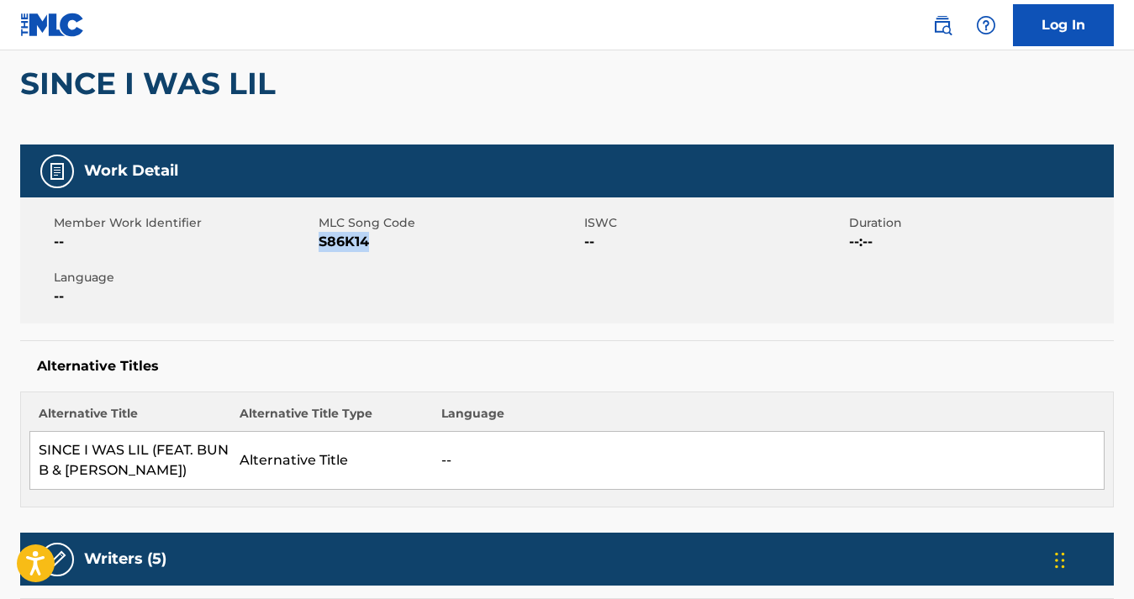
drag, startPoint x: 388, startPoint y: 240, endPoint x: 319, endPoint y: 244, distance: 69.0
click at [319, 244] on span "S86K14" at bounding box center [449, 242] width 261 height 20
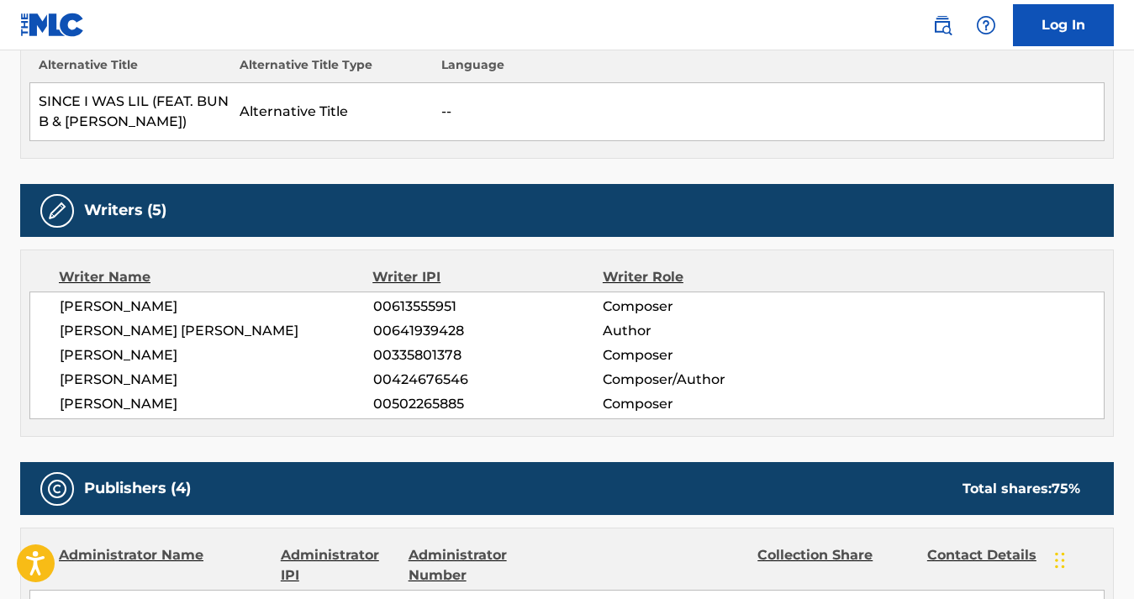
scroll to position [0, 0]
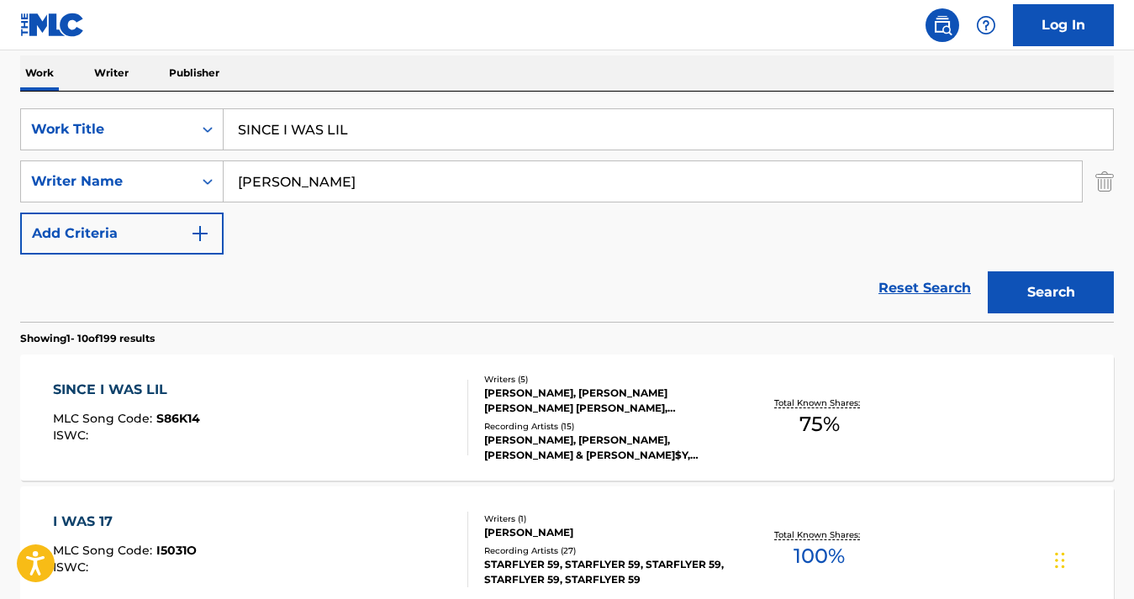
scroll to position [144, 0]
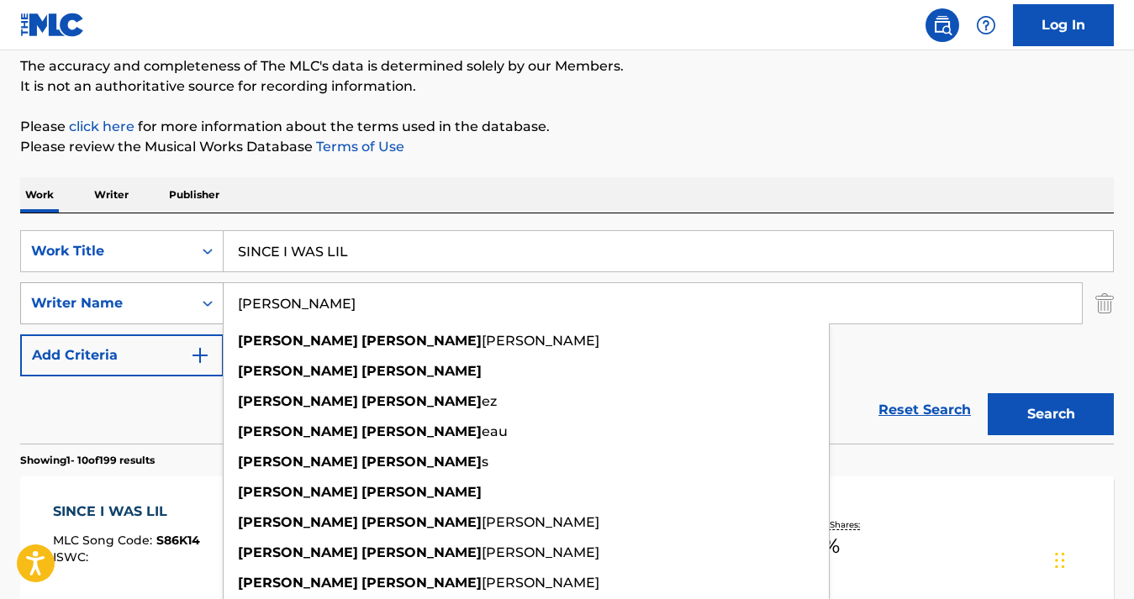
drag, startPoint x: 338, startPoint y: 300, endPoint x: 217, endPoint y: 290, distance: 121.4
click at [217, 290] on div "SearchWithCriteria38e54f82-7698-49a0-8da6-dbced1a97d71 Writer Name [PERSON_NAME…" at bounding box center [566, 303] width 1093 height 42
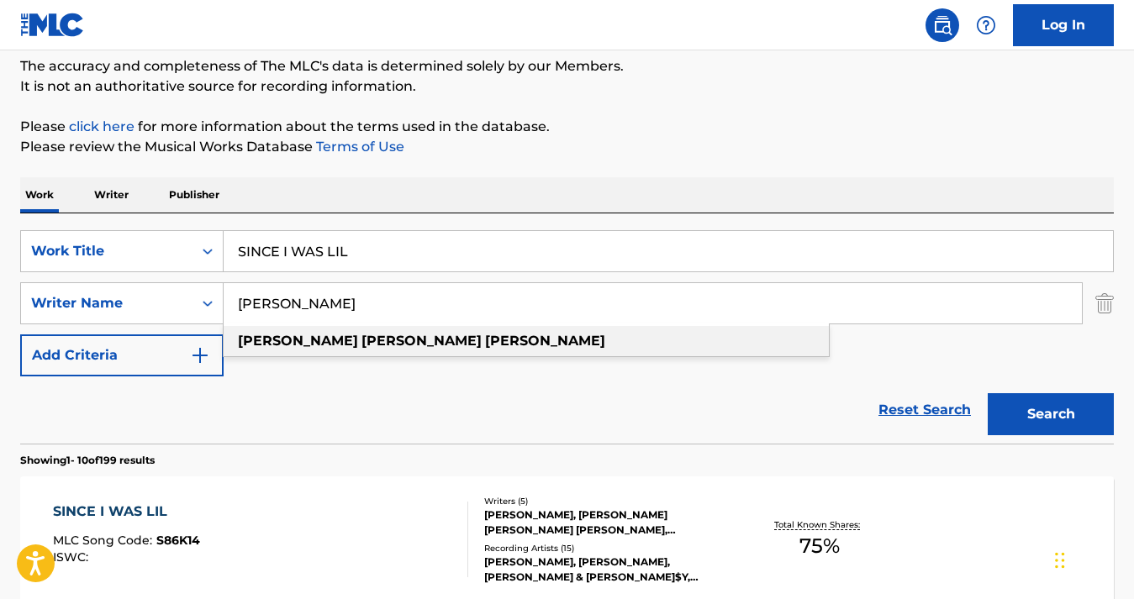
type input "[PERSON_NAME]"
click at [485, 338] on strong "[PERSON_NAME]" at bounding box center [545, 341] width 120 height 16
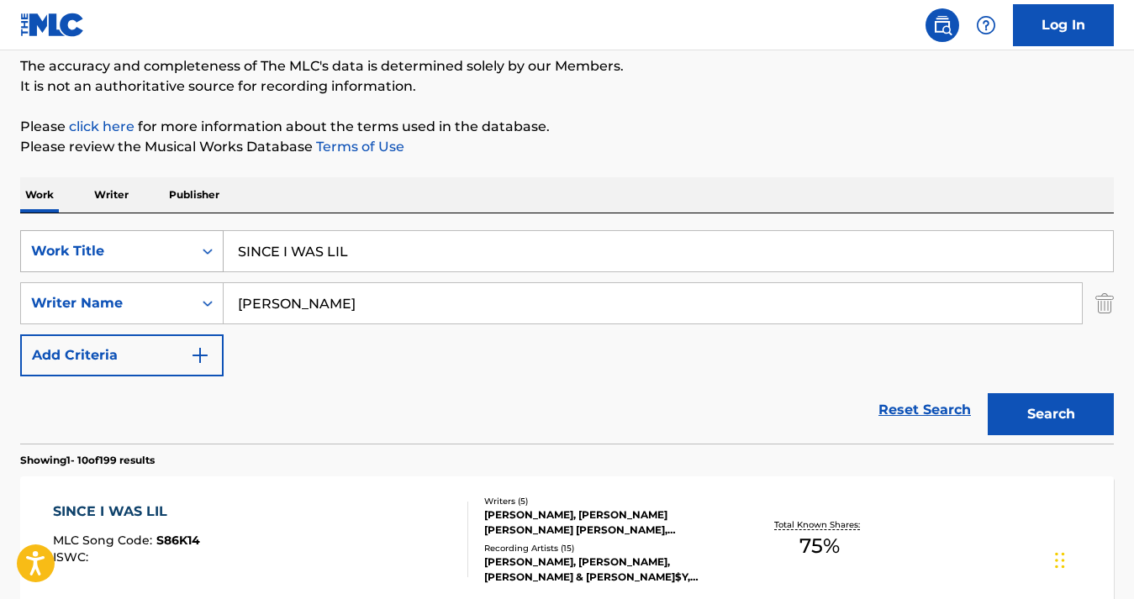
drag, startPoint x: 369, startPoint y: 262, endPoint x: 212, endPoint y: 247, distance: 157.9
click at [212, 247] on div "SearchWithCriteria5ac9537b-0a98-49cc-85c7-ec216636ea31 Work Title SINCE I WAS L…" at bounding box center [566, 251] width 1093 height 42
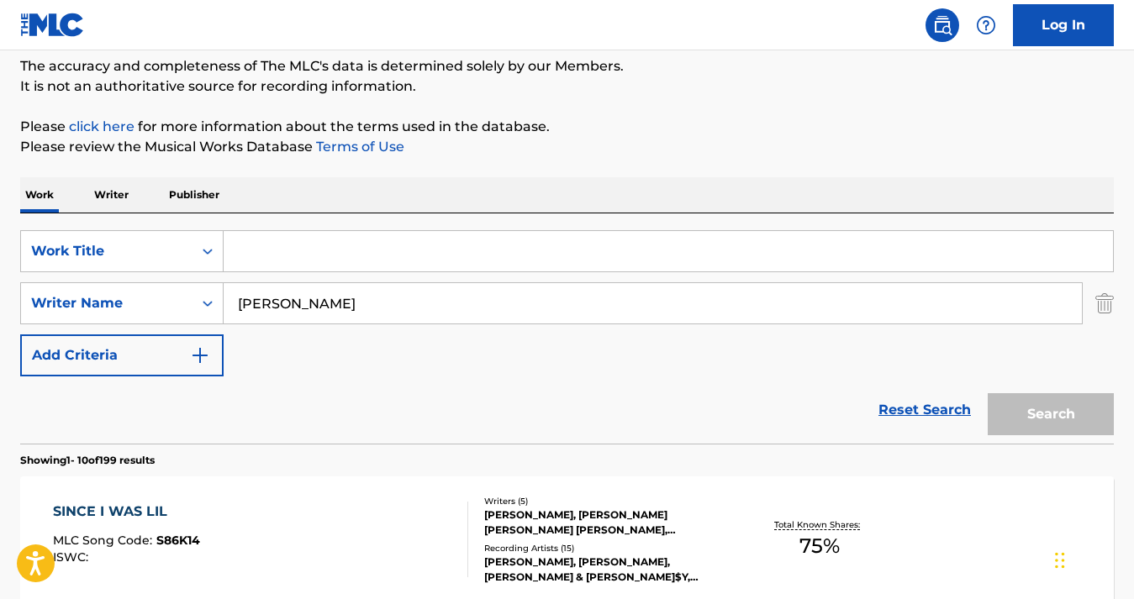
paste input "MONEY, CARS & GUNS"
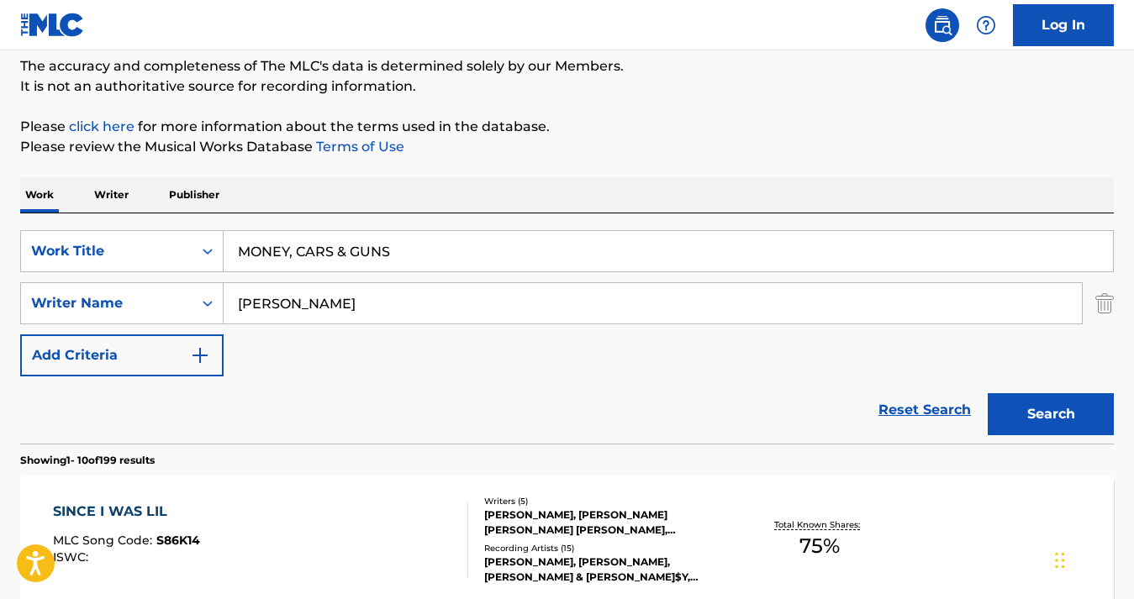
type input "MONEY, CARS & GUNS"
click at [1053, 409] on button "Search" at bounding box center [1051, 414] width 126 height 42
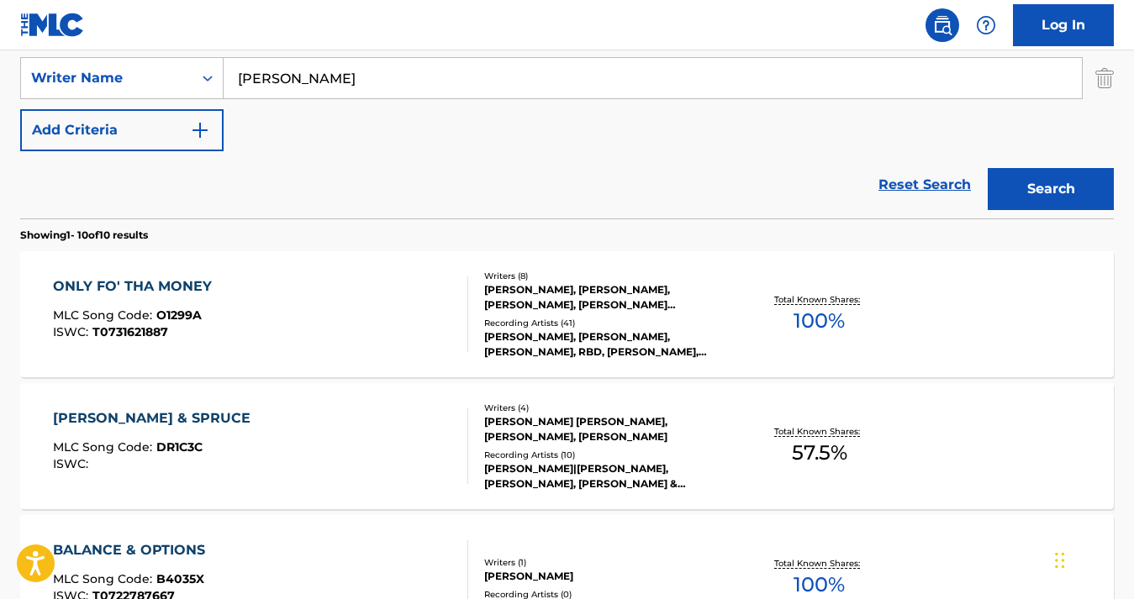
scroll to position [170, 0]
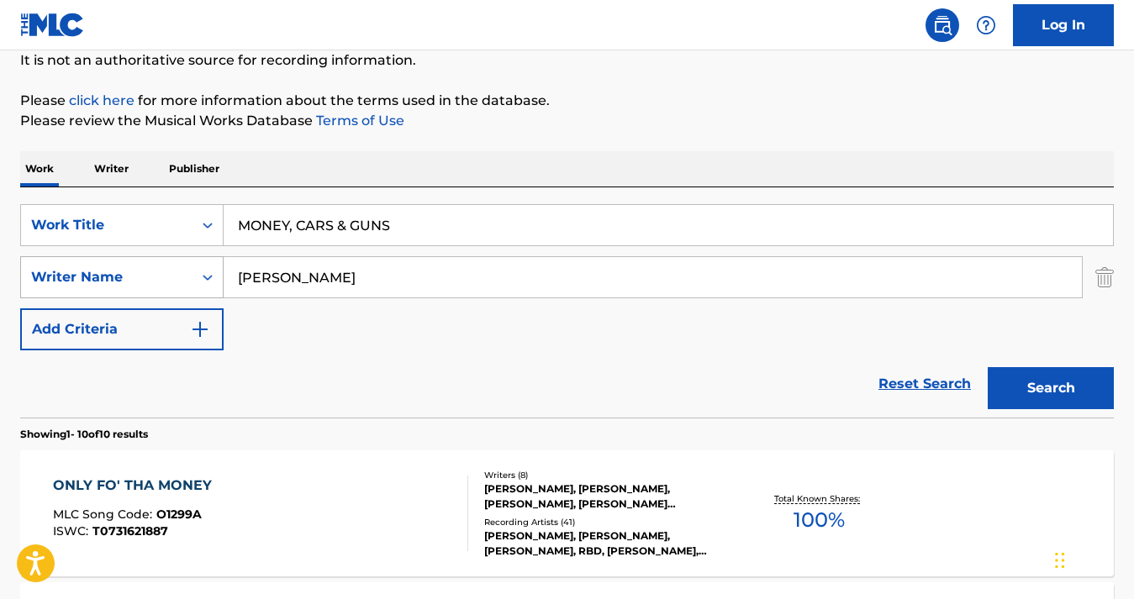
drag, startPoint x: 390, startPoint y: 280, endPoint x: 202, endPoint y: 278, distance: 188.3
click at [202, 278] on div "SearchWithCriteria38e54f82-7698-49a0-8da6-dbced1a97d71 Writer Name [PERSON_NAME]" at bounding box center [566, 277] width 1093 height 42
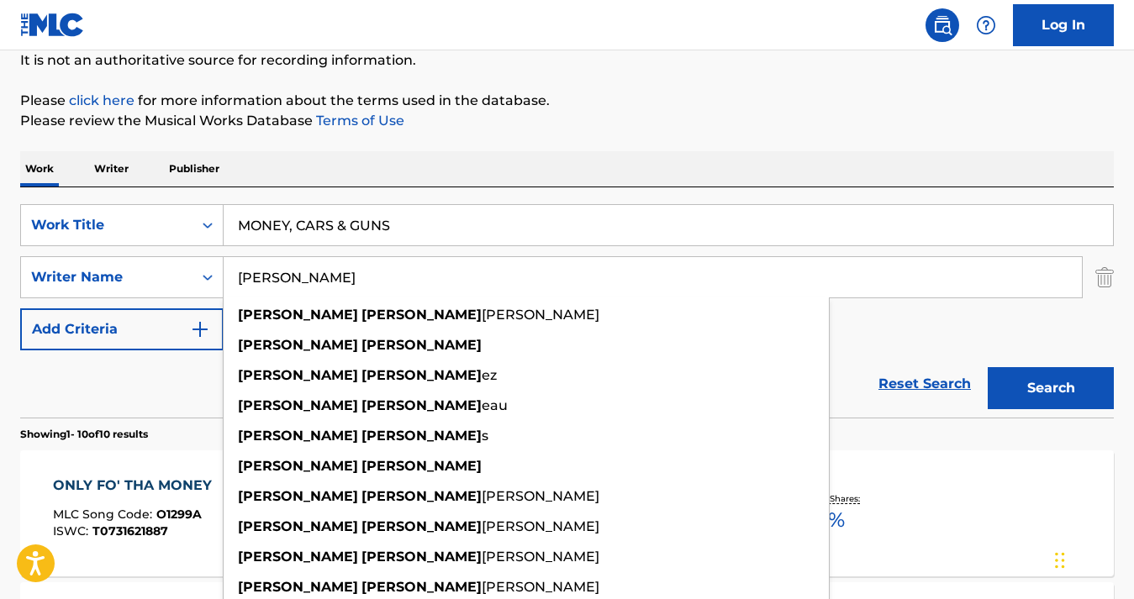
type input "[PERSON_NAME]"
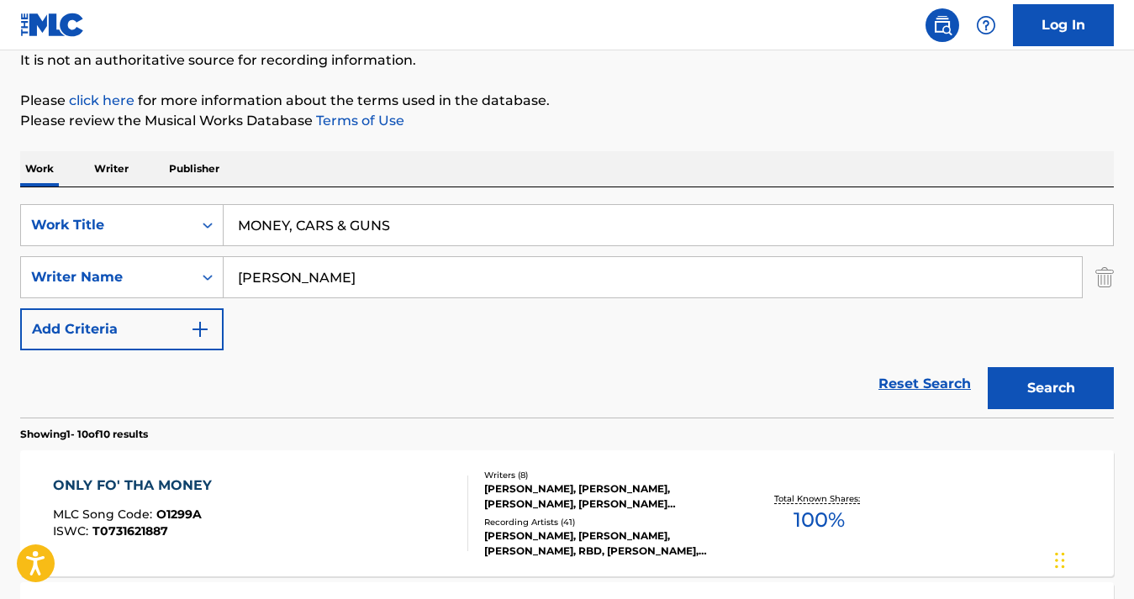
click at [1054, 377] on button "Search" at bounding box center [1051, 388] width 126 height 42
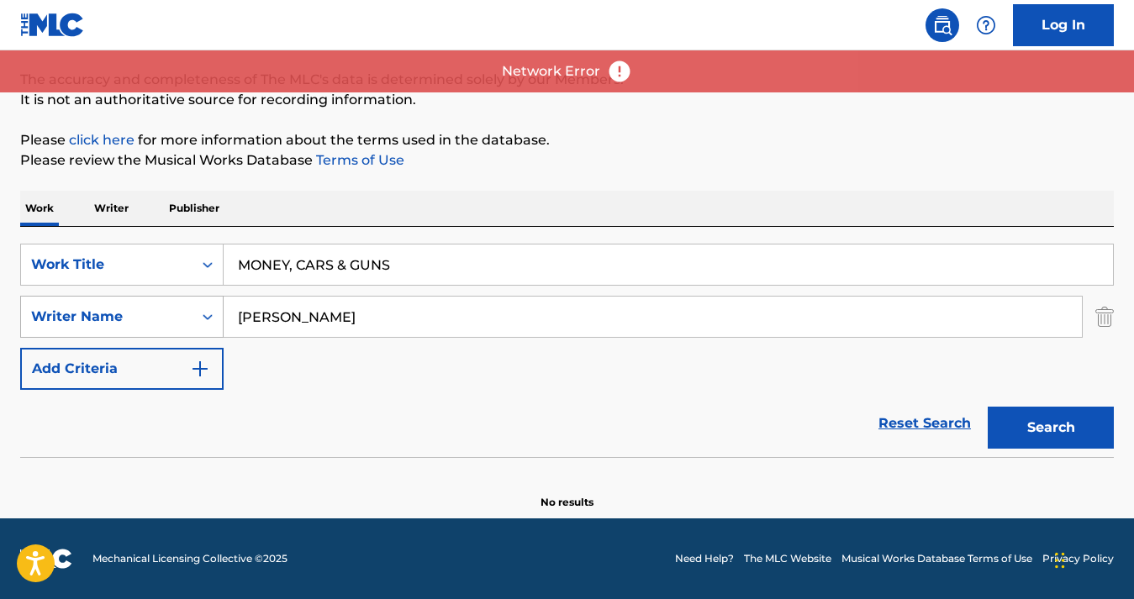
scroll to position [130, 0]
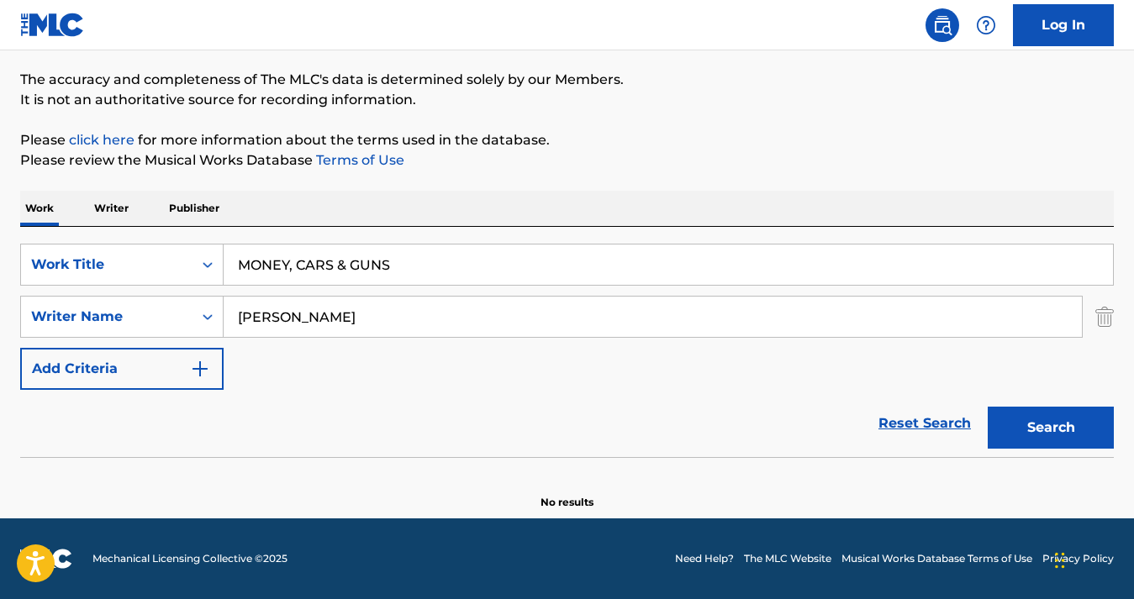
drag, startPoint x: 338, startPoint y: 313, endPoint x: 231, endPoint y: 313, distance: 106.7
click at [231, 313] on input "[PERSON_NAME]" at bounding box center [653, 317] width 858 height 40
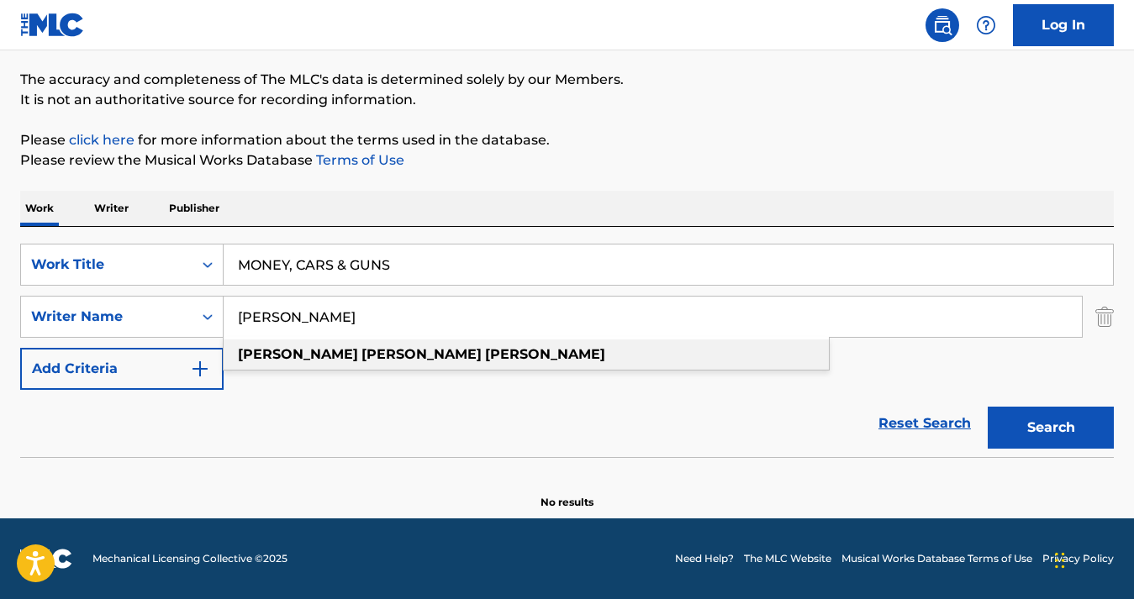
type input "[PERSON_NAME]"
click at [361, 346] on strong "[PERSON_NAME]" at bounding box center [421, 354] width 120 height 16
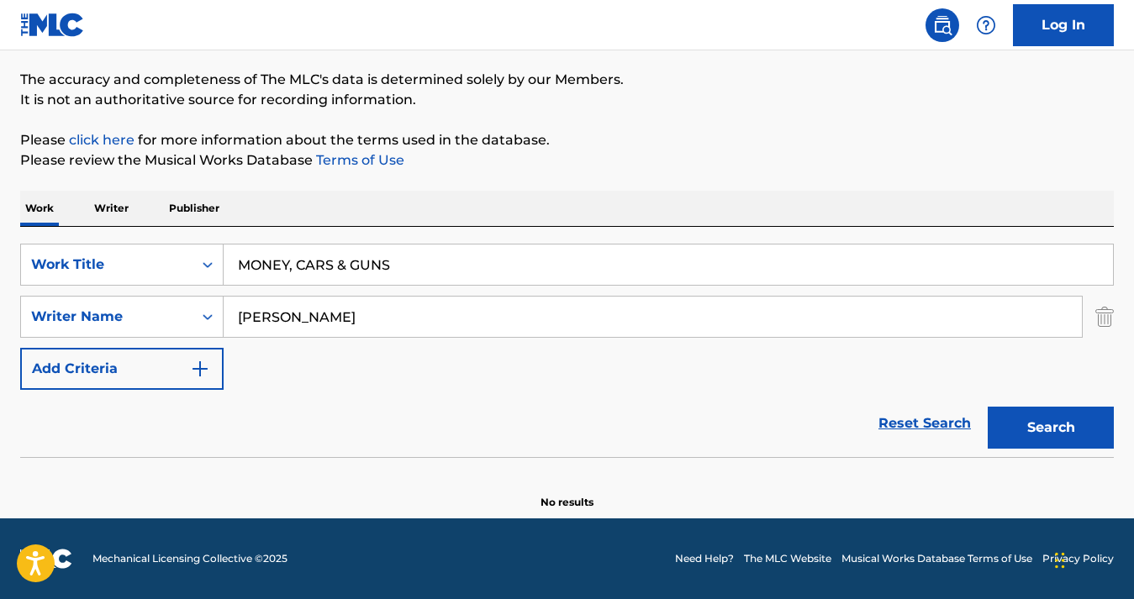
drag, startPoint x: 424, startPoint y: 271, endPoint x: 235, endPoint y: 242, distance: 191.4
click at [235, 242] on div "SearchWithCriteria5ac9537b-0a98-49cc-85c7-ec216636ea31 Work Title MONEY, CARS &…" at bounding box center [566, 342] width 1093 height 230
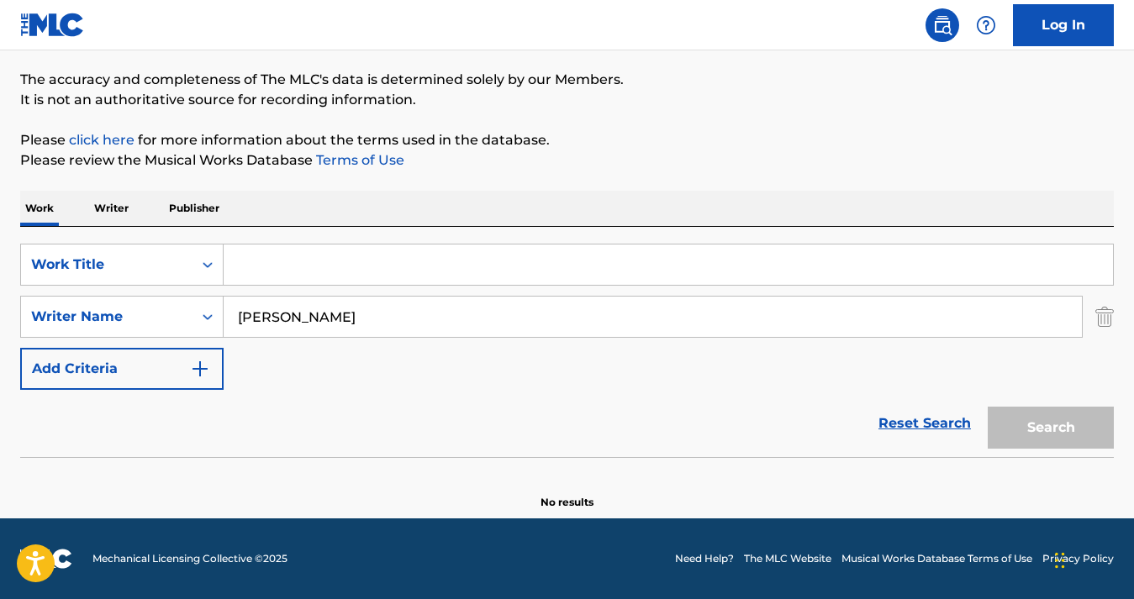
paste input "AYO"
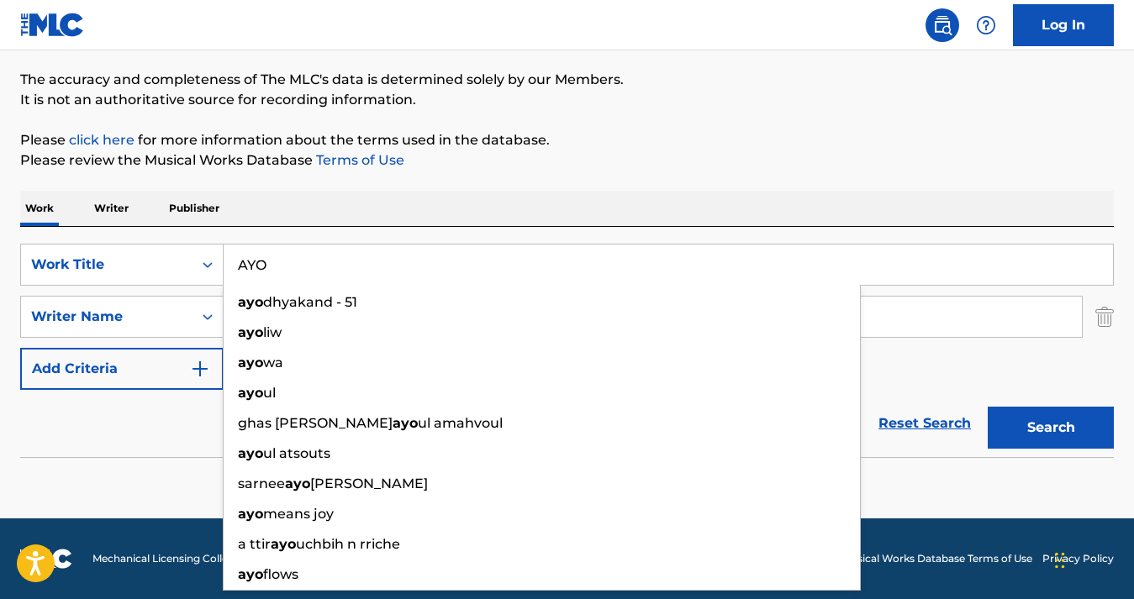
type input "AYO"
click at [1030, 417] on button "Search" at bounding box center [1051, 428] width 126 height 42
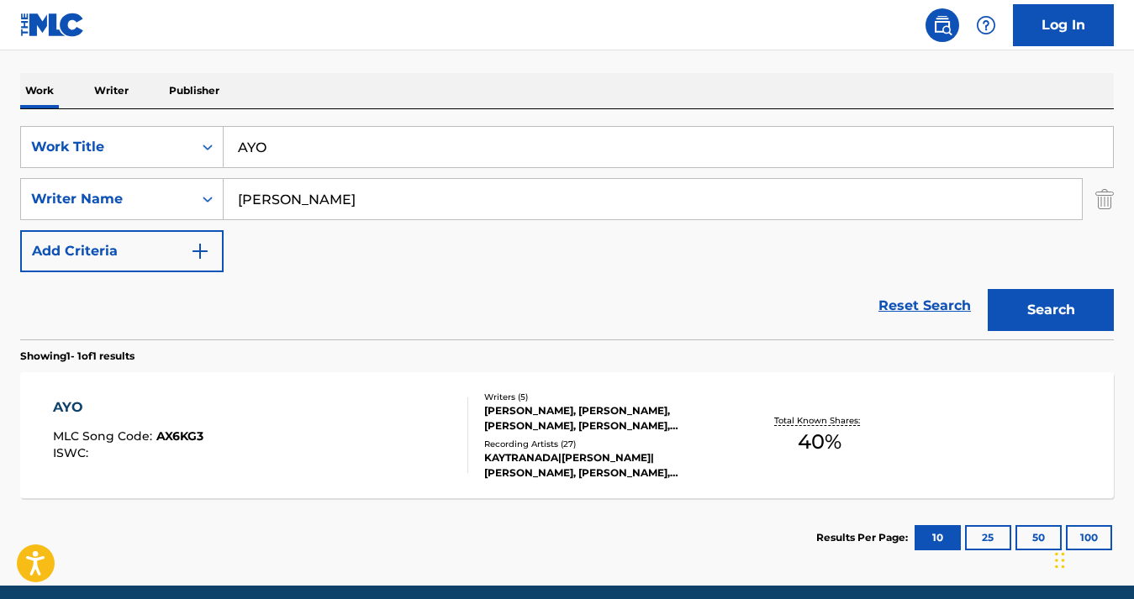
scroll to position [315, 0]
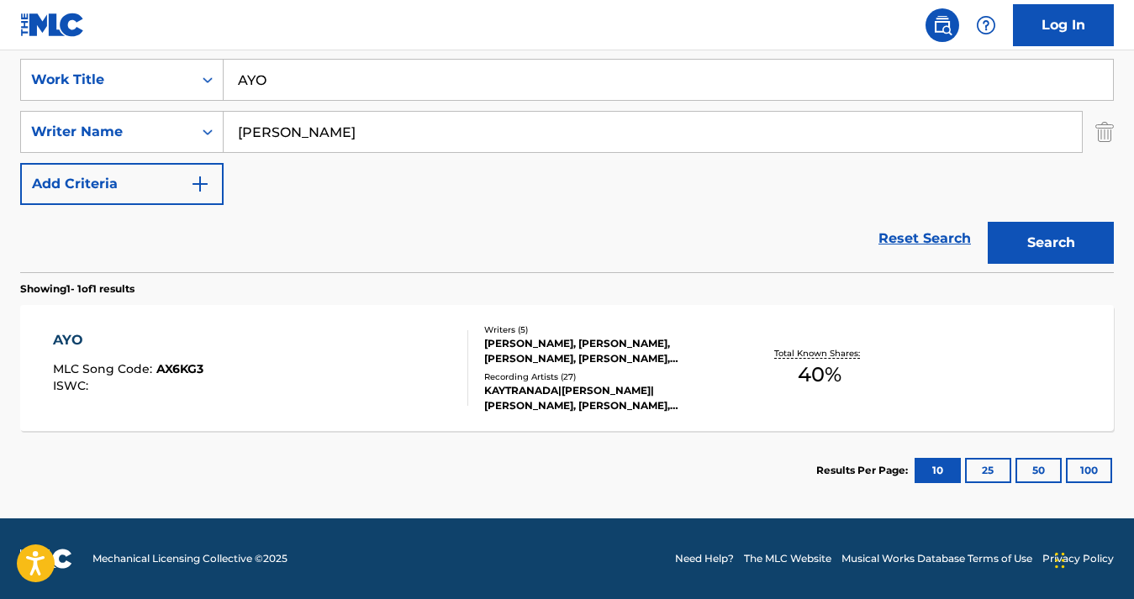
click at [350, 349] on div "AYO MLC Song Code : AX6KG3 ISWC :" at bounding box center [260, 368] width 415 height 76
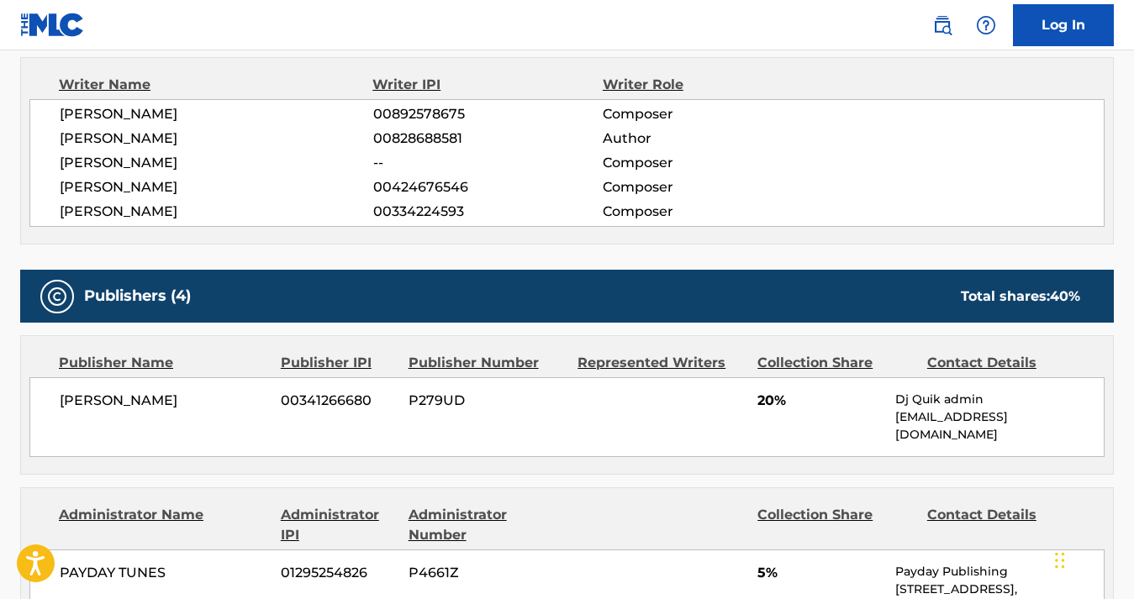
scroll to position [593, 0]
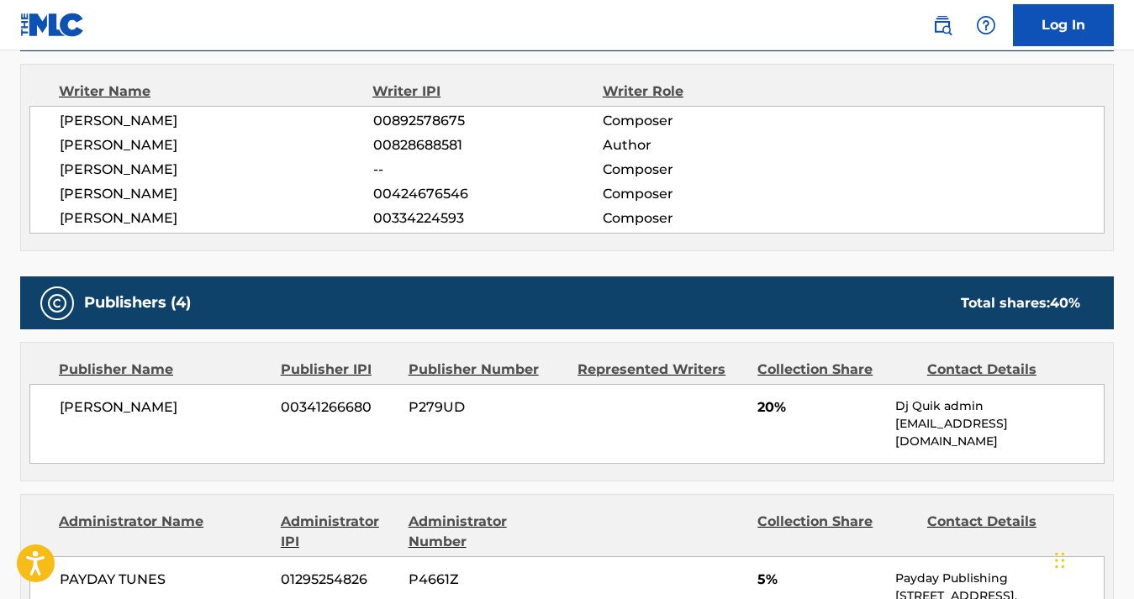
drag, startPoint x: 176, startPoint y: 138, endPoint x: 59, endPoint y: 140, distance: 116.8
click at [60, 140] on span "[PERSON_NAME]" at bounding box center [216, 145] width 313 height 20
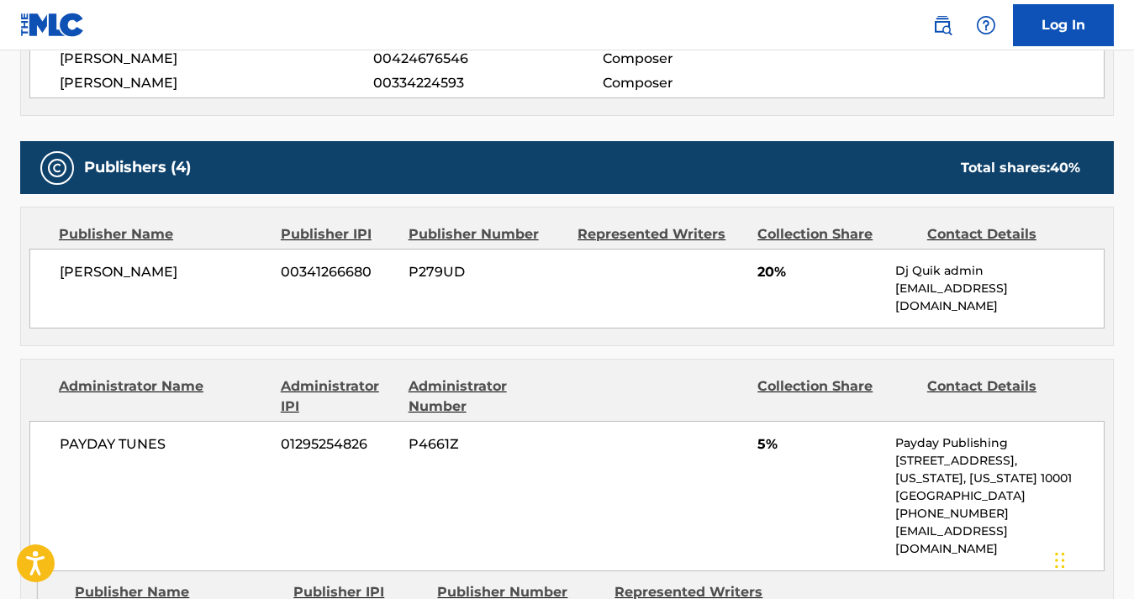
scroll to position [750, 0]
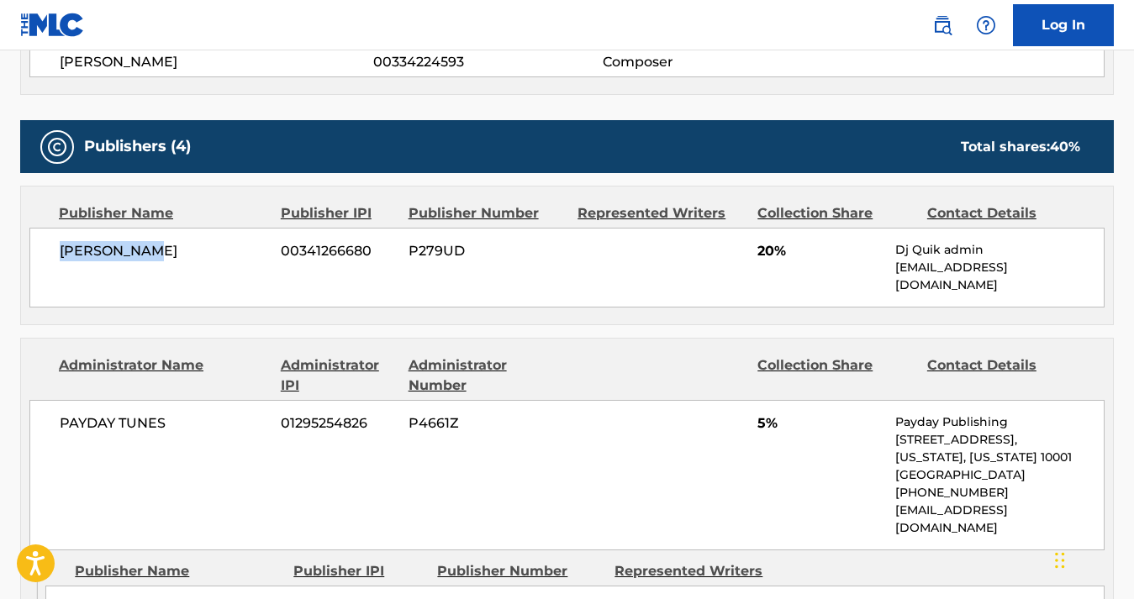
drag, startPoint x: 169, startPoint y: 249, endPoint x: 59, endPoint y: 244, distance: 110.2
click at [60, 244] on span "[PERSON_NAME]" at bounding box center [164, 251] width 208 height 20
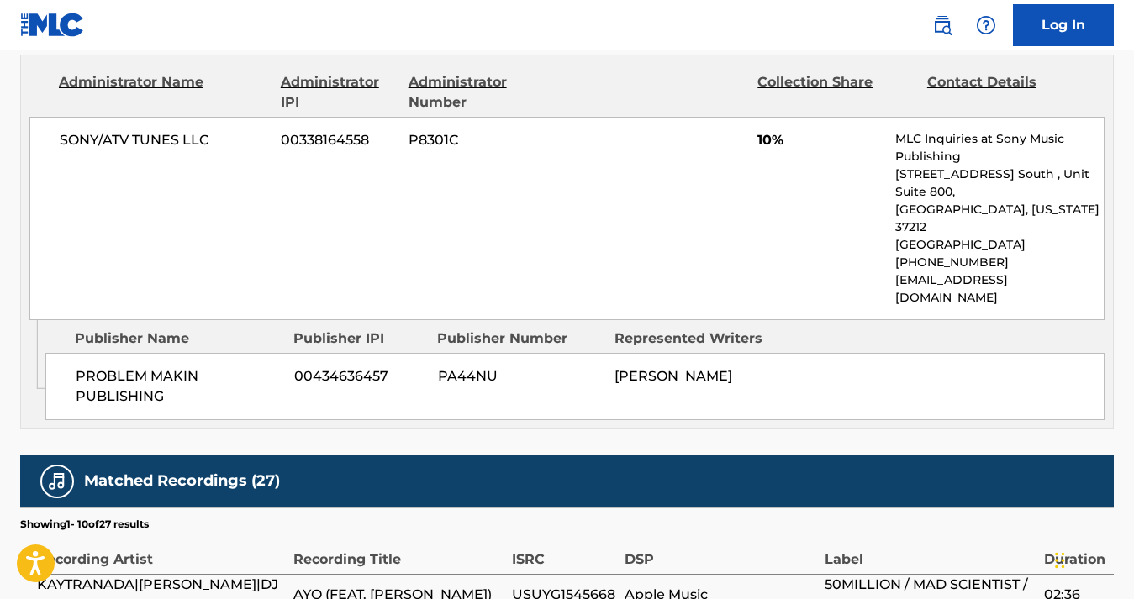
scroll to position [1573, 0]
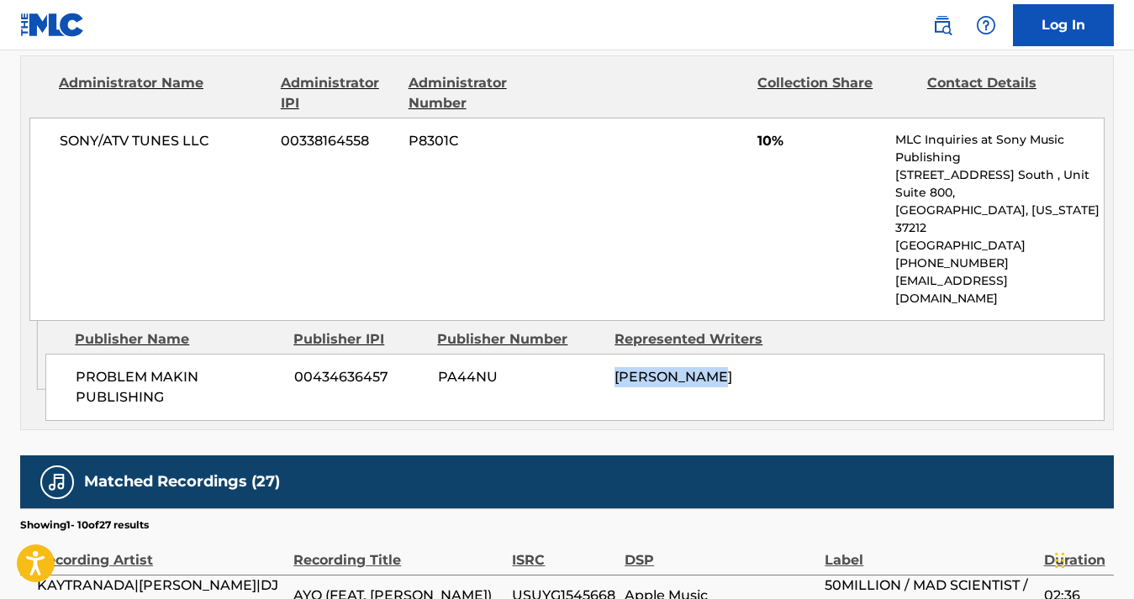
drag, startPoint x: 744, startPoint y: 292, endPoint x: 609, endPoint y: 292, distance: 134.5
click at [609, 354] on div "PROBLEM MAKIN PUBLISHING 00434636457 PA44NU [PERSON_NAME]" at bounding box center [574, 387] width 1059 height 67
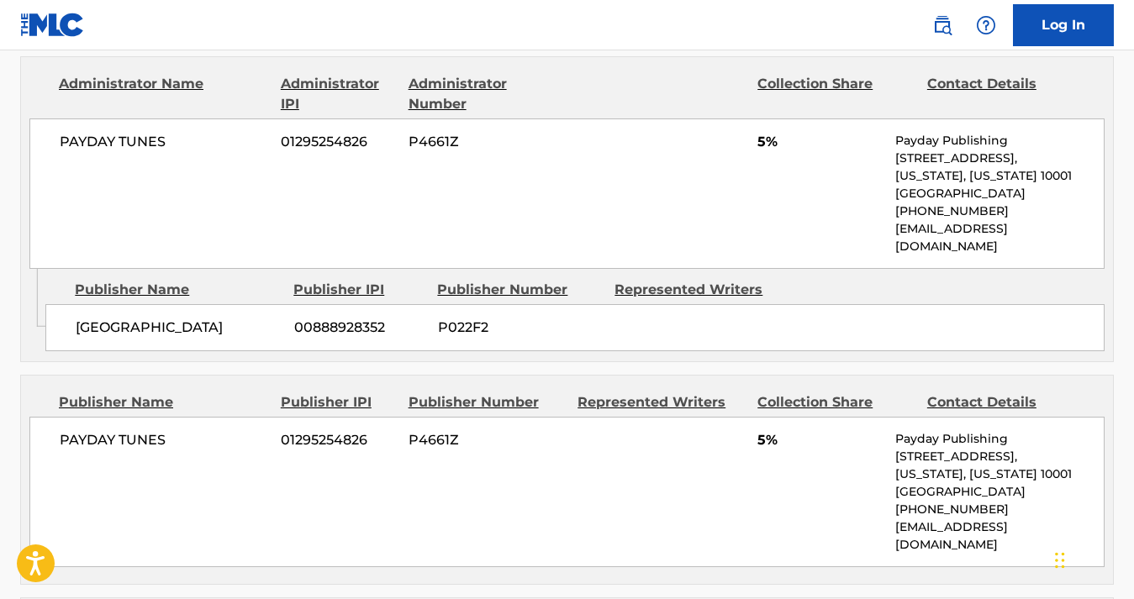
scroll to position [556, 0]
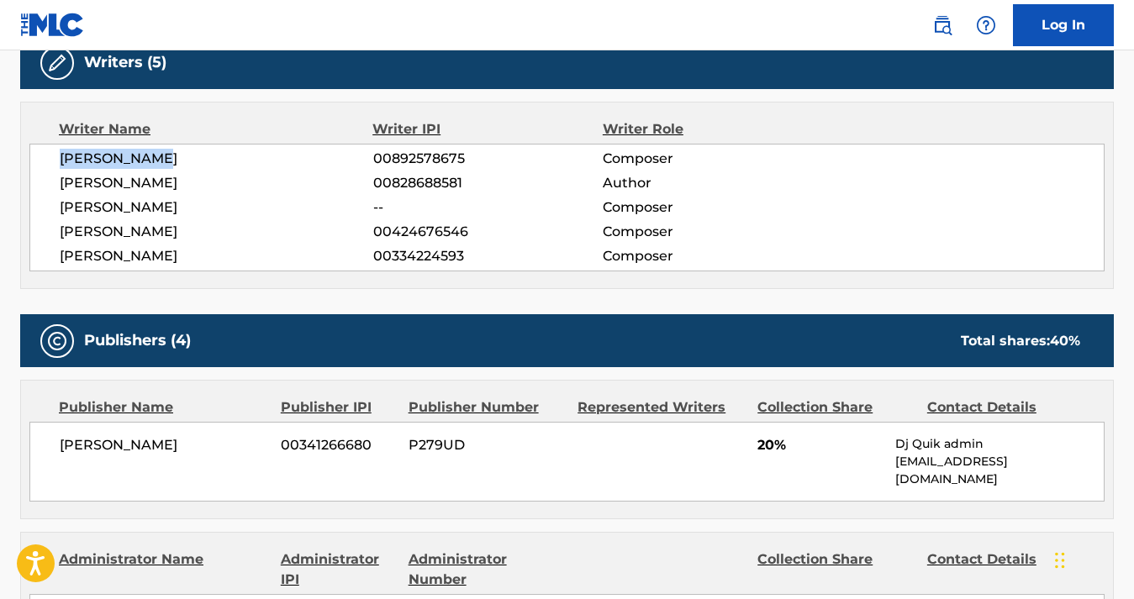
drag, startPoint x: 186, startPoint y: 158, endPoint x: 63, endPoint y: 158, distance: 122.7
click at [63, 158] on span "[PERSON_NAME]" at bounding box center [216, 159] width 313 height 20
click at [181, 184] on span "[PERSON_NAME]" at bounding box center [216, 183] width 313 height 20
drag, startPoint x: 183, startPoint y: 177, endPoint x: 59, endPoint y: 176, distance: 124.4
click at [60, 176] on span "[PERSON_NAME]" at bounding box center [216, 183] width 313 height 20
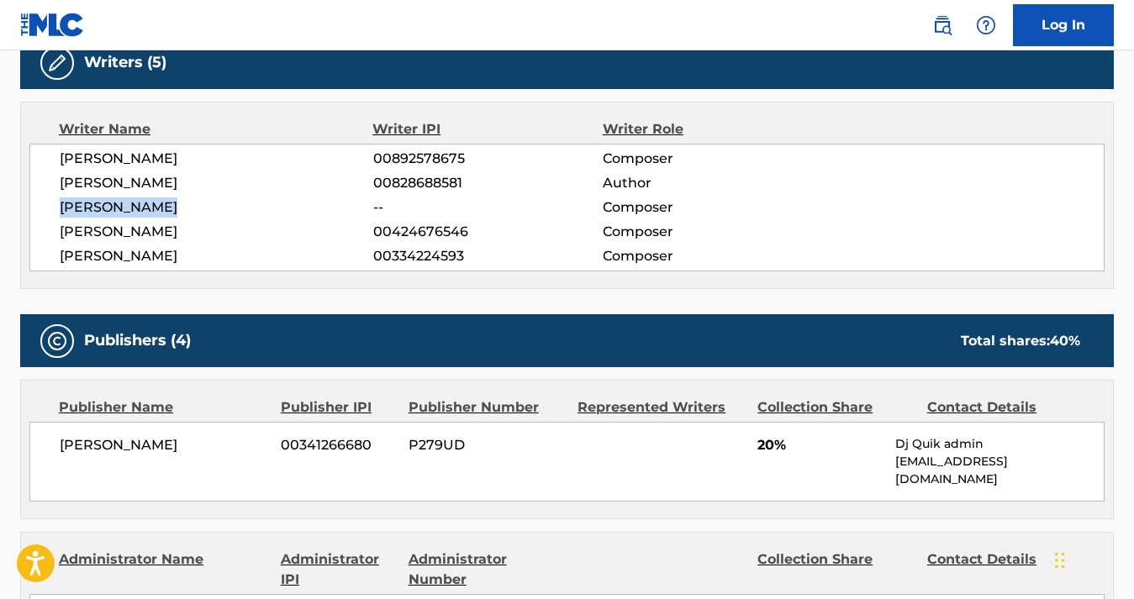
drag, startPoint x: 190, startPoint y: 202, endPoint x: 56, endPoint y: 206, distance: 133.7
click at [56, 206] on div "[PERSON_NAME] 00892578675 Composer [PERSON_NAME] 00828688581 Author [PERSON_NAM…" at bounding box center [566, 208] width 1075 height 128
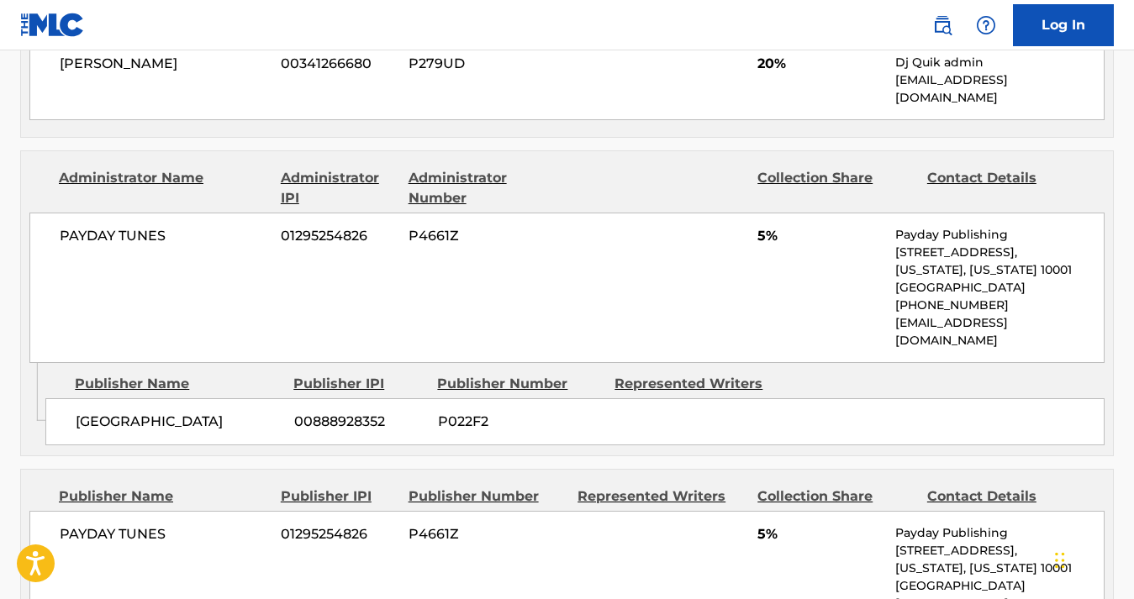
scroll to position [997, 0]
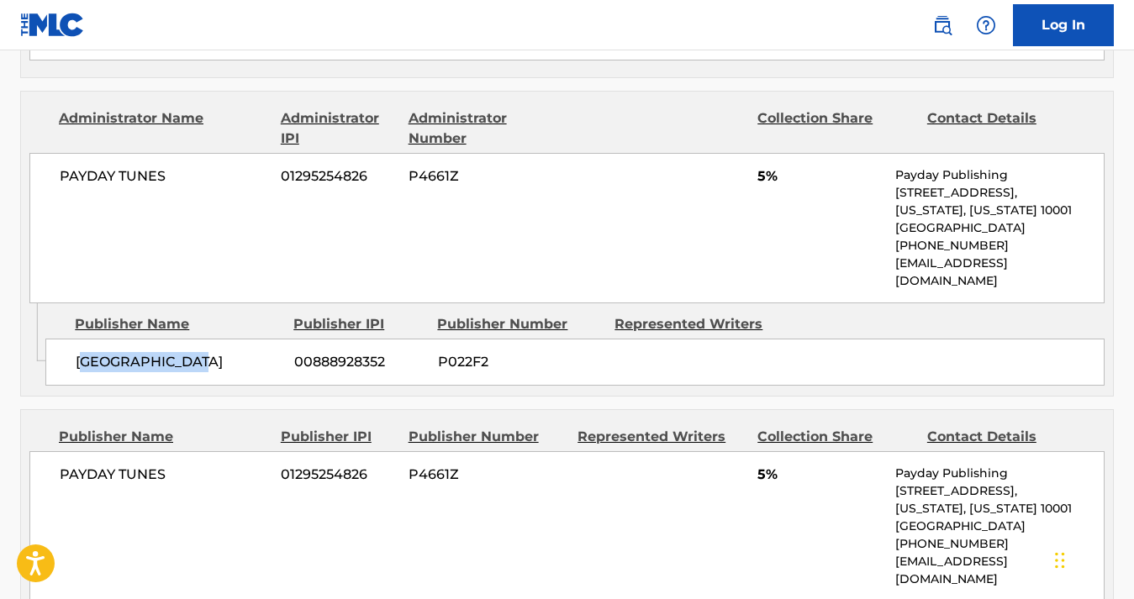
drag, startPoint x: 225, startPoint y: 333, endPoint x: 82, endPoint y: 323, distance: 144.1
click at [82, 352] on span "[GEOGRAPHIC_DATA]" at bounding box center [179, 362] width 206 height 20
click at [147, 352] on span "[GEOGRAPHIC_DATA]" at bounding box center [179, 362] width 206 height 20
drag, startPoint x: 233, startPoint y: 327, endPoint x: 71, endPoint y: 327, distance: 161.4
click at [71, 339] on div "BONEYARD CANYON 00888928352 P022F2" at bounding box center [574, 362] width 1059 height 47
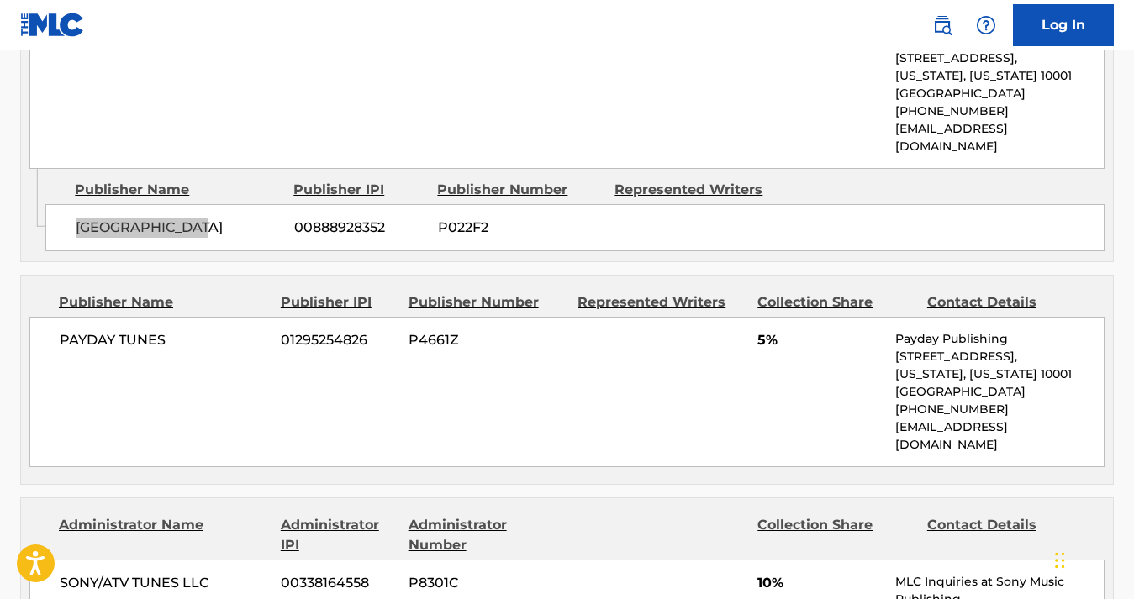
scroll to position [1117, 0]
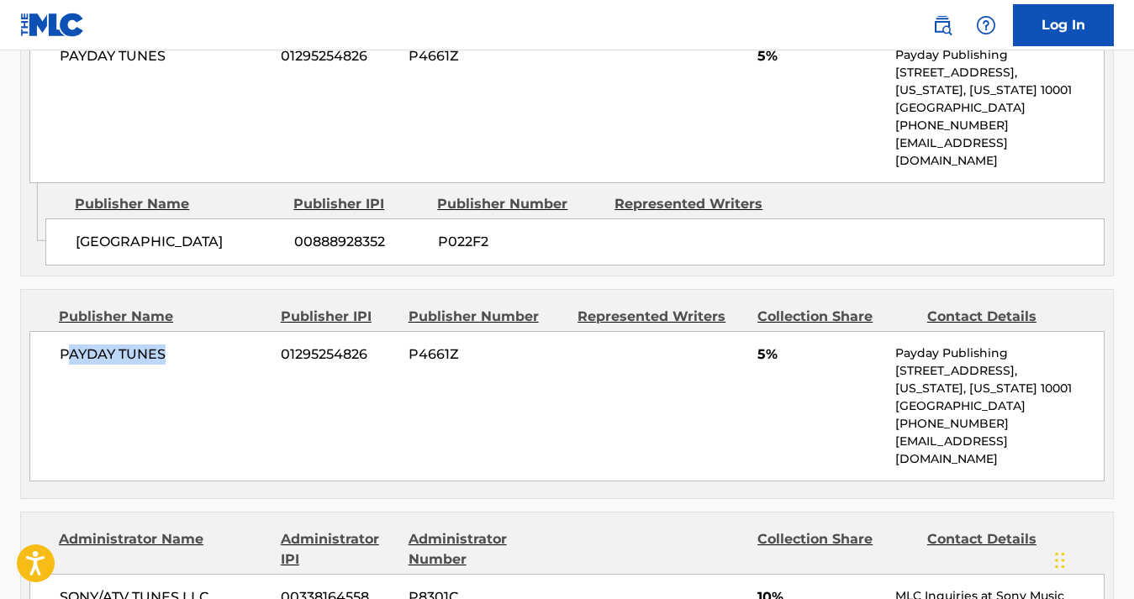
drag, startPoint x: 187, startPoint y: 320, endPoint x: 69, endPoint y: 311, distance: 118.0
click at [69, 345] on span "PAYDAY TUNES" at bounding box center [164, 355] width 208 height 20
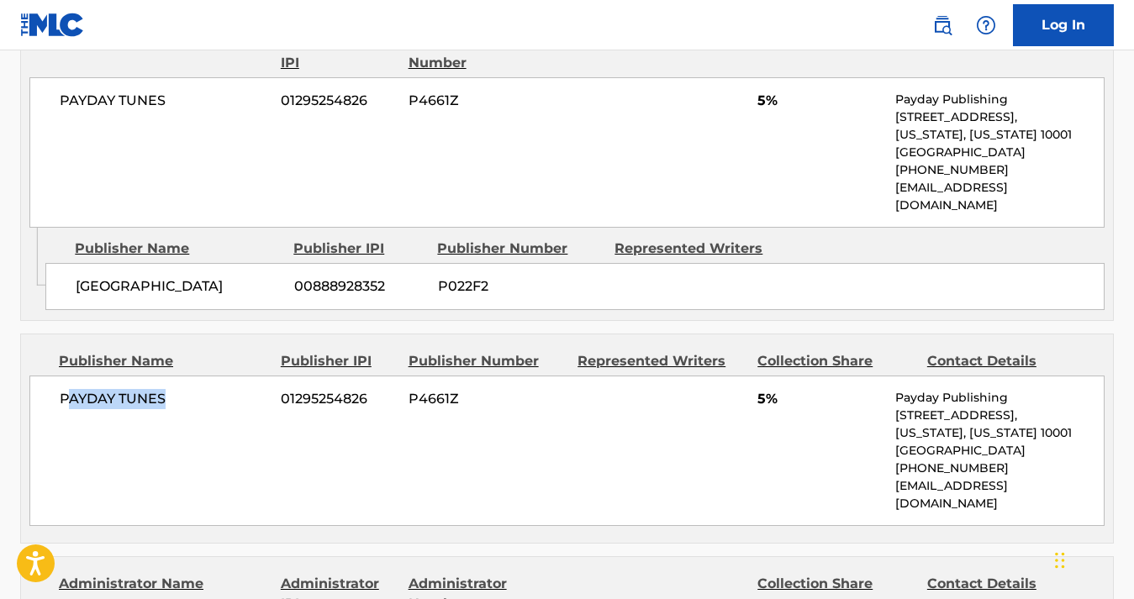
scroll to position [1081, 0]
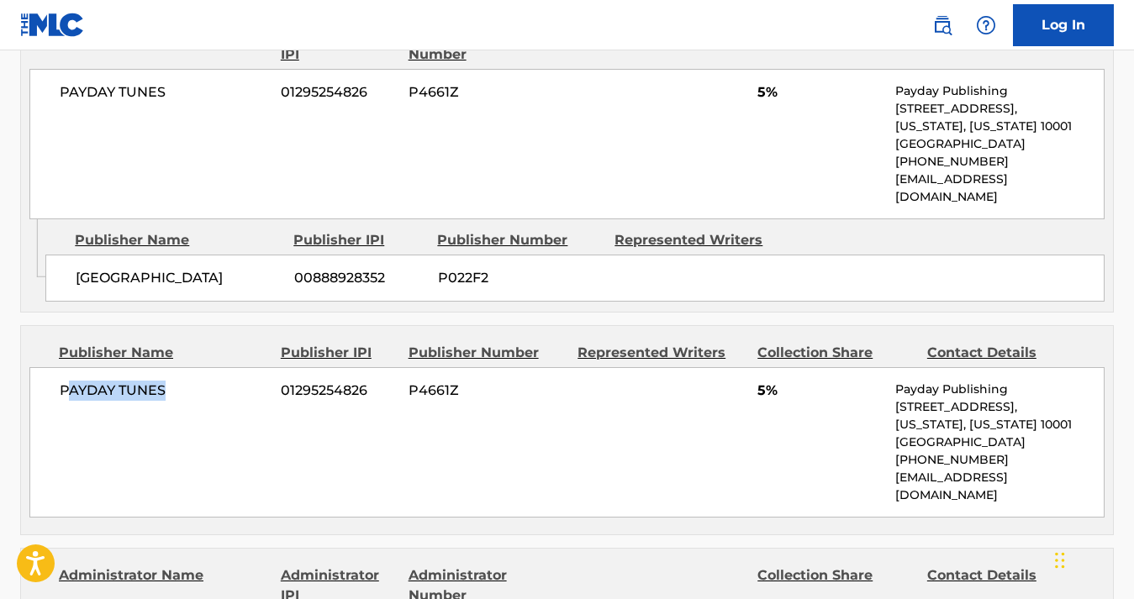
click at [133, 451] on div "PAYDAY TUNES 01295254826 P4661Z 5% Payday Publishing [STREET_ADDRESS][US_STATE]…" at bounding box center [566, 442] width 1075 height 150
drag, startPoint x: 188, startPoint y: 350, endPoint x: 62, endPoint y: 346, distance: 126.1
click at [62, 381] on span "PAYDAY TUNES" at bounding box center [164, 391] width 208 height 20
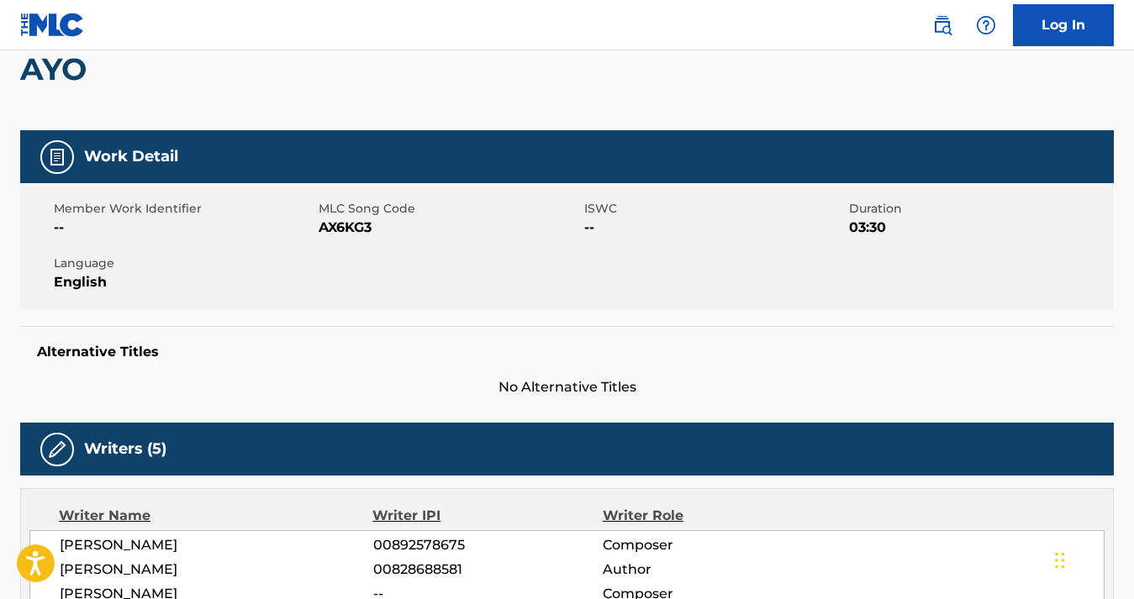
scroll to position [0, 0]
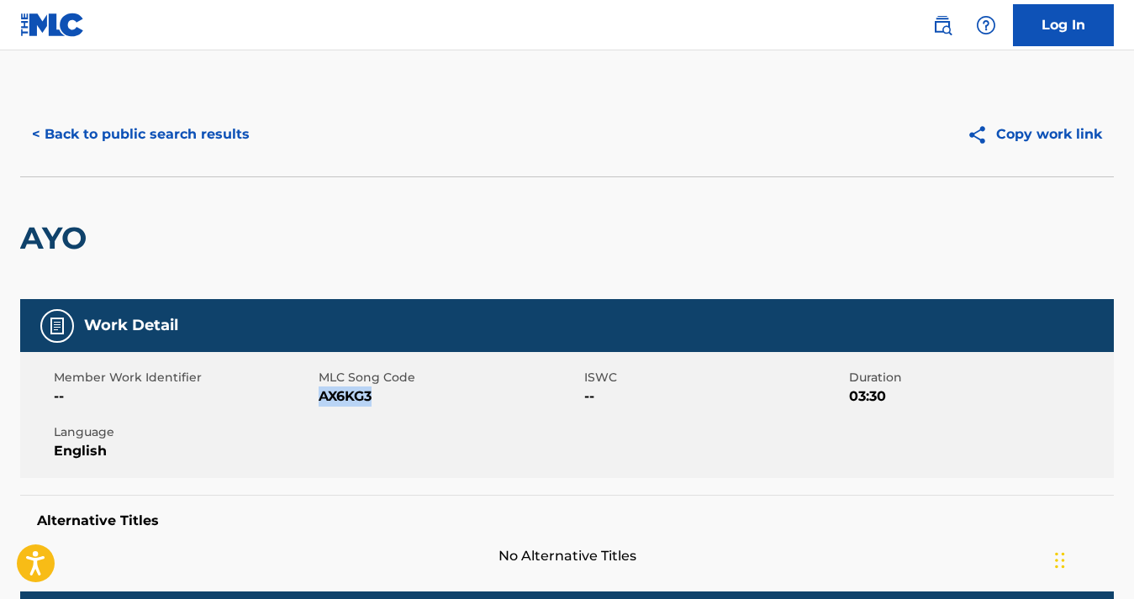
drag, startPoint x: 385, startPoint y: 395, endPoint x: 322, endPoint y: 389, distance: 63.3
click at [322, 389] on span "AX6KG3" at bounding box center [449, 397] width 261 height 20
click at [135, 130] on button "< Back to public search results" at bounding box center [140, 134] width 241 height 42
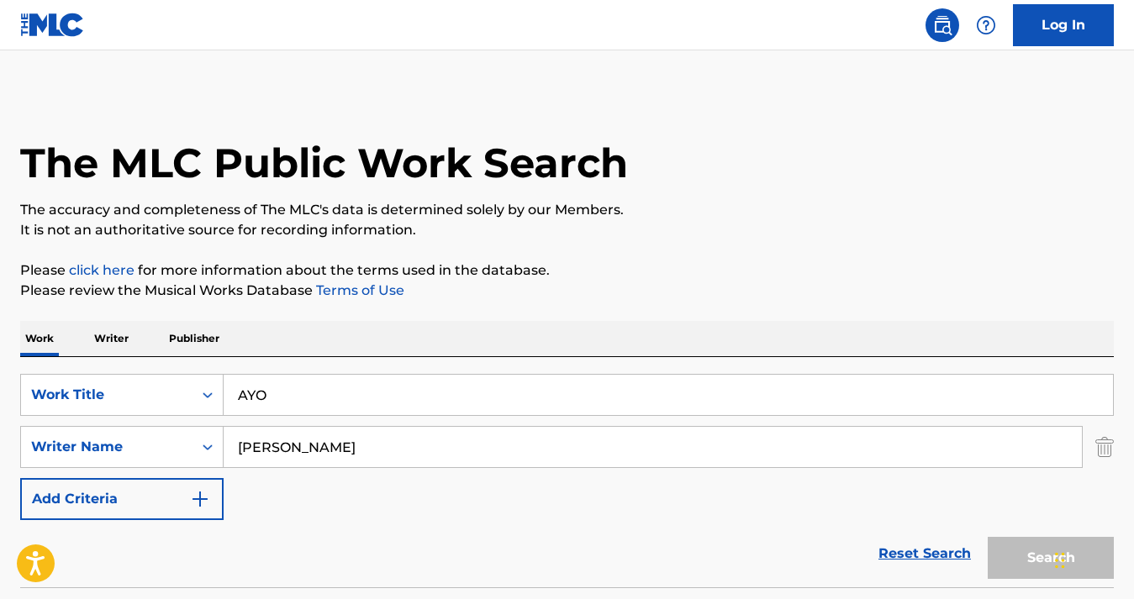
scroll to position [219, 0]
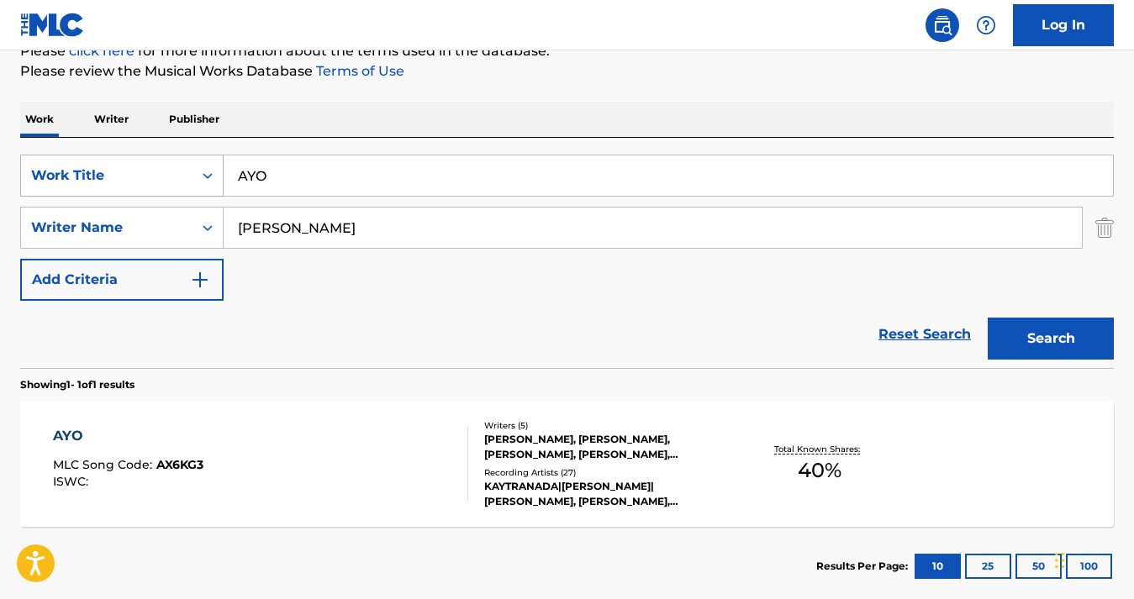
drag, startPoint x: 339, startPoint y: 177, endPoint x: 144, endPoint y: 176, distance: 195.0
click at [144, 176] on div "SearchWithCriteria5ac9537b-0a98-49cc-85c7-ec216636ea31 Work Title AYO" at bounding box center [566, 176] width 1093 height 42
paste input "DITTO"
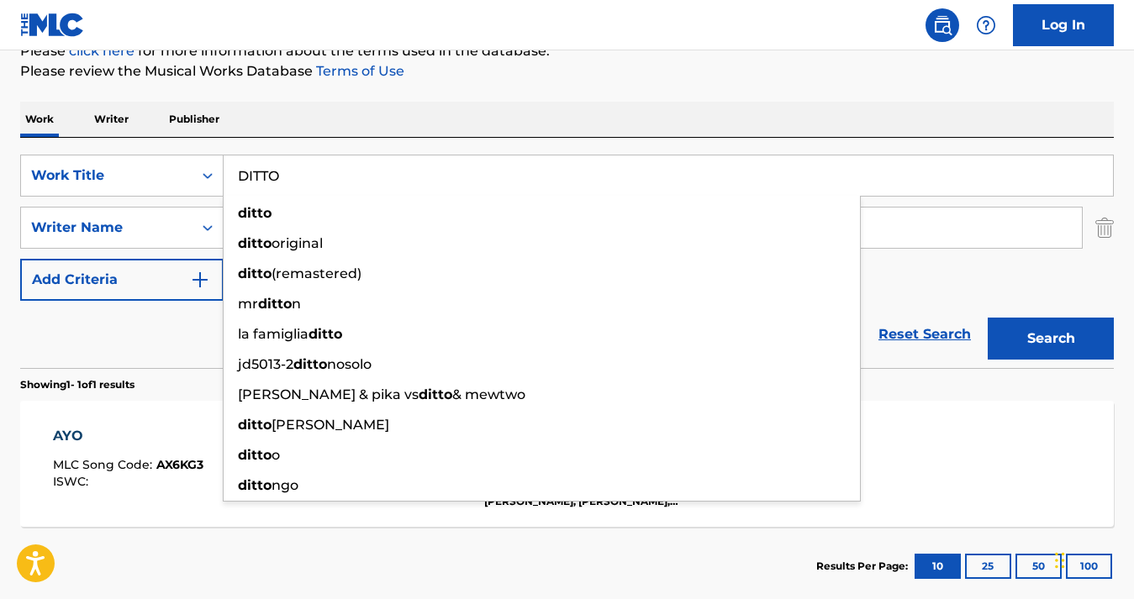
type input "DITTO"
click at [1017, 332] on button "Search" at bounding box center [1051, 339] width 126 height 42
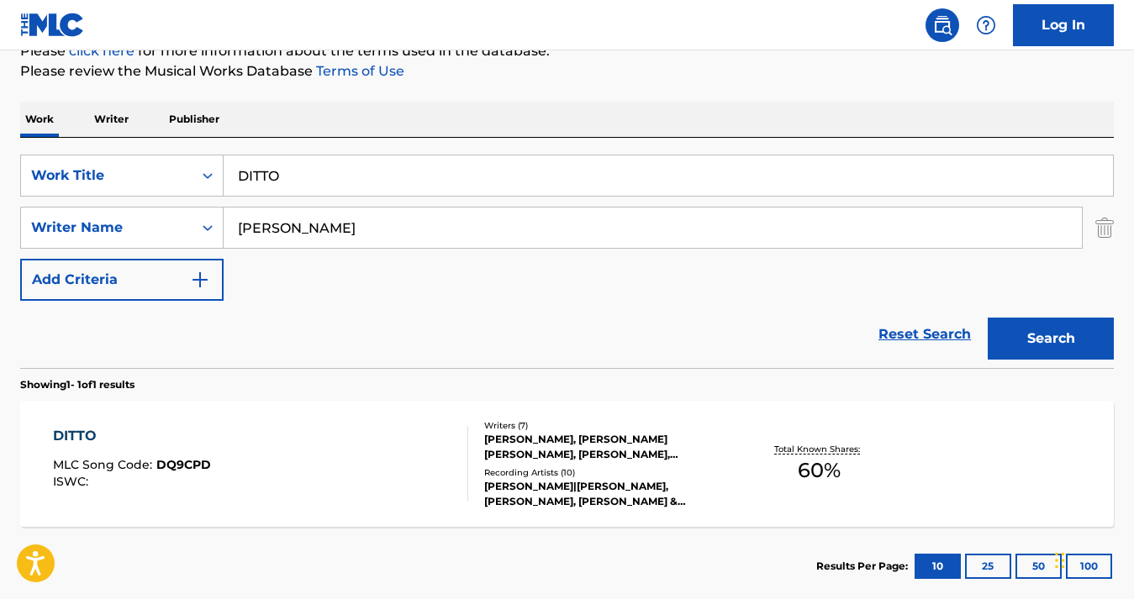
click at [335, 475] on div "DITTO MLC Song Code : DQ9CPD ISWC :" at bounding box center [260, 464] width 415 height 76
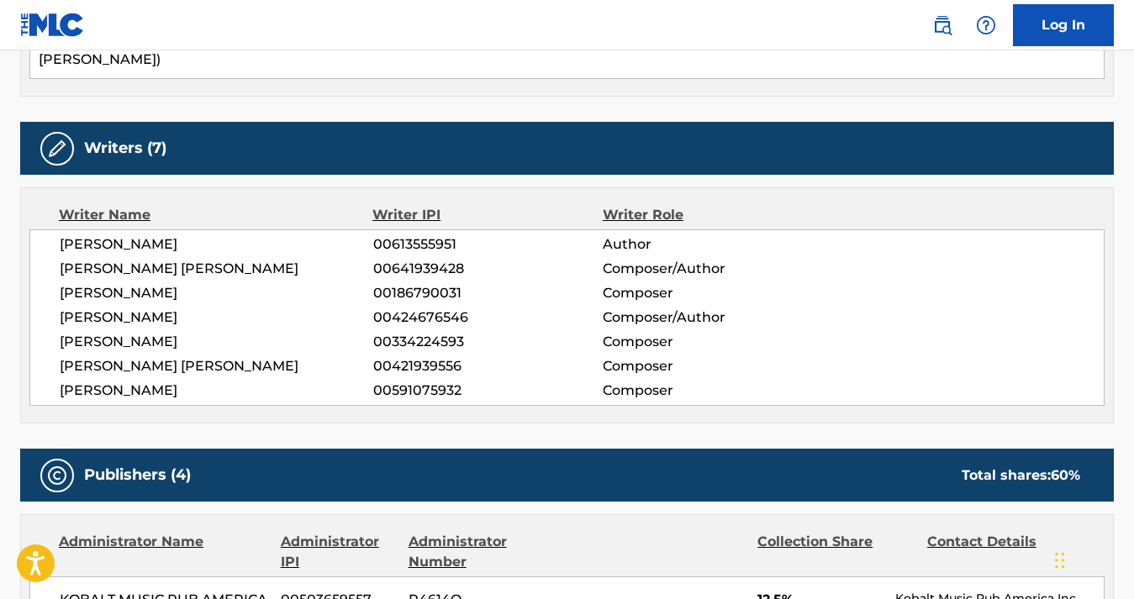
scroll to position [509, 0]
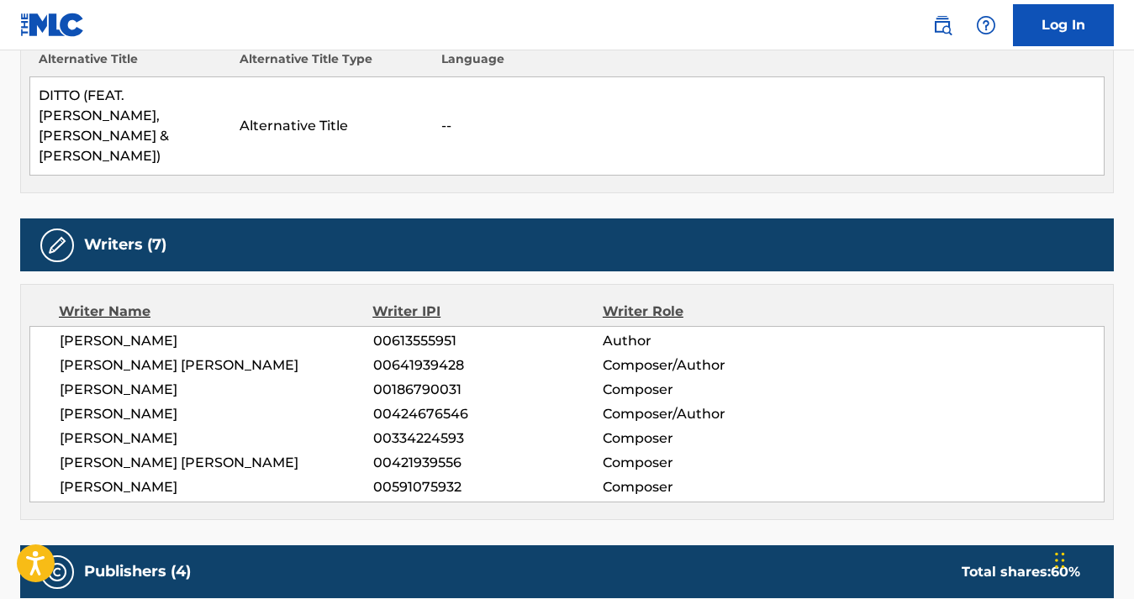
drag, startPoint x: 225, startPoint y: 419, endPoint x: 14, endPoint y: 418, distance: 211.0
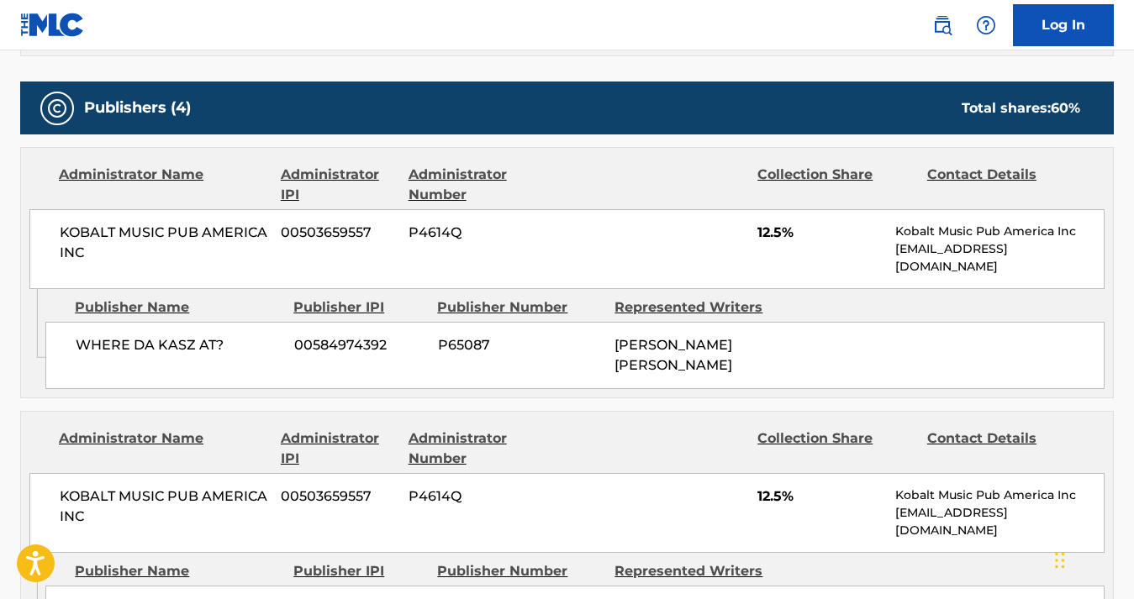
scroll to position [978, 0]
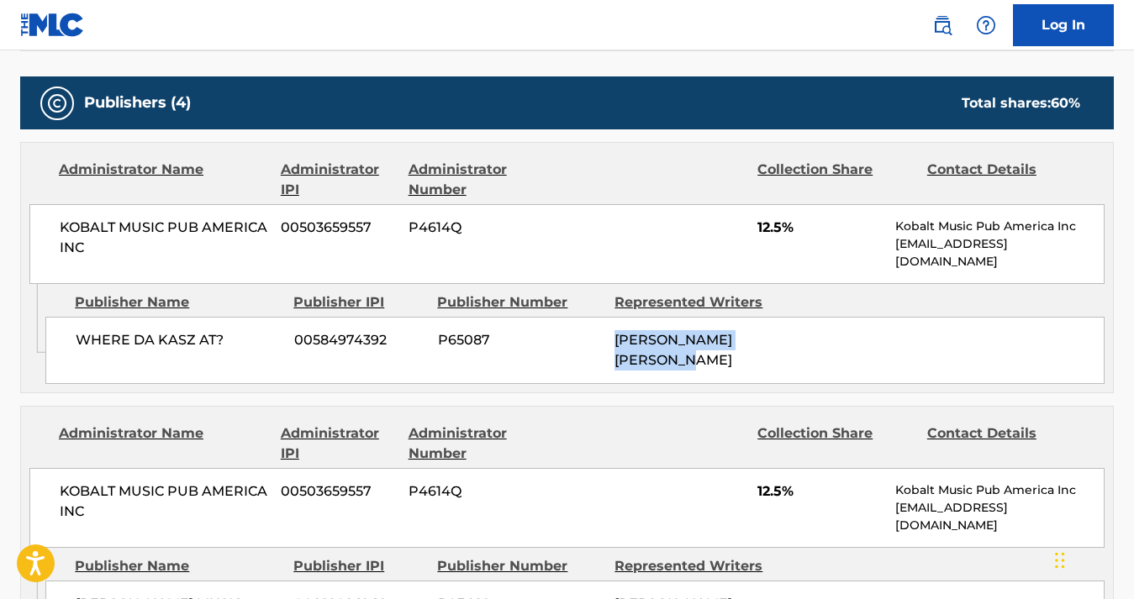
drag, startPoint x: 702, startPoint y: 345, endPoint x: 619, endPoint y: 317, distance: 87.2
click at [619, 330] on div "[PERSON_NAME] [PERSON_NAME]" at bounding box center [696, 350] width 165 height 40
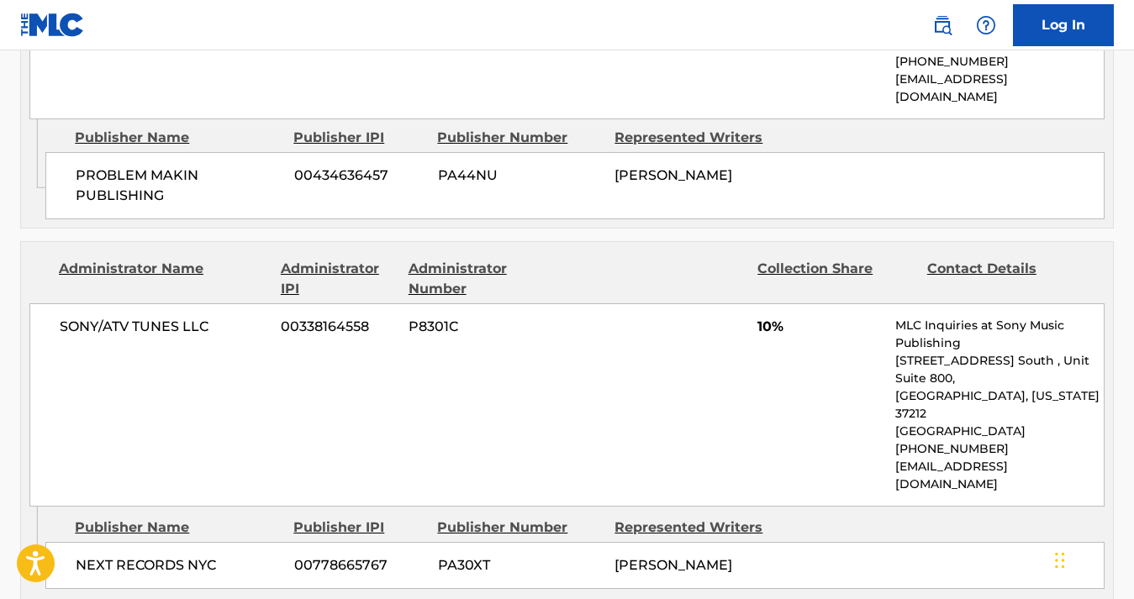
scroll to position [1676, 0]
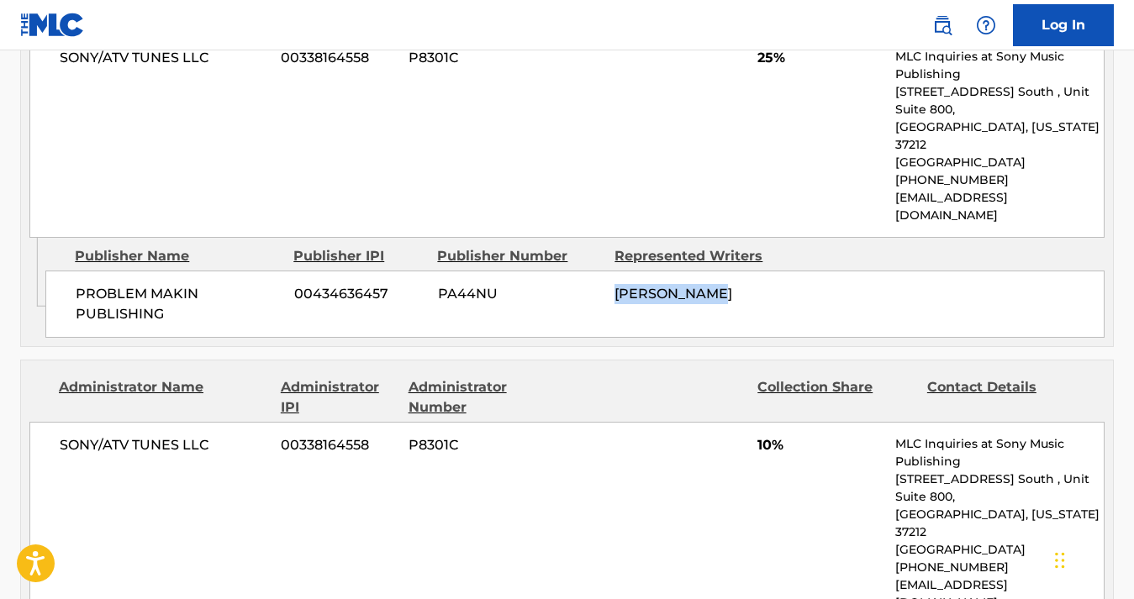
drag, startPoint x: 740, startPoint y: 231, endPoint x: 618, endPoint y: 234, distance: 122.7
click at [618, 284] on div "[PERSON_NAME]" at bounding box center [696, 294] width 165 height 20
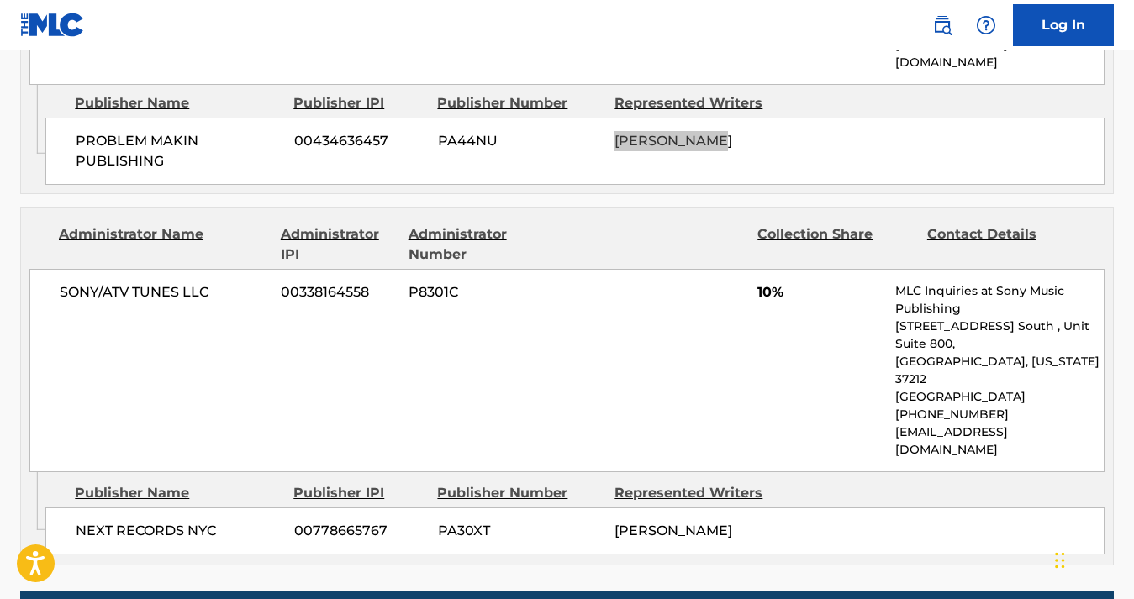
scroll to position [1831, 0]
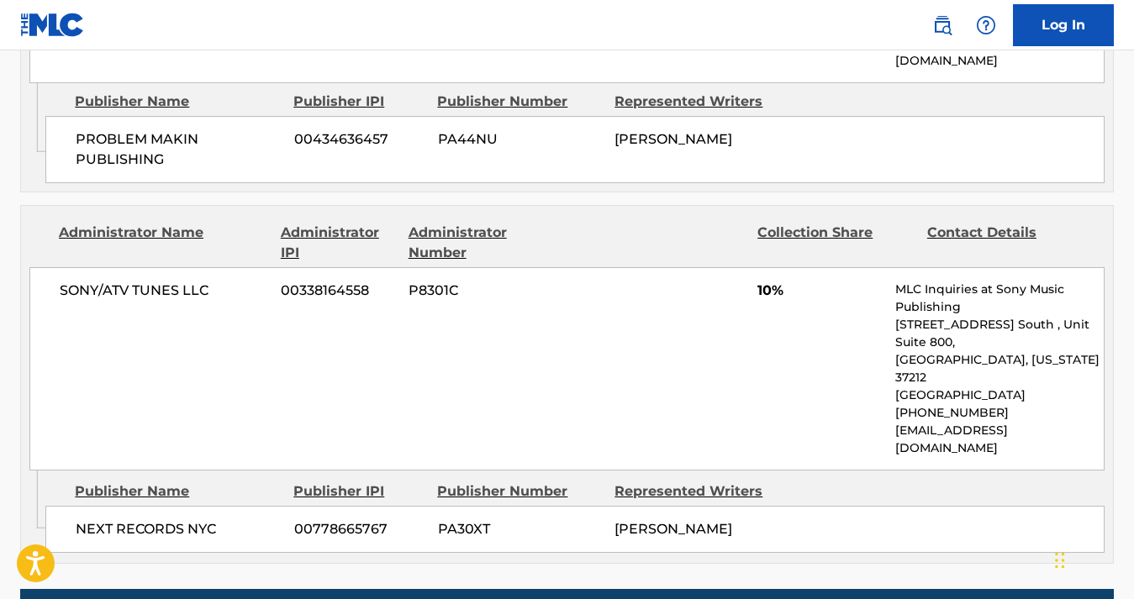
click at [692, 519] on div "[PERSON_NAME]" at bounding box center [696, 529] width 165 height 20
drag, startPoint x: 679, startPoint y: 453, endPoint x: 614, endPoint y: 438, distance: 66.5
click at [614, 519] on div "[PERSON_NAME]" at bounding box center [696, 529] width 165 height 20
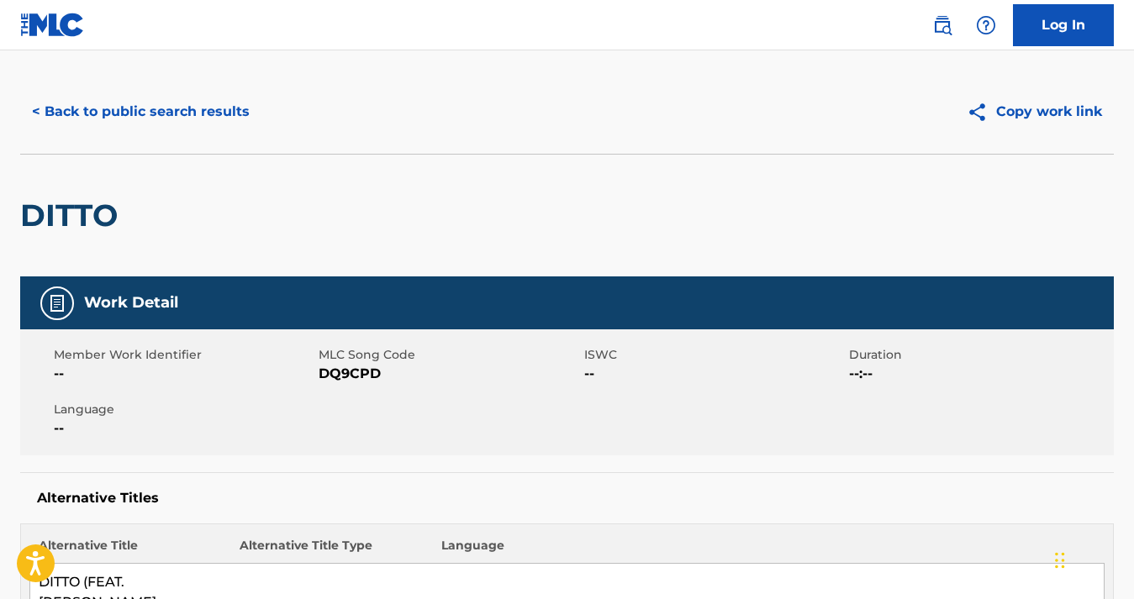
scroll to position [0, 0]
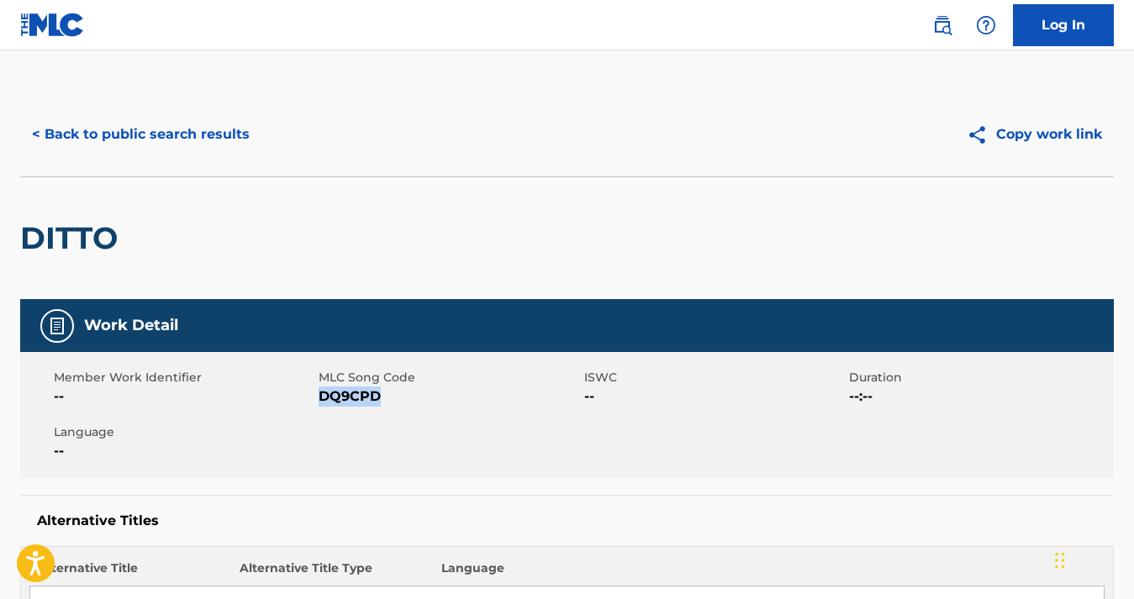
drag, startPoint x: 395, startPoint y: 394, endPoint x: 319, endPoint y: 390, distance: 75.8
click at [319, 390] on span "DQ9CPD" at bounding box center [449, 397] width 261 height 20
click at [179, 125] on button "< Back to public search results" at bounding box center [140, 134] width 241 height 42
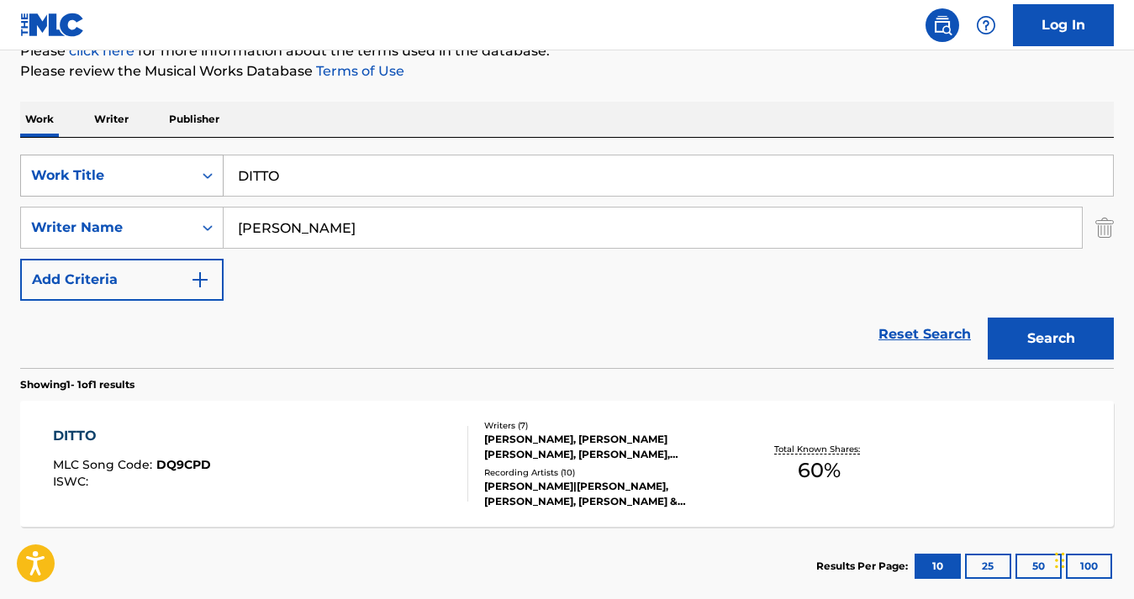
drag, startPoint x: 350, startPoint y: 182, endPoint x: 192, endPoint y: 172, distance: 159.1
click at [192, 172] on div "SearchWithCriteria5ac9537b-0a98-49cc-85c7-ec216636ea31 Work Title DITTO" at bounding box center [566, 176] width 1093 height 42
paste input "SOUL CIRCUS / CHUPACABRA OUTRO"
type input "SOUL CIRCUS / CHUPACABRA OUTRO"
click at [1063, 330] on button "Search" at bounding box center [1051, 339] width 126 height 42
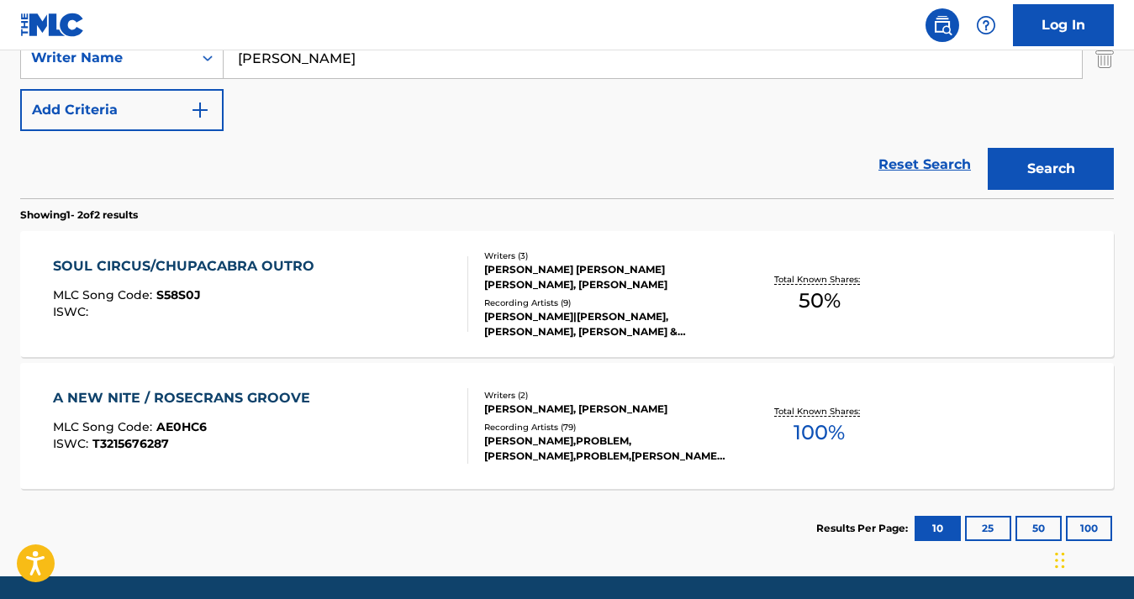
scroll to position [402, 0]
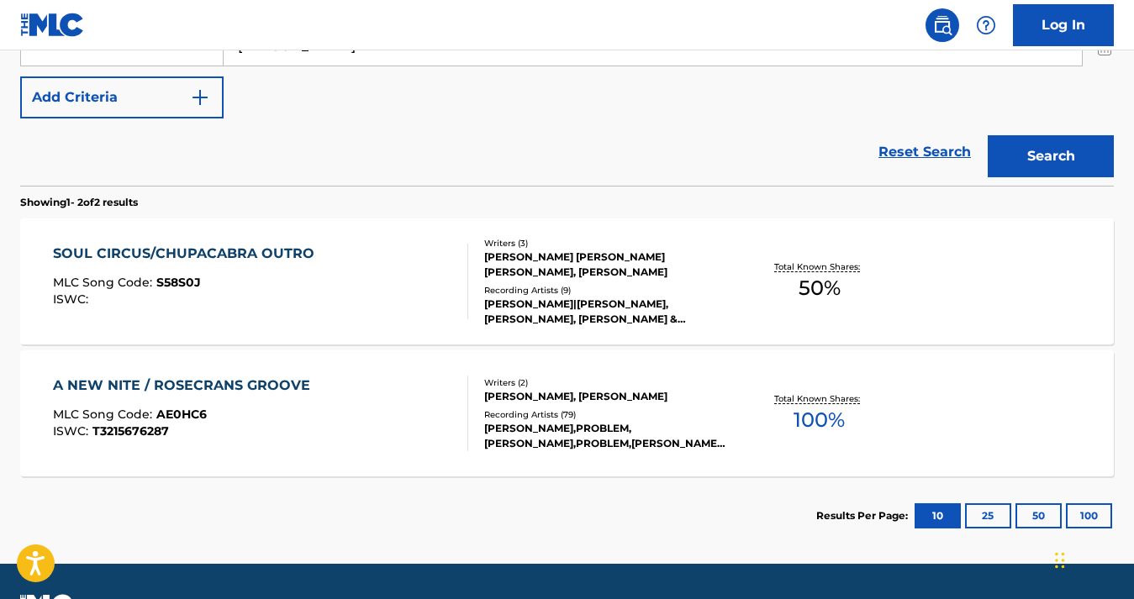
click at [301, 277] on div "MLC Song Code : S58S0J" at bounding box center [188, 285] width 270 height 17
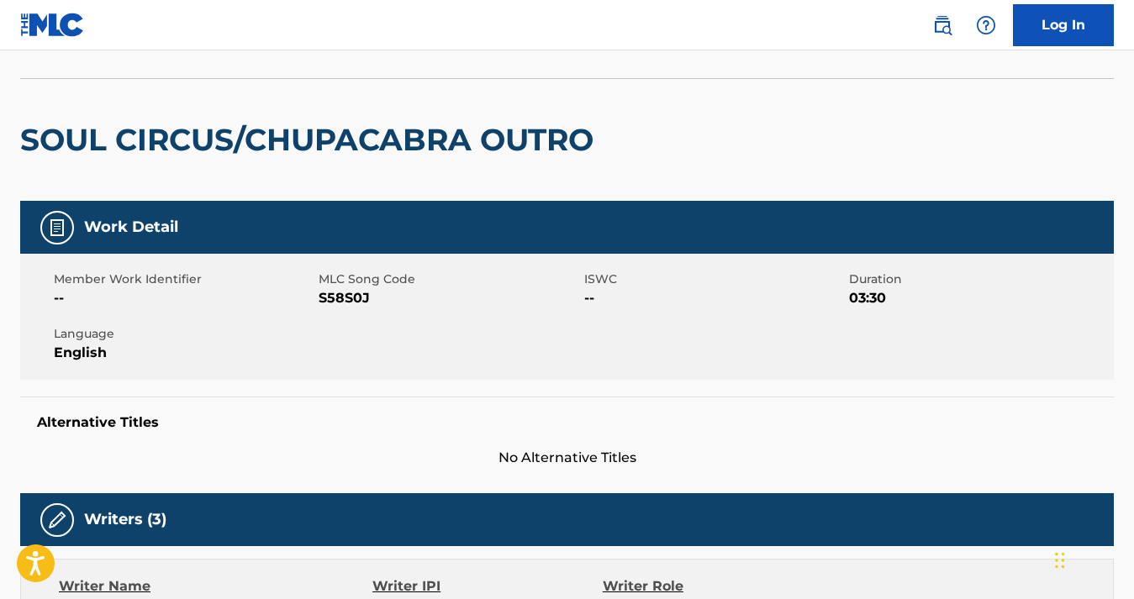
scroll to position [177, 0]
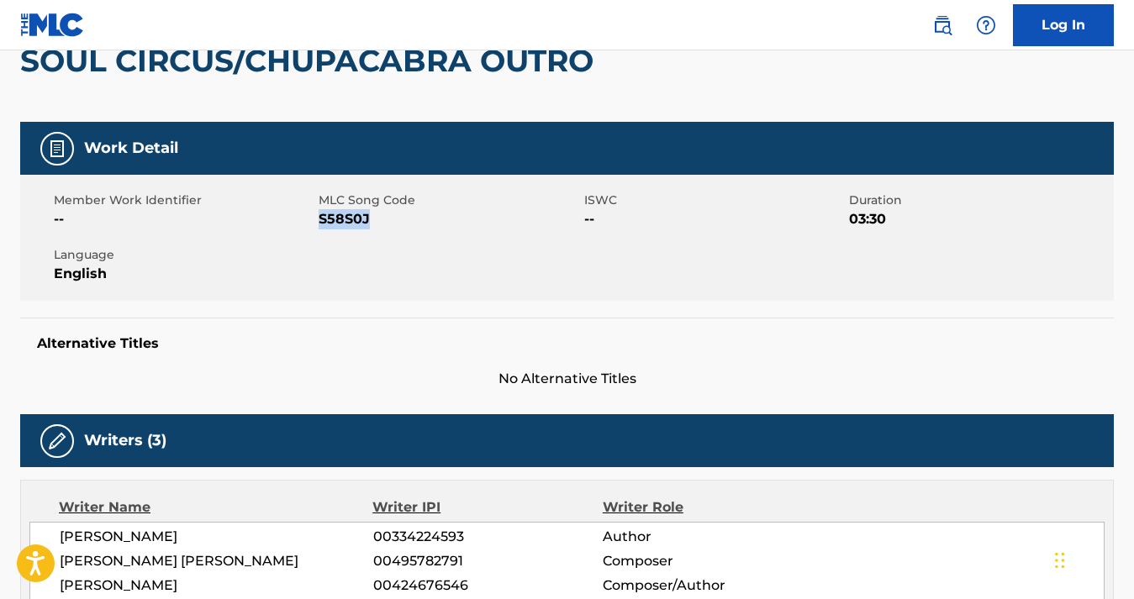
drag, startPoint x: 375, startPoint y: 219, endPoint x: 320, endPoint y: 219, distance: 54.6
click at [320, 219] on span "S58S0J" at bounding box center [449, 219] width 261 height 20
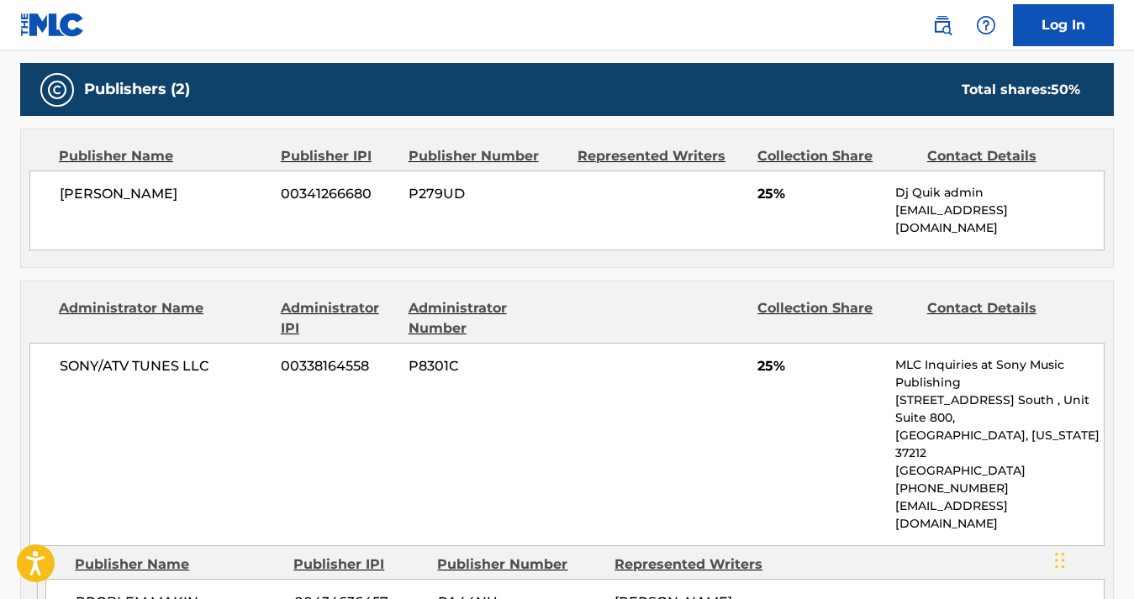
scroll to position [760, 0]
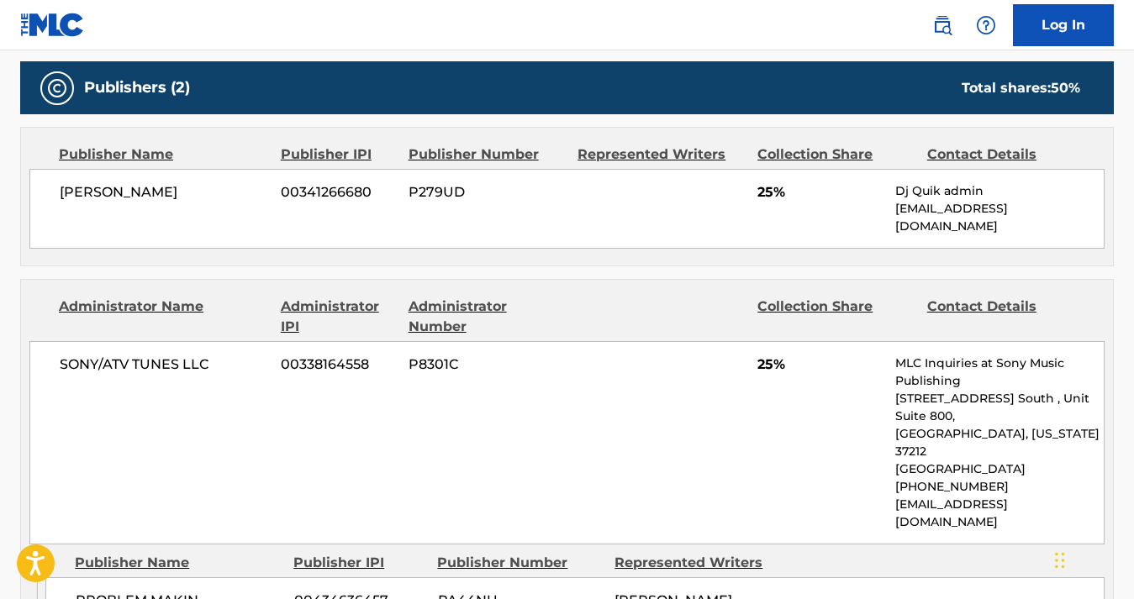
click at [176, 192] on span "[PERSON_NAME]" at bounding box center [164, 192] width 208 height 20
drag, startPoint x: 163, startPoint y: 192, endPoint x: 58, endPoint y: 186, distance: 105.3
click at [58, 186] on div "[PERSON_NAME] 00341266680 P279UD 25% Dj Quik admin [EMAIL_ADDRESS][DOMAIN_NAME]" at bounding box center [566, 209] width 1075 height 80
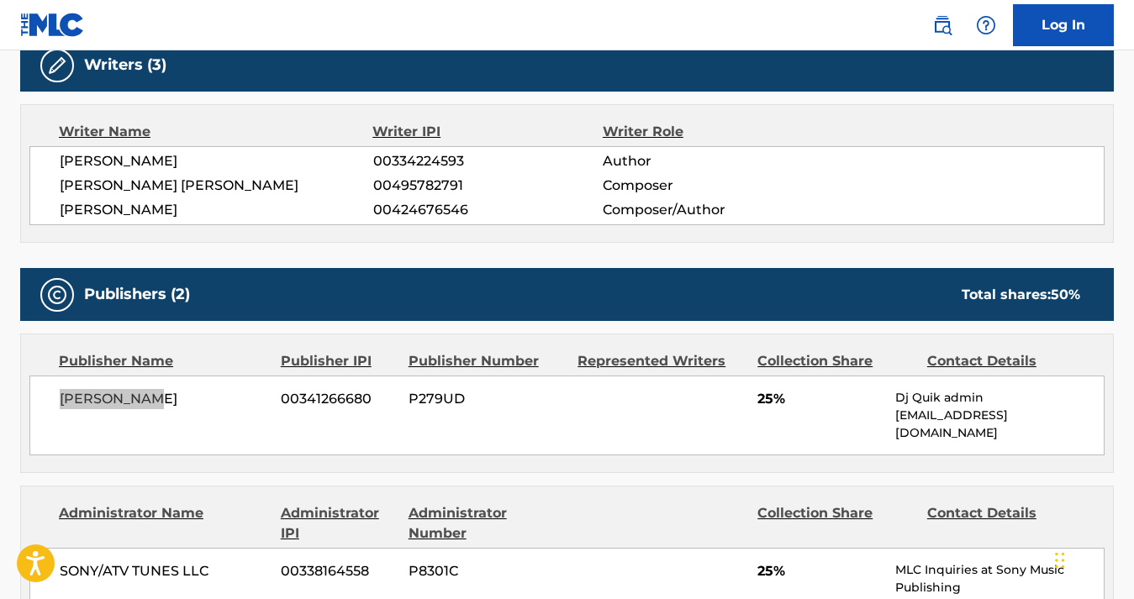
scroll to position [545, 0]
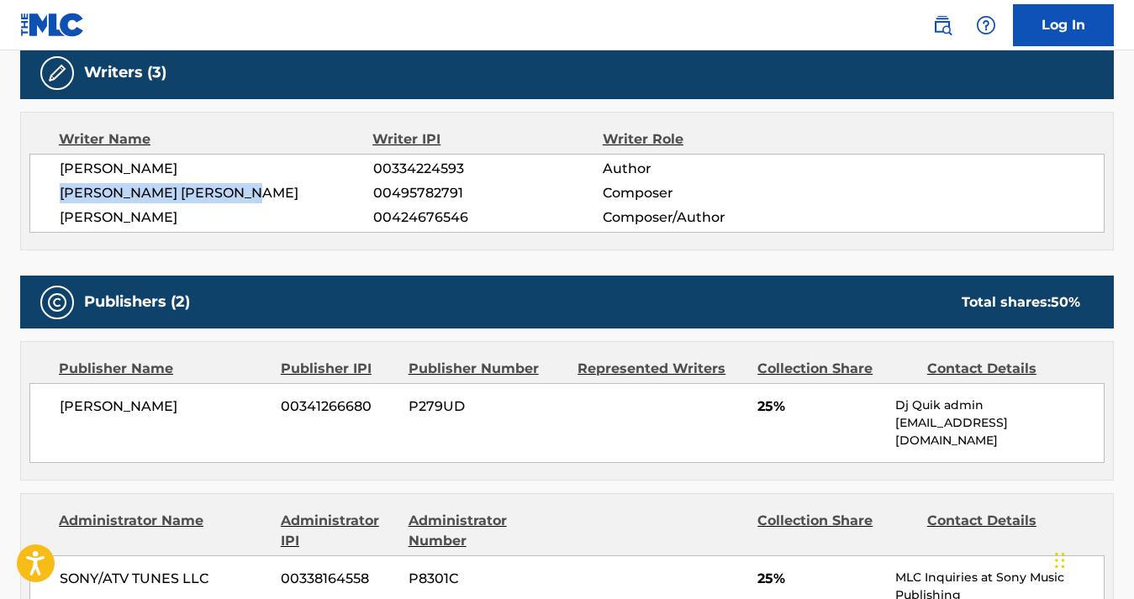
drag, startPoint x: 277, startPoint y: 193, endPoint x: 61, endPoint y: 192, distance: 216.0
click at [61, 192] on span "[PERSON_NAME] [PERSON_NAME]" at bounding box center [216, 193] width 313 height 20
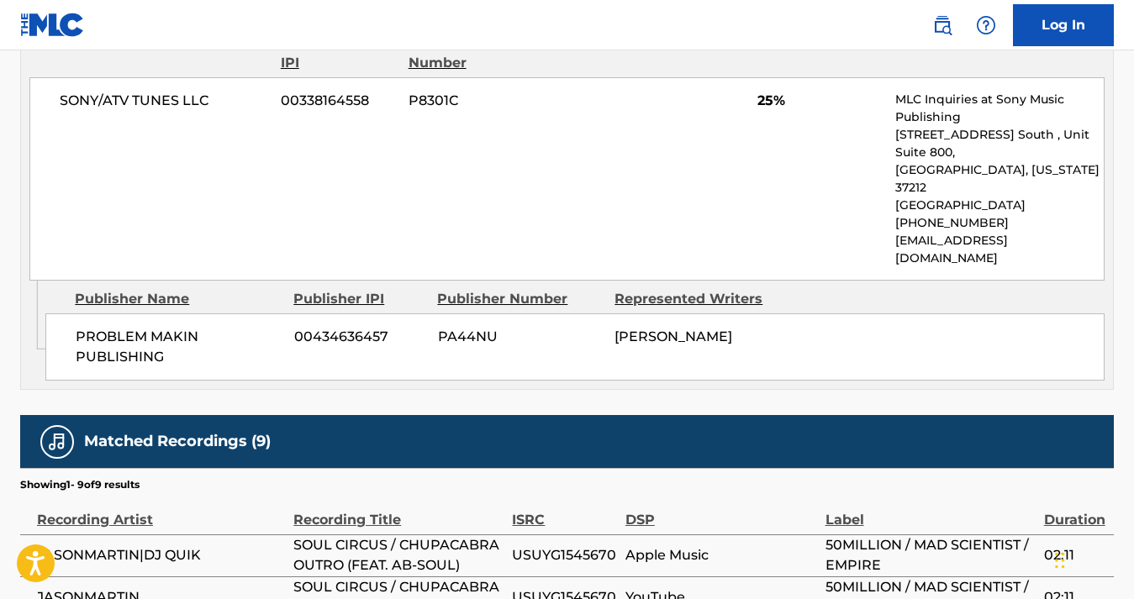
scroll to position [1065, 0]
